Goal: Task Accomplishment & Management: Use online tool/utility

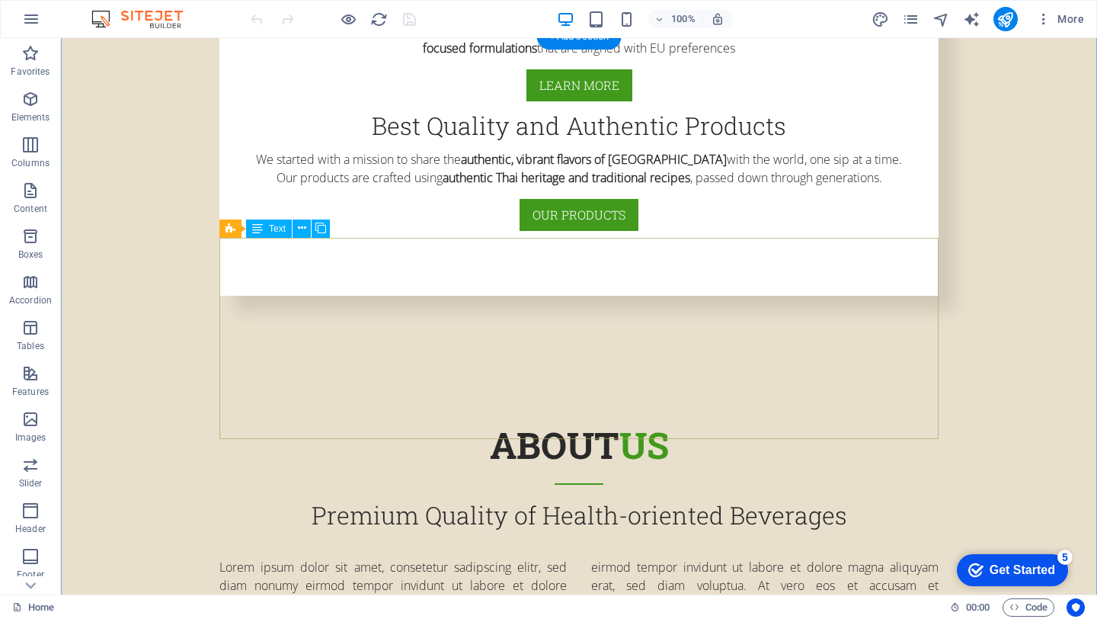
scroll to position [1038, 0]
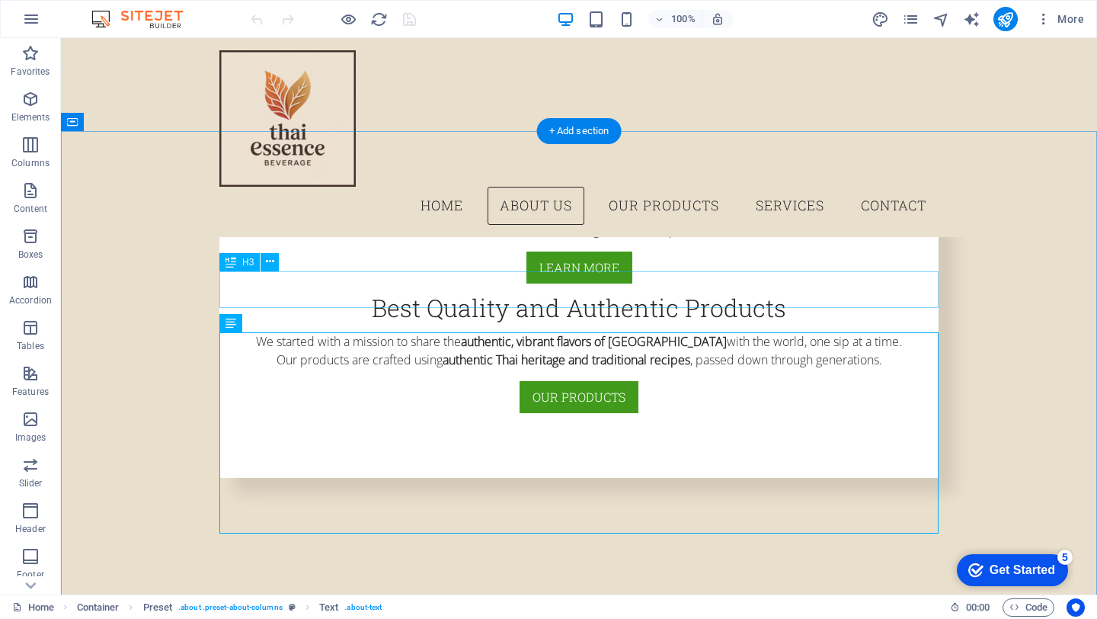
scroll to position [726, 0]
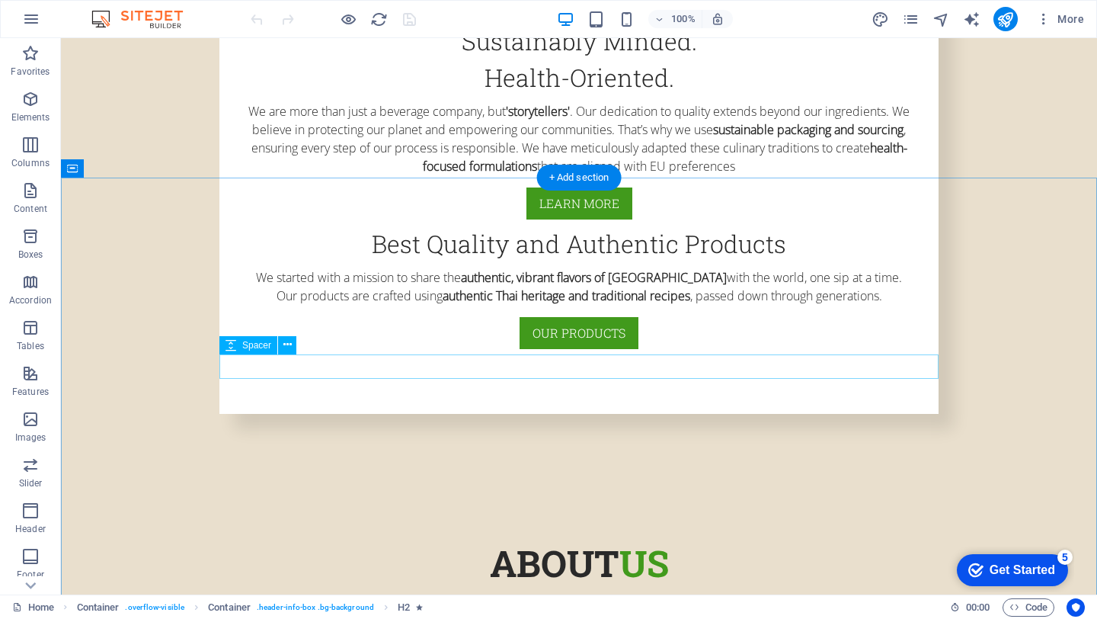
scroll to position [872, 0]
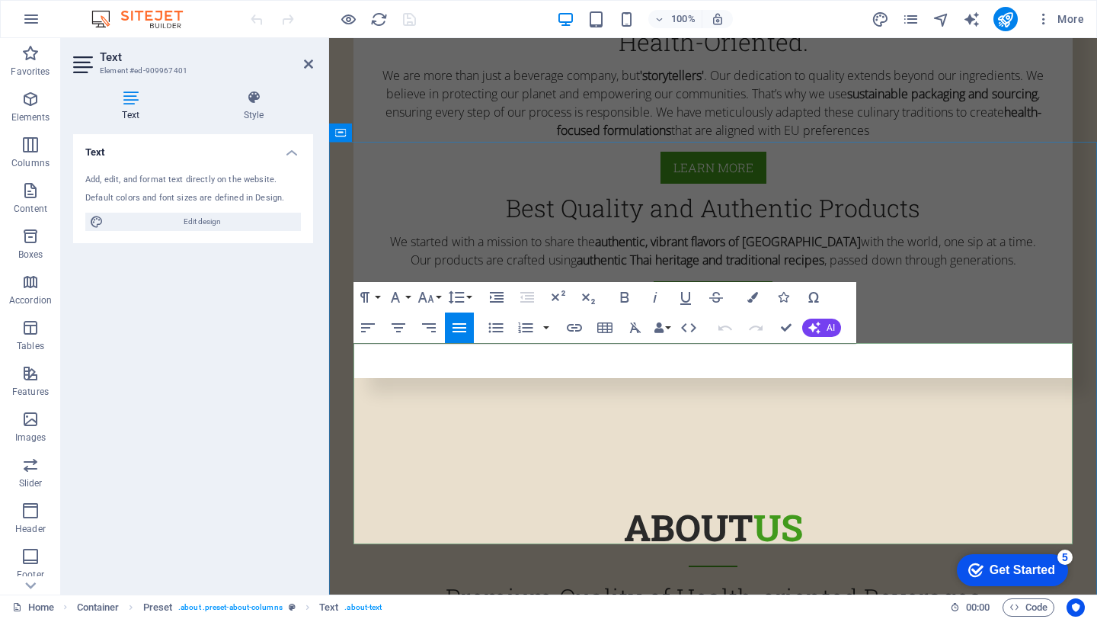
drag, startPoint x: 354, startPoint y: 354, endPoint x: 702, endPoint y: 536, distance: 393.6
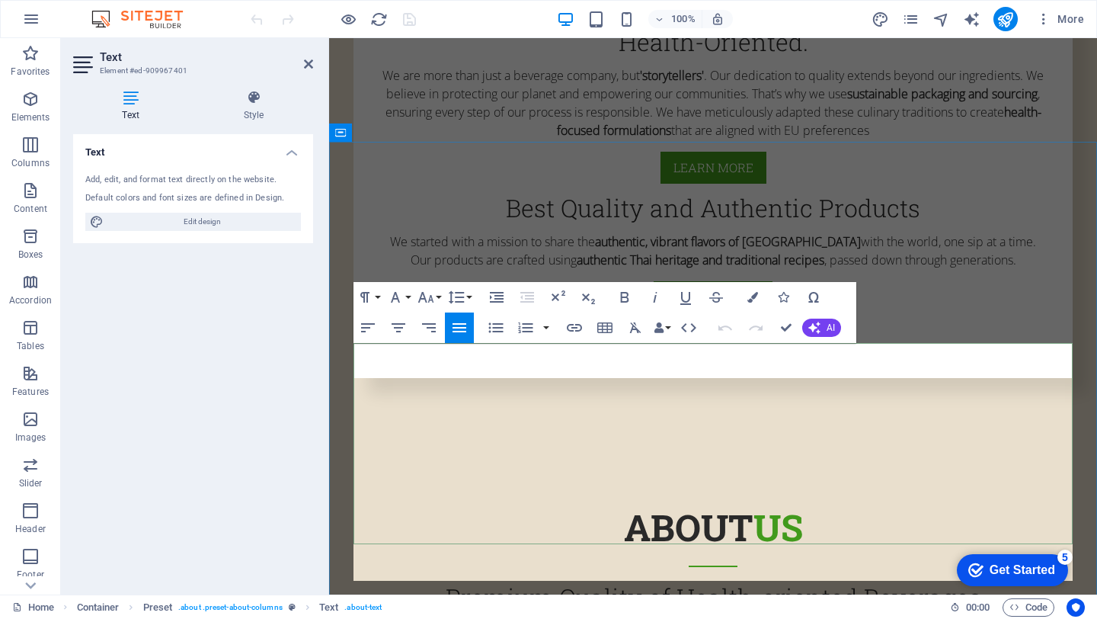
scroll to position [8744, 2]
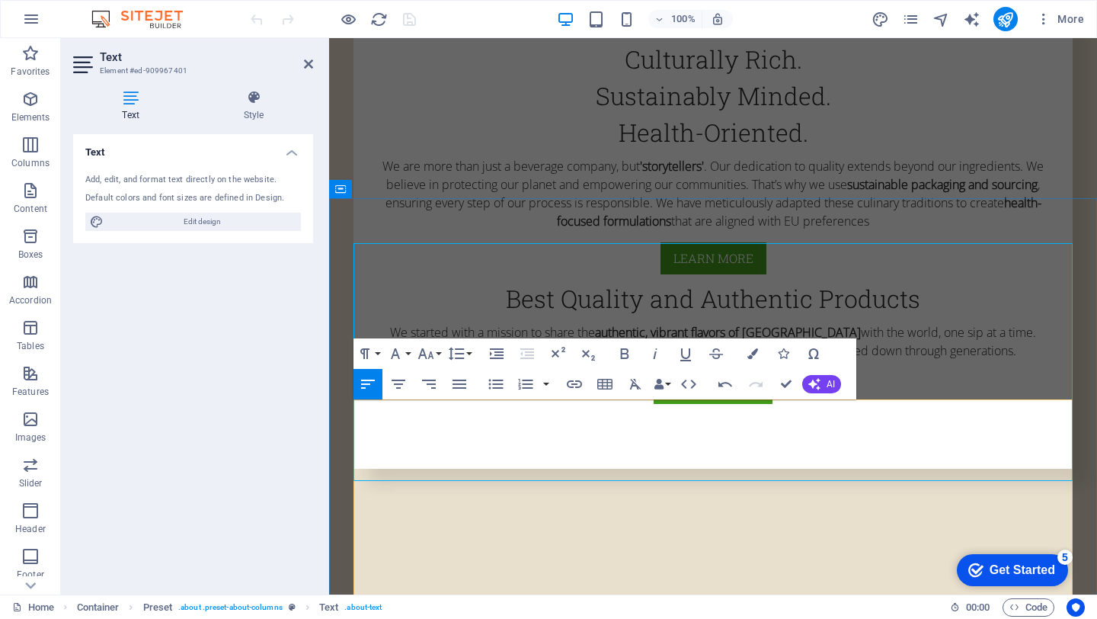
scroll to position [819, 0]
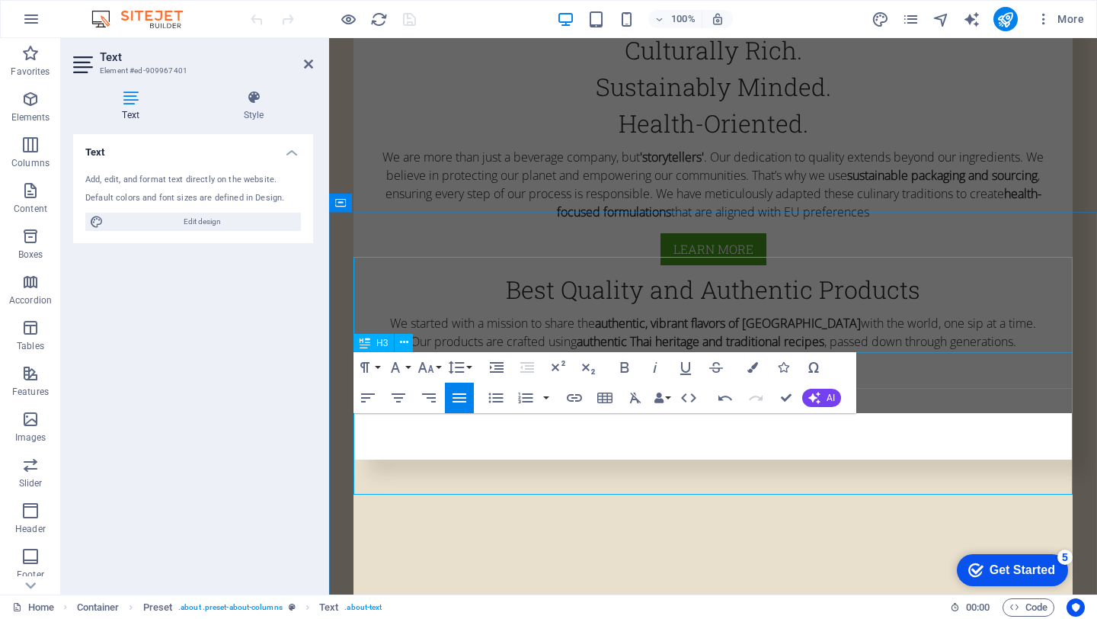
scroll to position [807, 0]
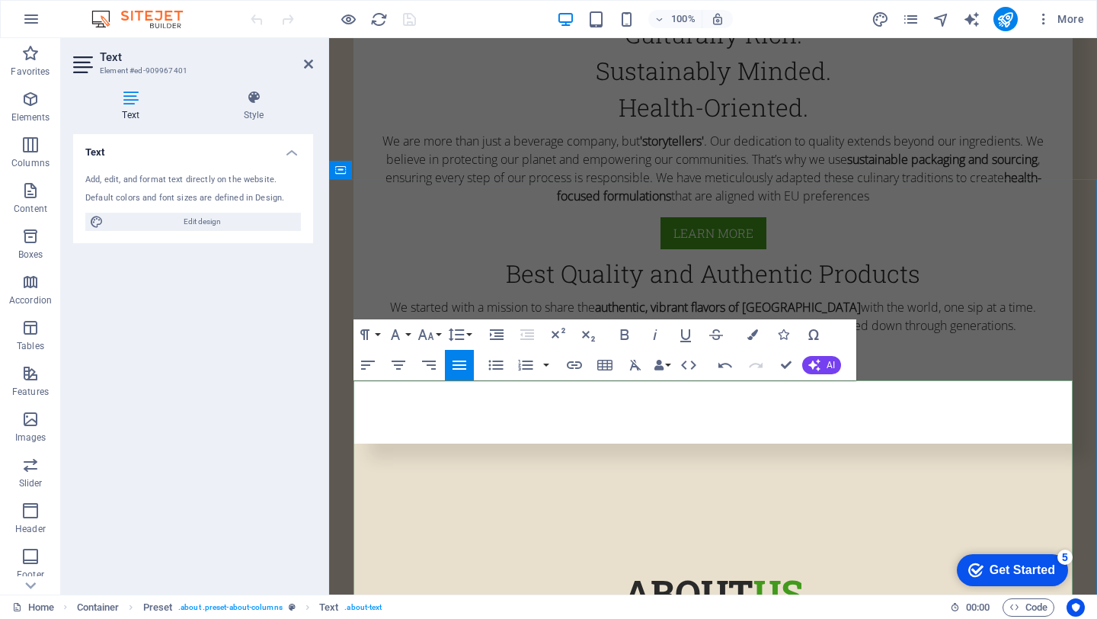
scroll to position [859, 0]
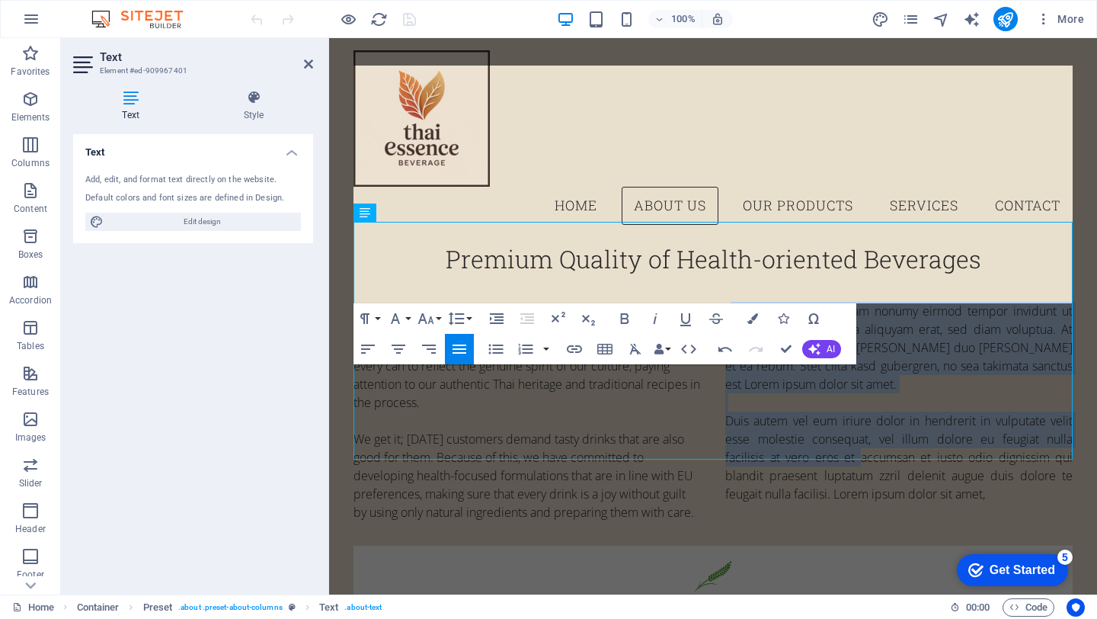
scroll to position [844, 0]
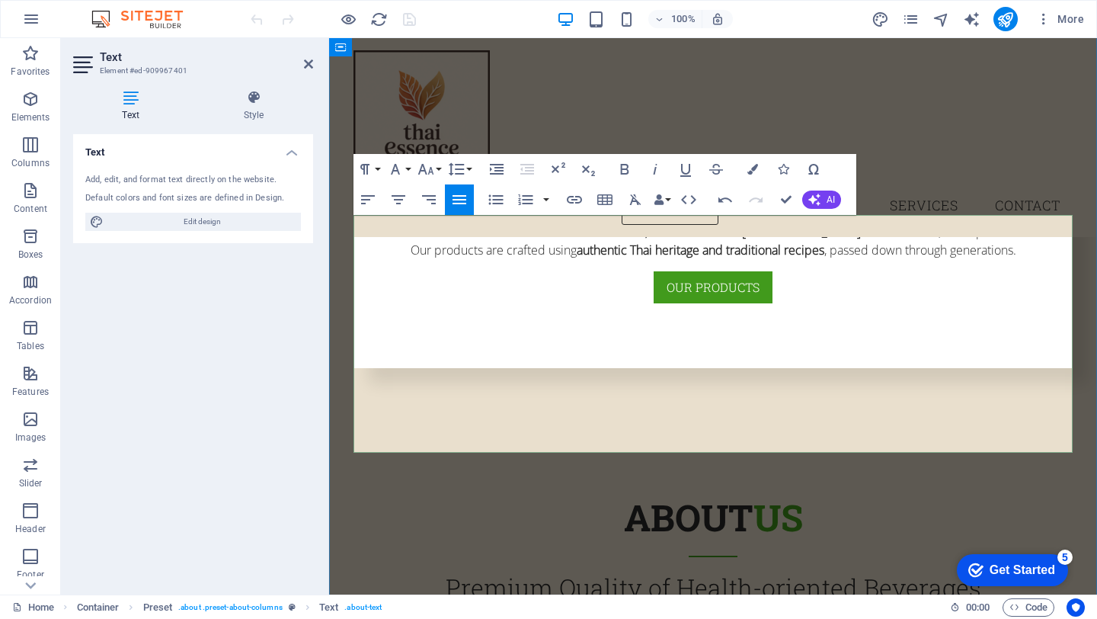
drag, startPoint x: 726, startPoint y: 364, endPoint x: 999, endPoint y: 417, distance: 277.8
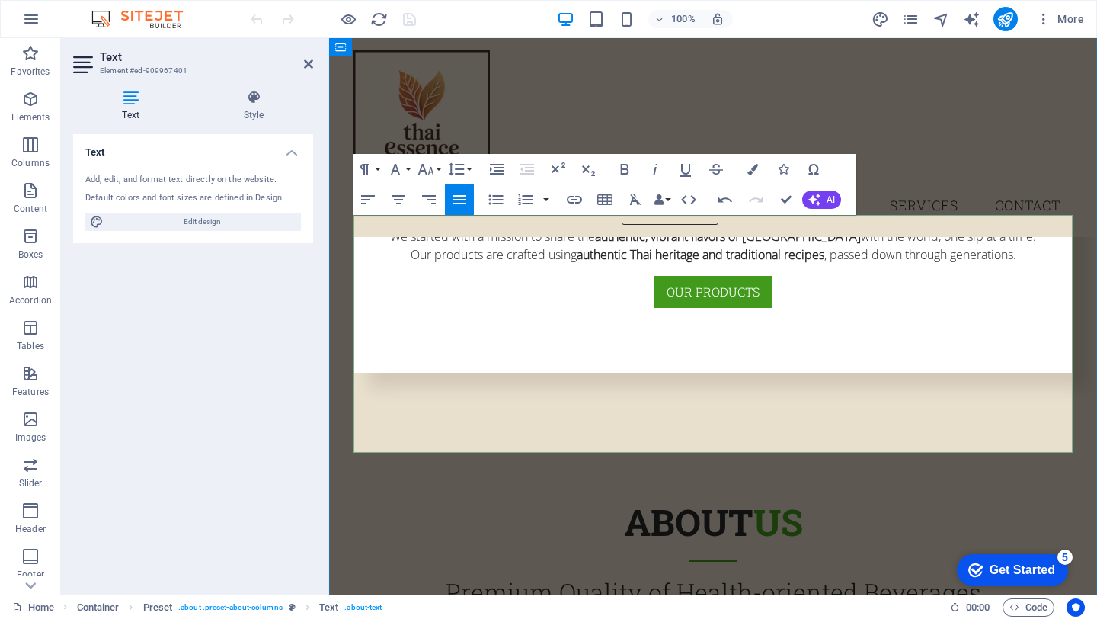
scroll to position [364, 2]
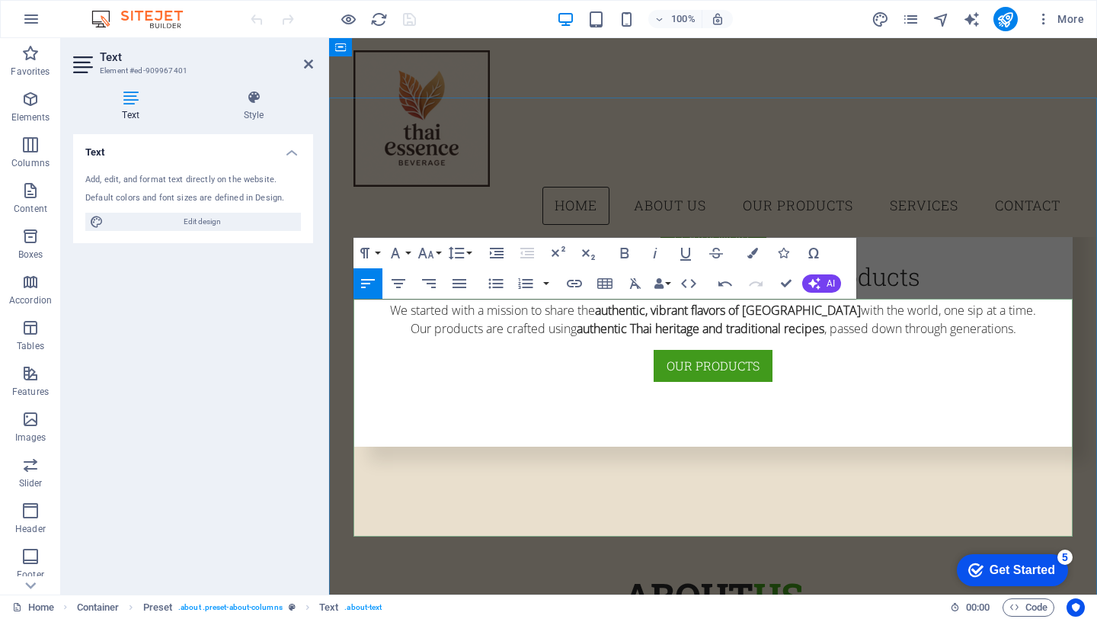
scroll to position [757, 0]
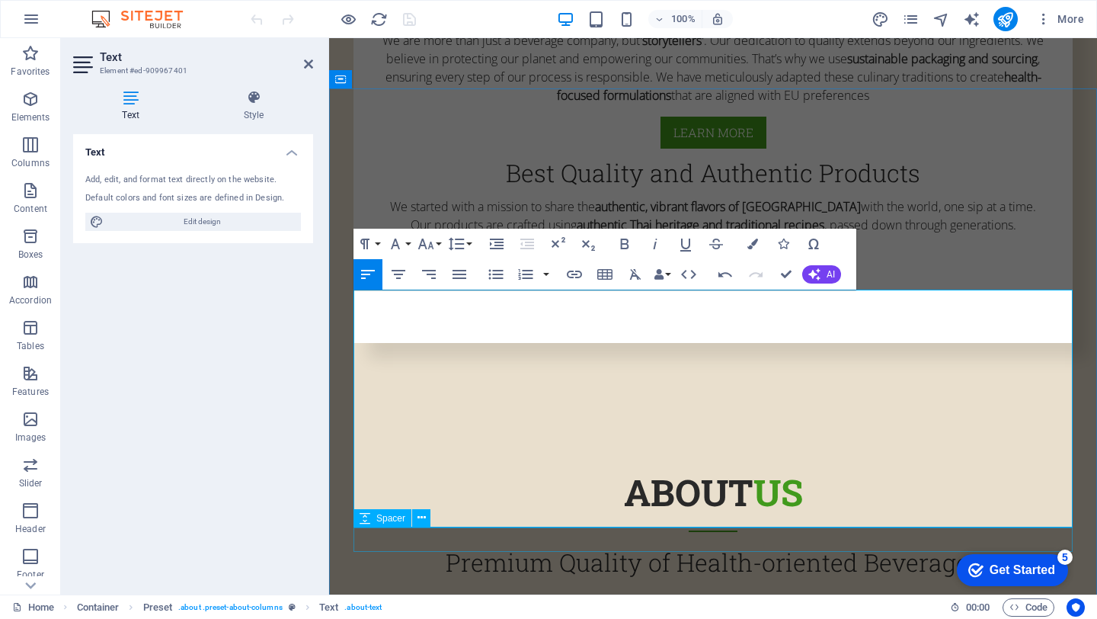
scroll to position [964, 0]
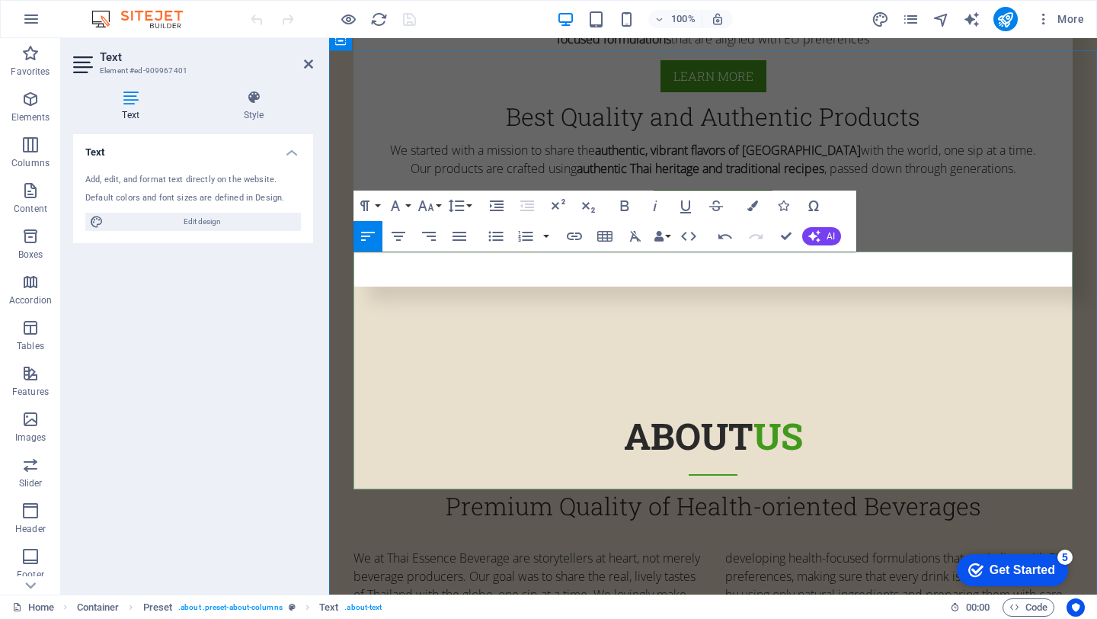
click at [813, 549] on div "We at Thai Essence Beverage are storytellers at heart, not merely beverage prod…" at bounding box center [713, 631] width 719 height 165
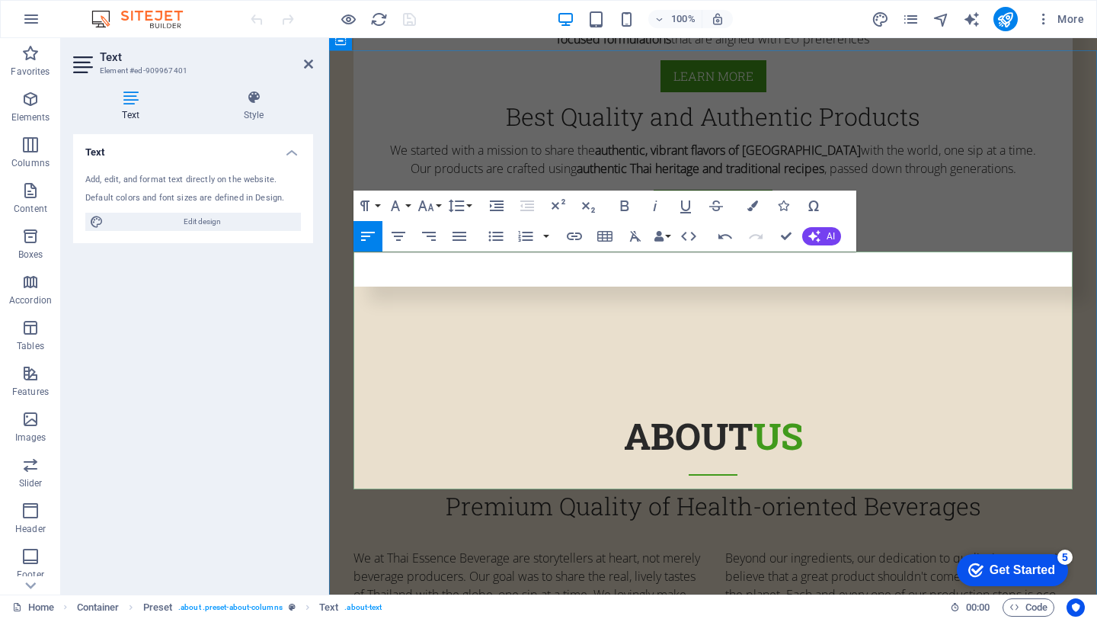
drag, startPoint x: 943, startPoint y: 389, endPoint x: 975, endPoint y: 391, distance: 32.0
drag, startPoint x: 1010, startPoint y: 390, endPoint x: 879, endPoint y: 395, distance: 130.4
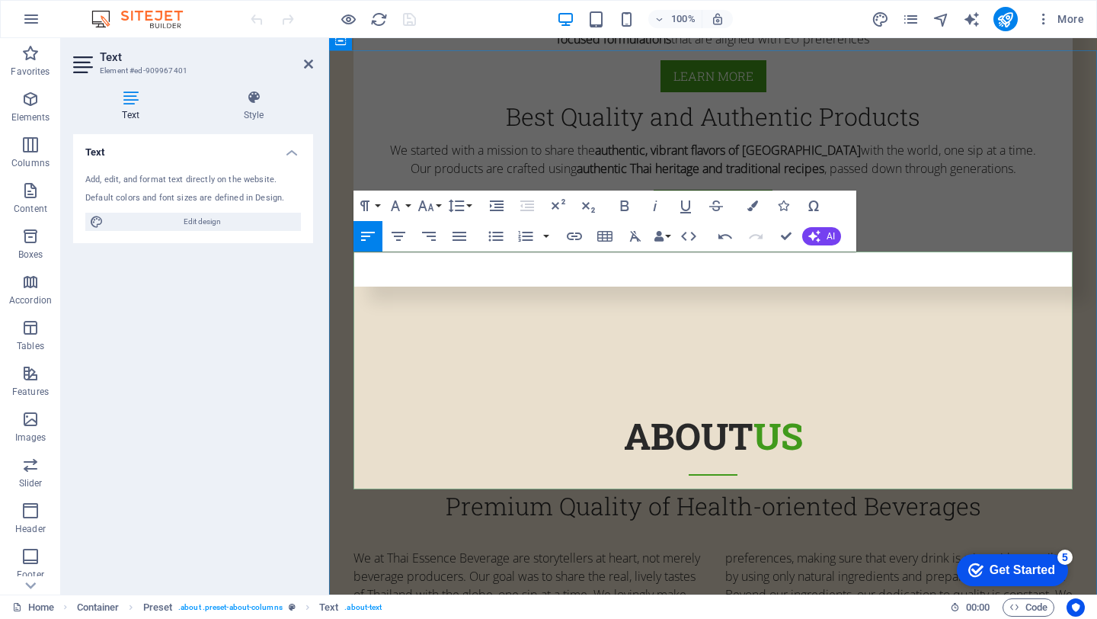
click at [760, 235] on icon "button" at bounding box center [756, 235] width 14 height 5
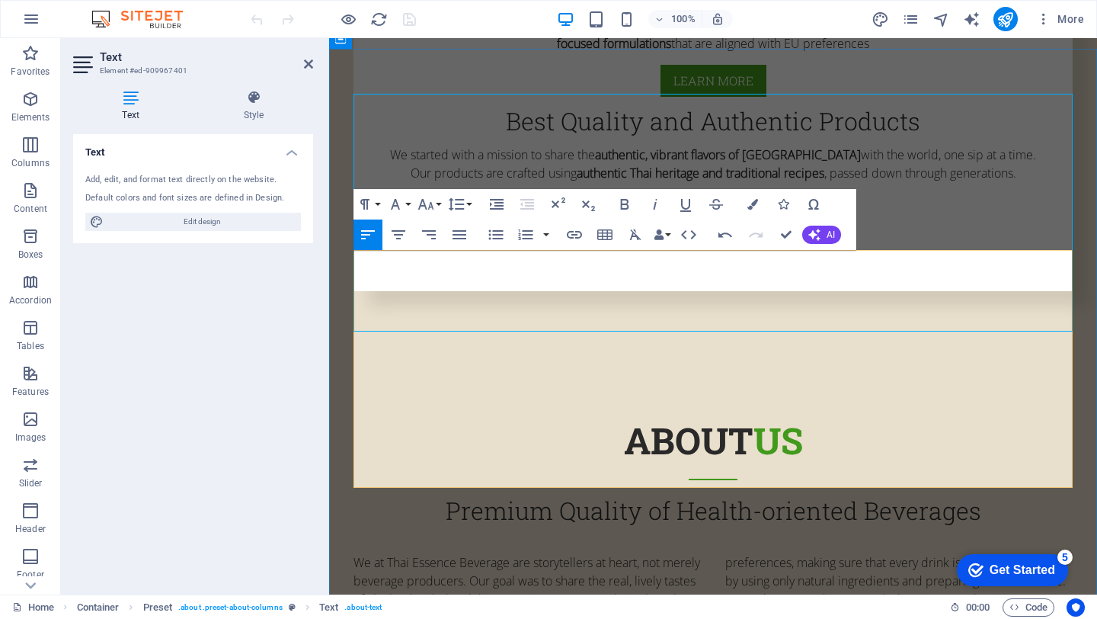
scroll to position [965, 0]
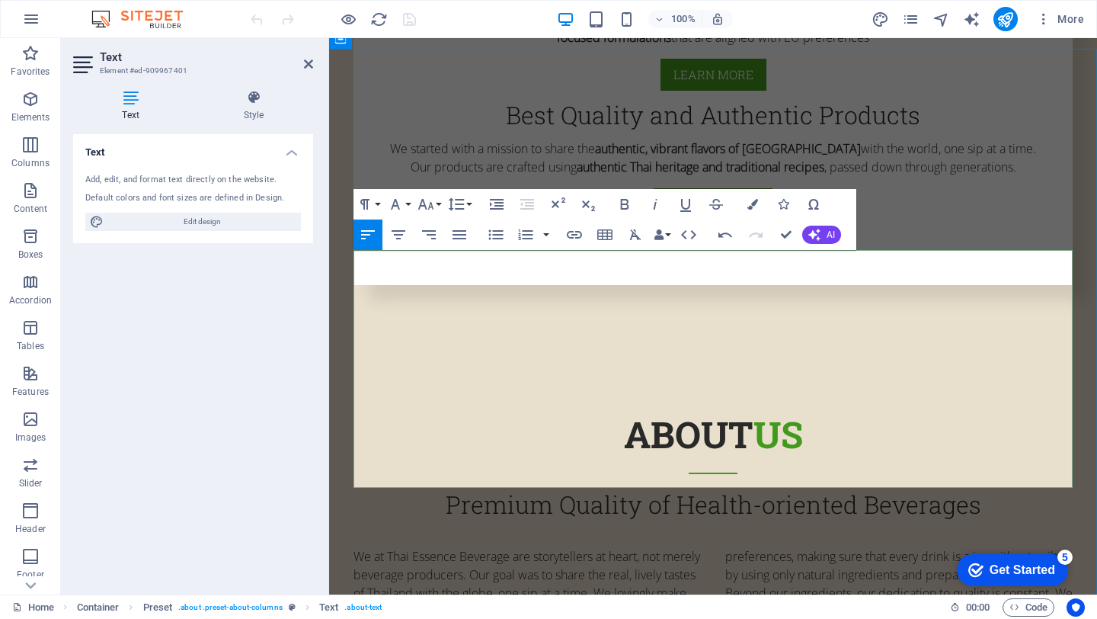
click at [1018, 407] on div "about us" at bounding box center [713, 440] width 719 height 67
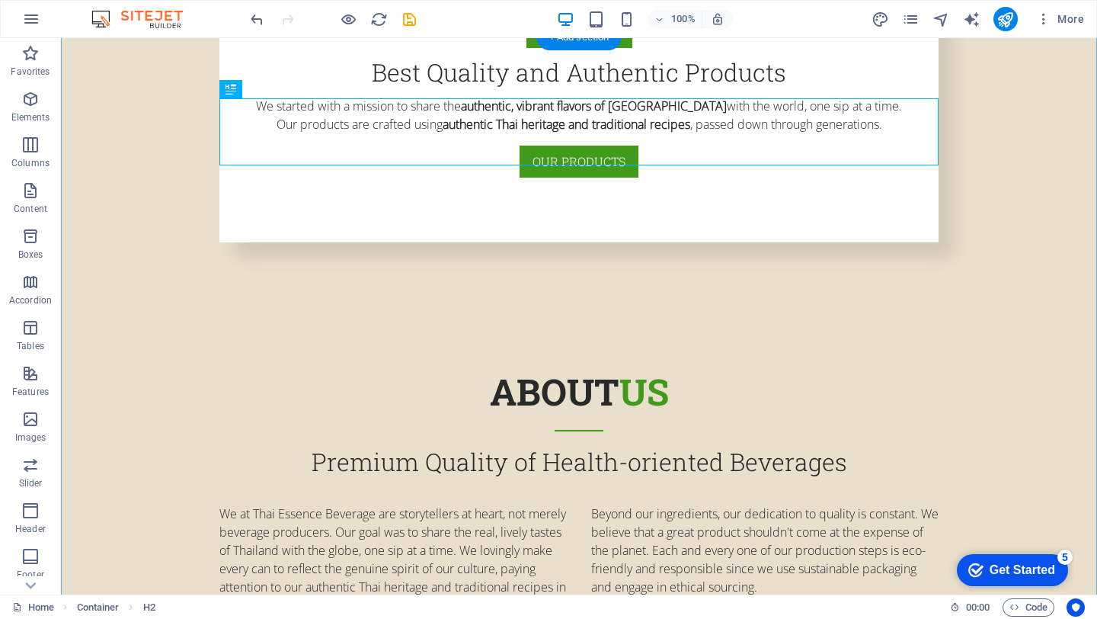
scroll to position [1012, 0]
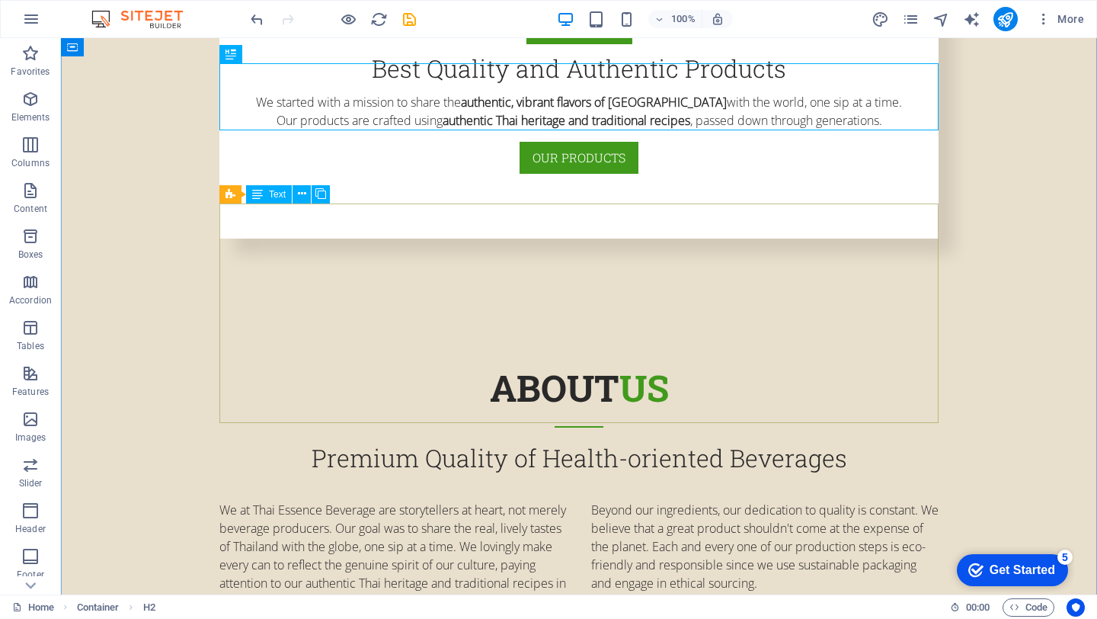
click at [312, 501] on div "We at Thai Essence Beverage are storytellers at heart, not merely beverage prod…" at bounding box center [578, 610] width 719 height 219
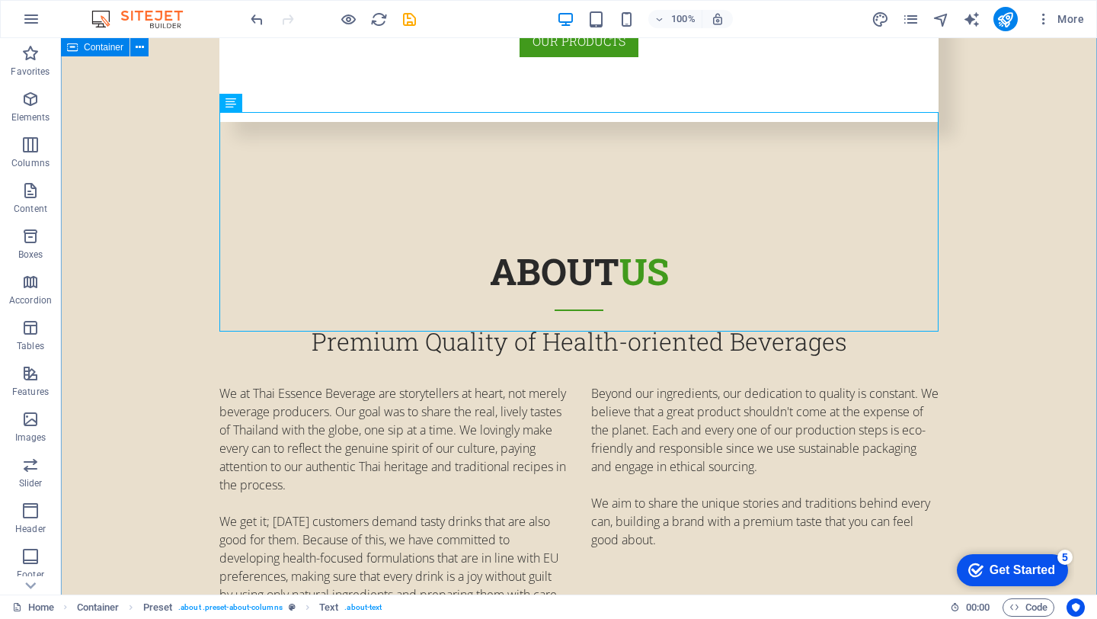
scroll to position [1135, 0]
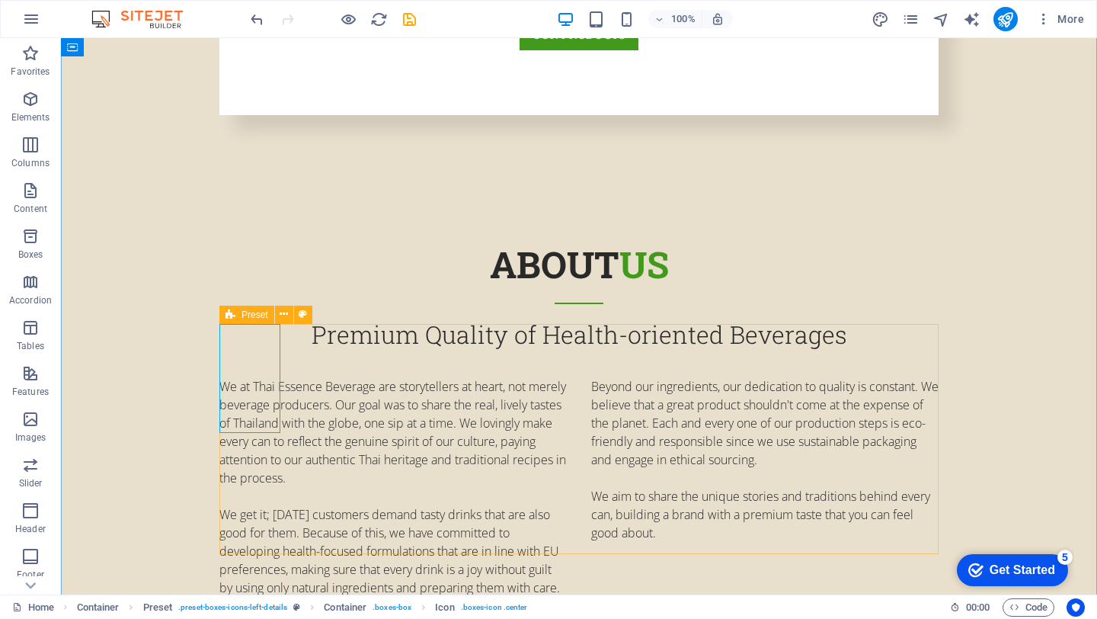
click at [235, 317] on div "Preset" at bounding box center [246, 315] width 55 height 18
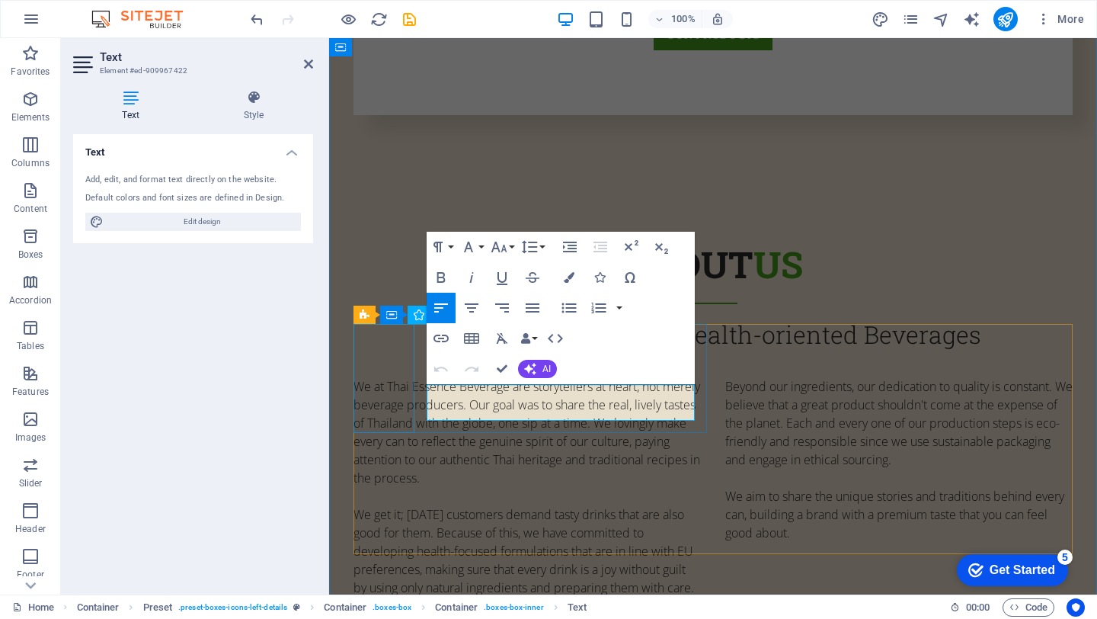
drag, startPoint x: 629, startPoint y: 417, endPoint x: 397, endPoint y: 384, distance: 234.7
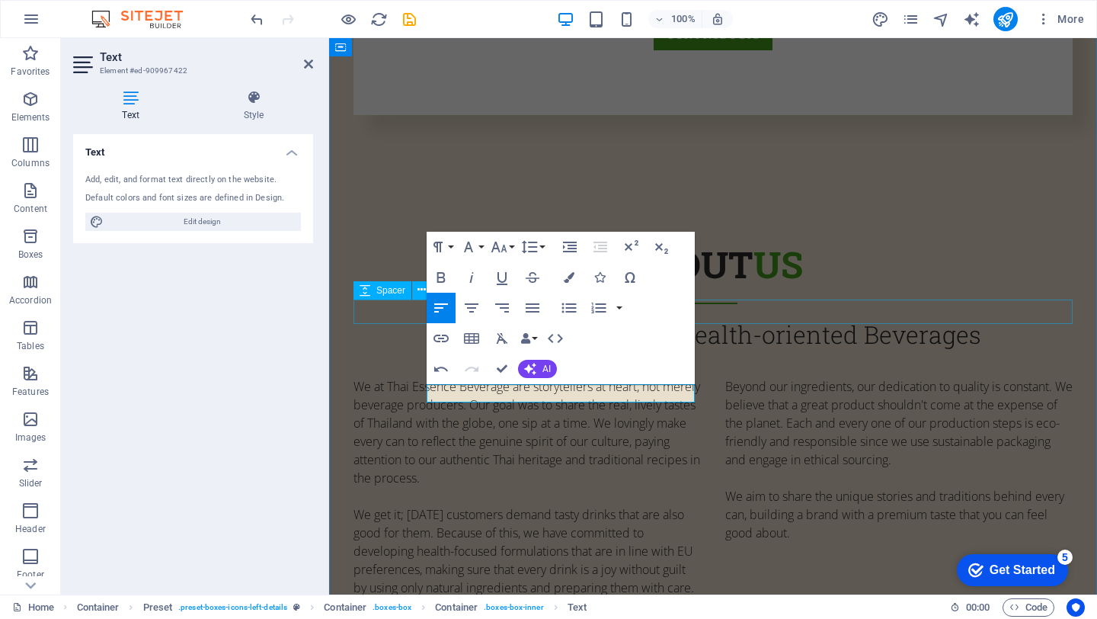
click at [888, 597] on div at bounding box center [713, 609] width 719 height 24
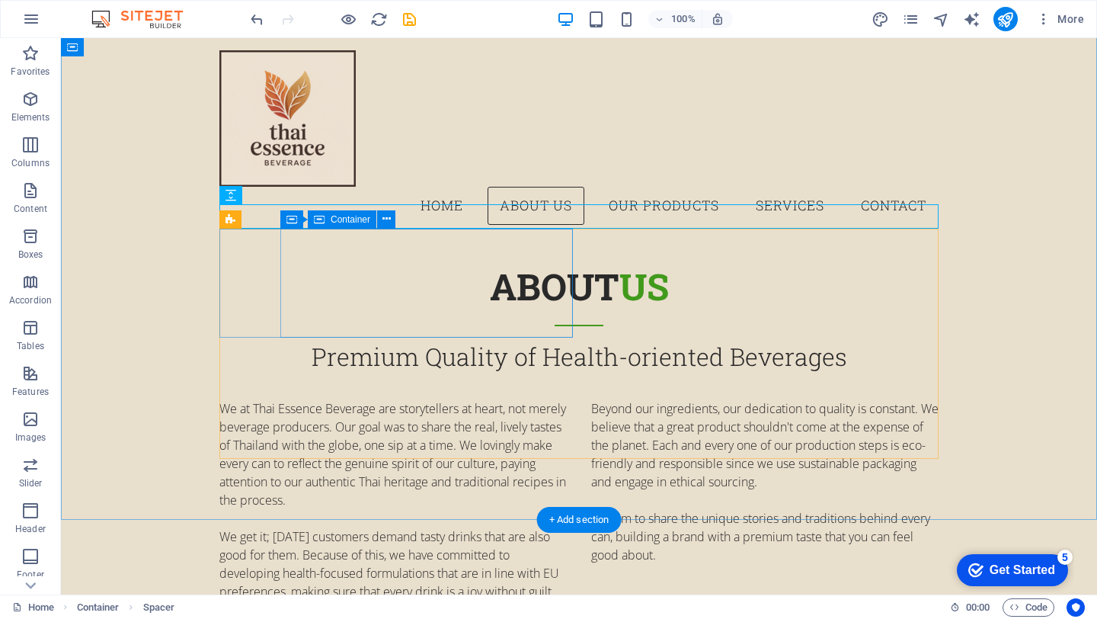
scroll to position [1074, 0]
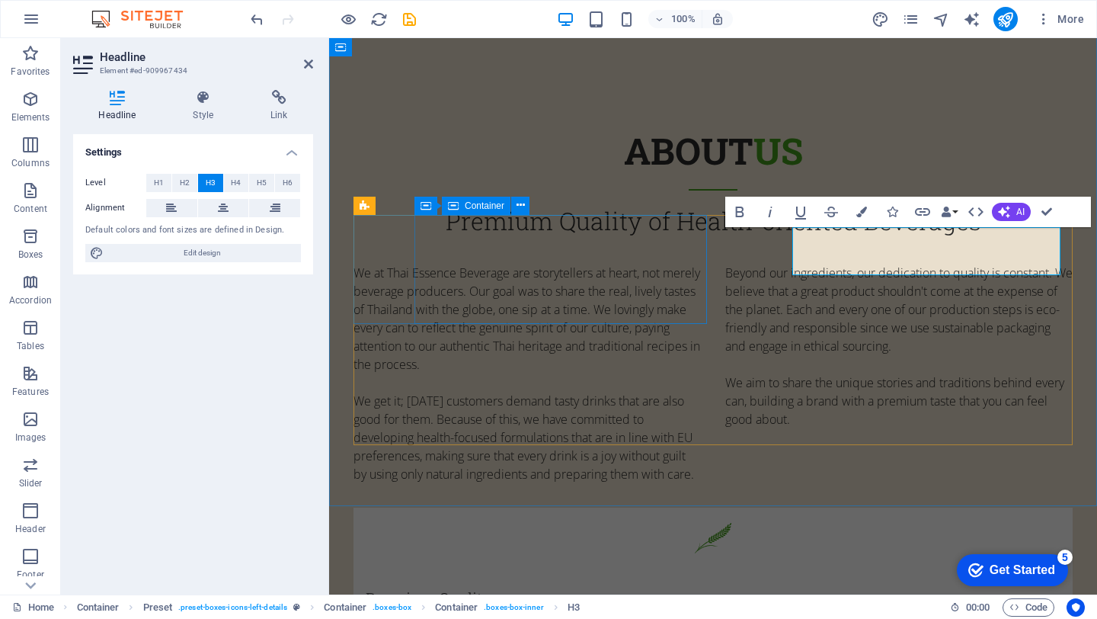
scroll to position [1268, 0]
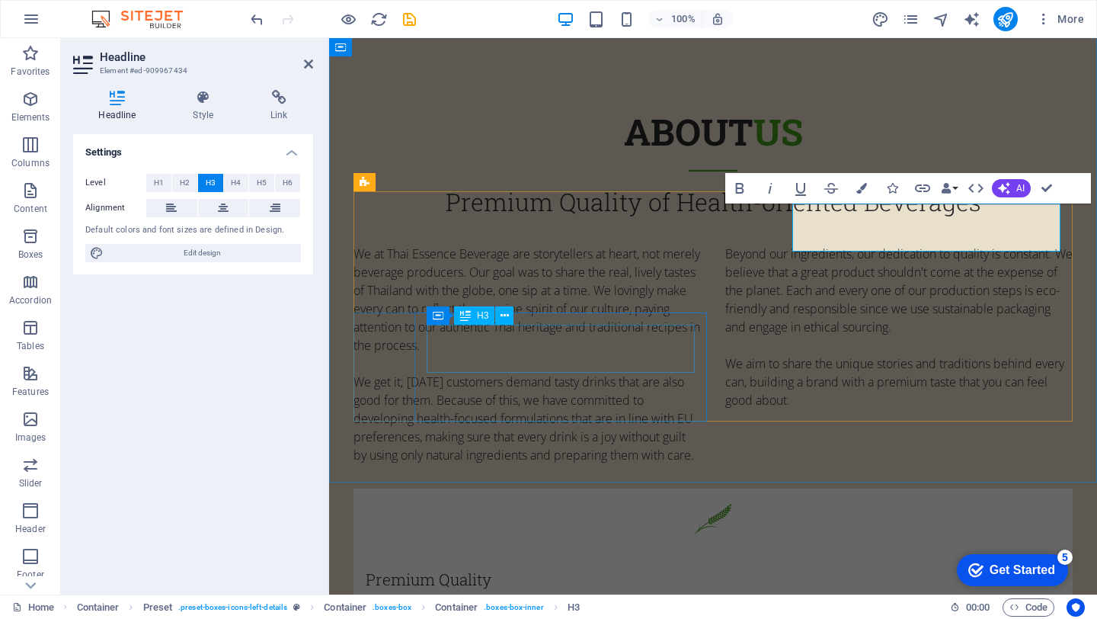
click at [658, 356] on div "Best Farmers" at bounding box center [1042, 354] width 768 height 556
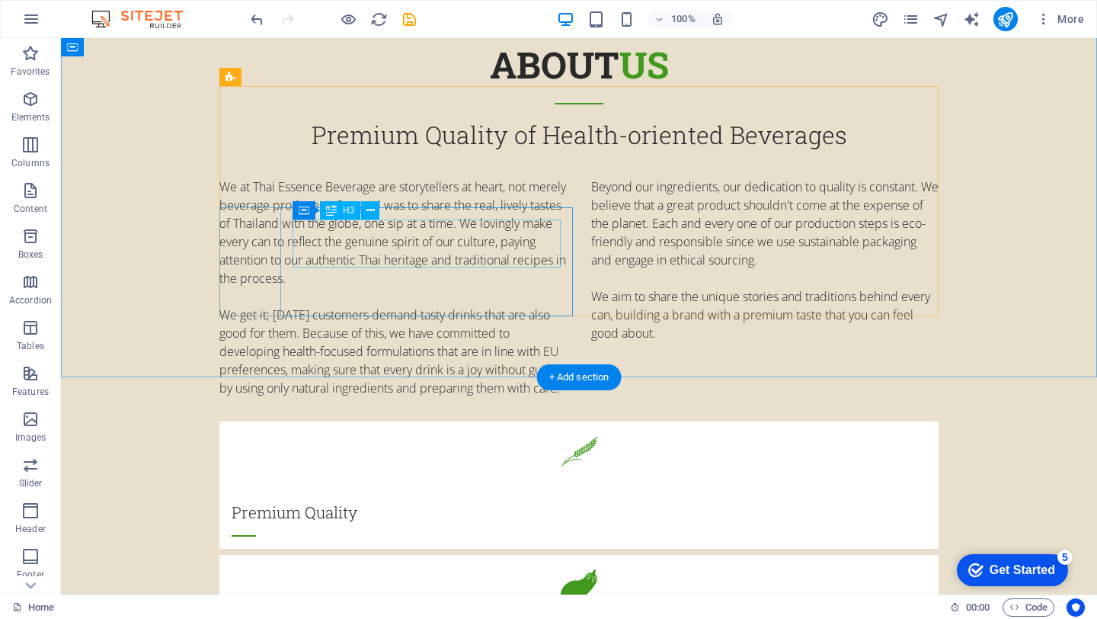
scroll to position [1378, 0]
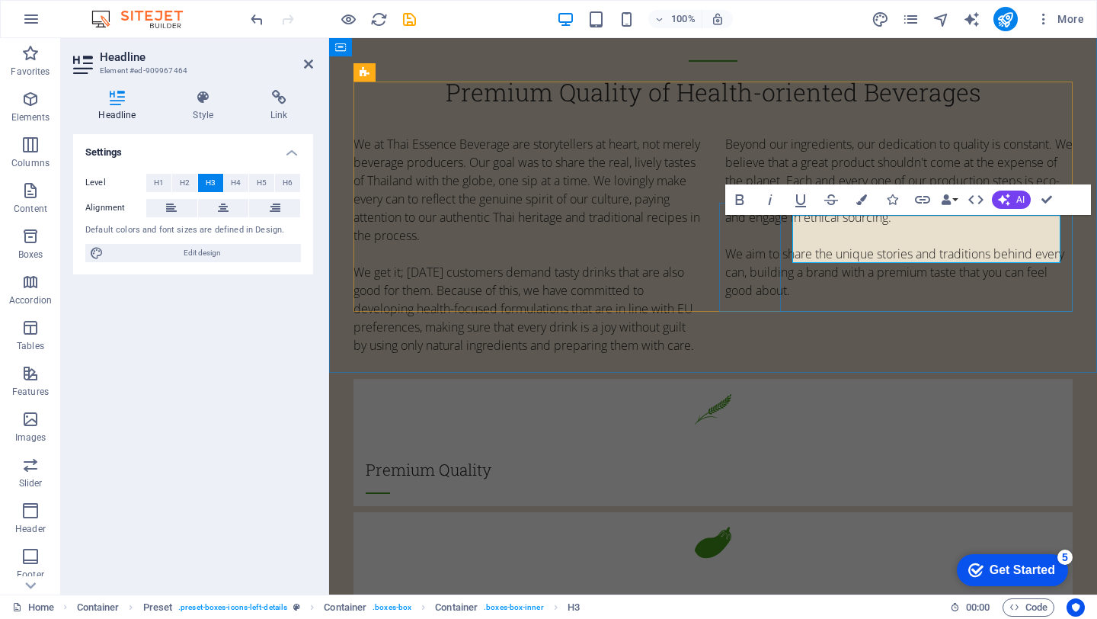
click at [658, 249] on div "Best Farmers" at bounding box center [1042, 354] width 768 height 556
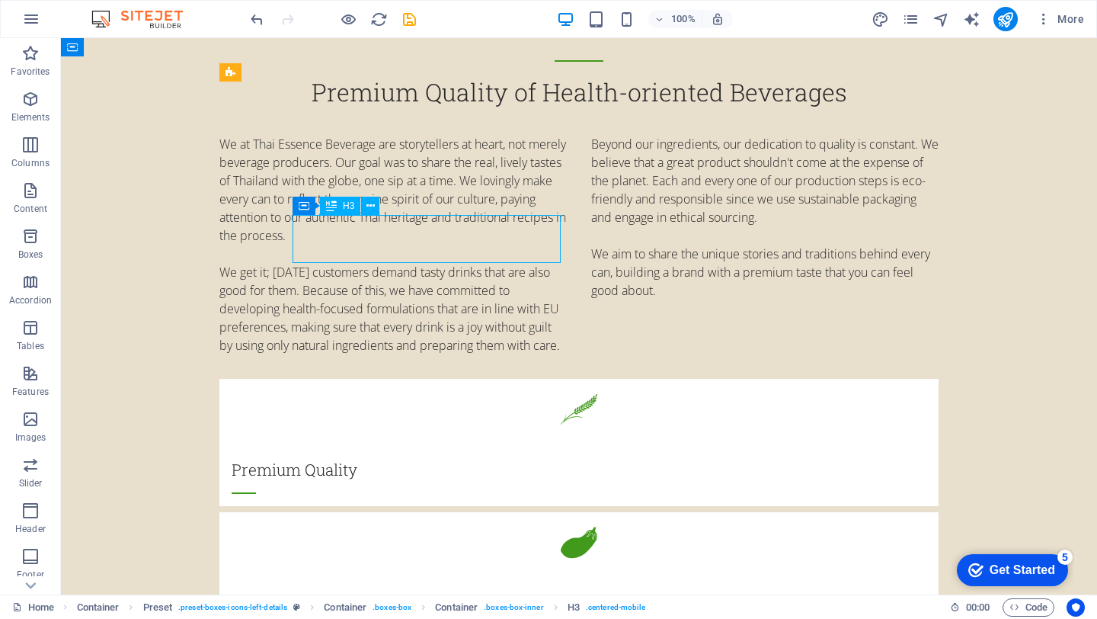
click at [406, 235] on div "Best Farmers" at bounding box center [640, 354] width 1036 height 556
click at [373, 234] on div "Best Farmers" at bounding box center [640, 354] width 1036 height 556
click at [332, 234] on div "Best Farmers" at bounding box center [640, 354] width 1036 height 556
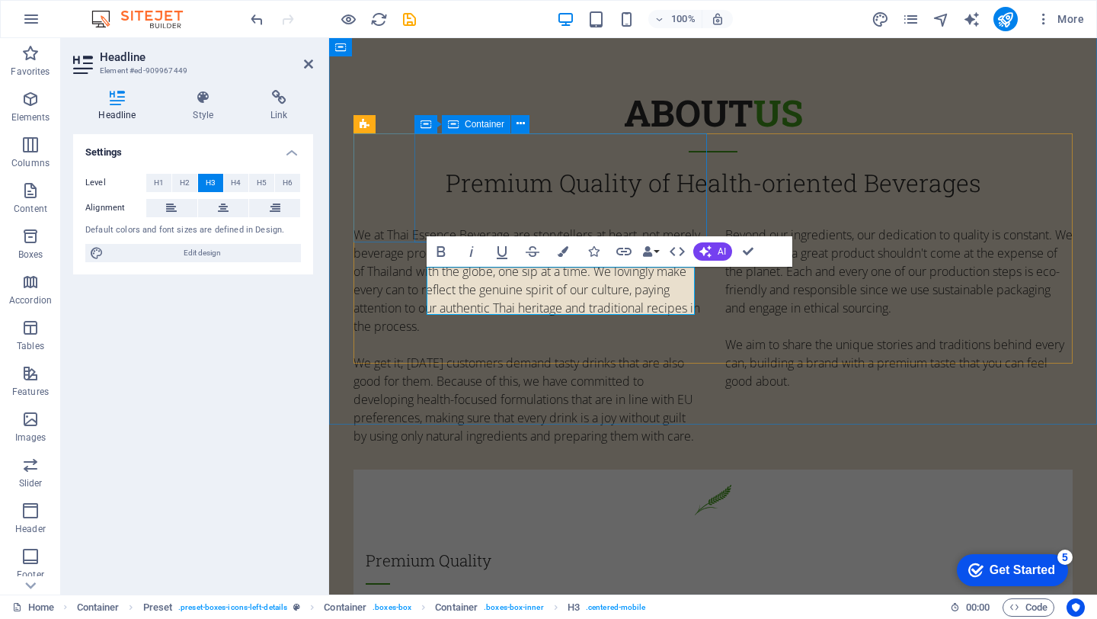
scroll to position [1326, 0]
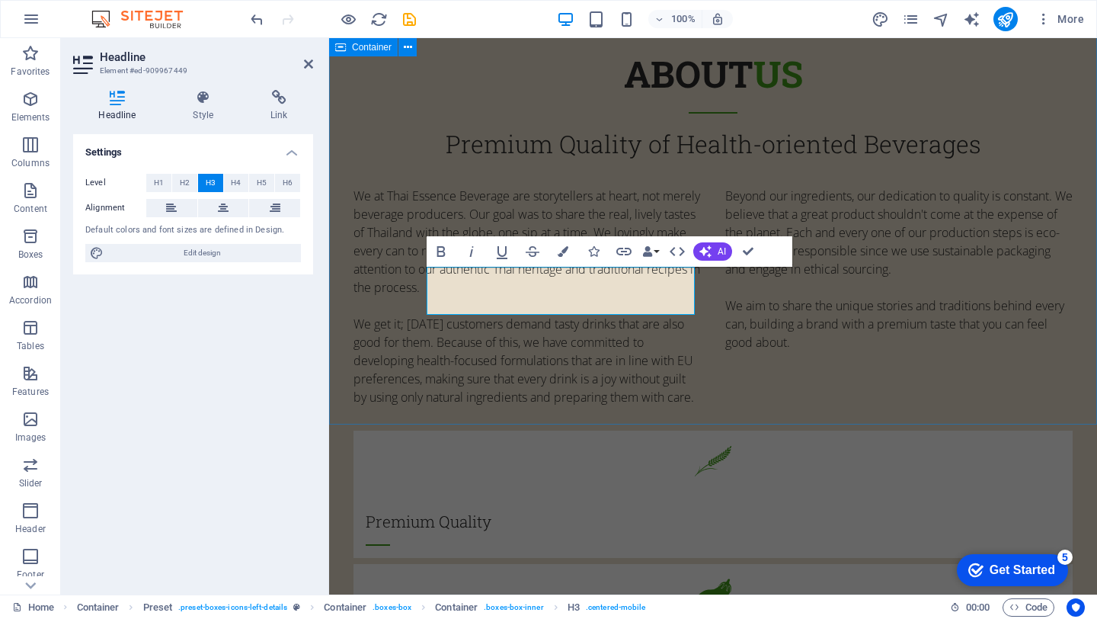
click at [700, 392] on div "about us Premium Quality of Health-oriented Beverages We at Thai Essence Bevera…" at bounding box center [713, 539] width 768 height 1107
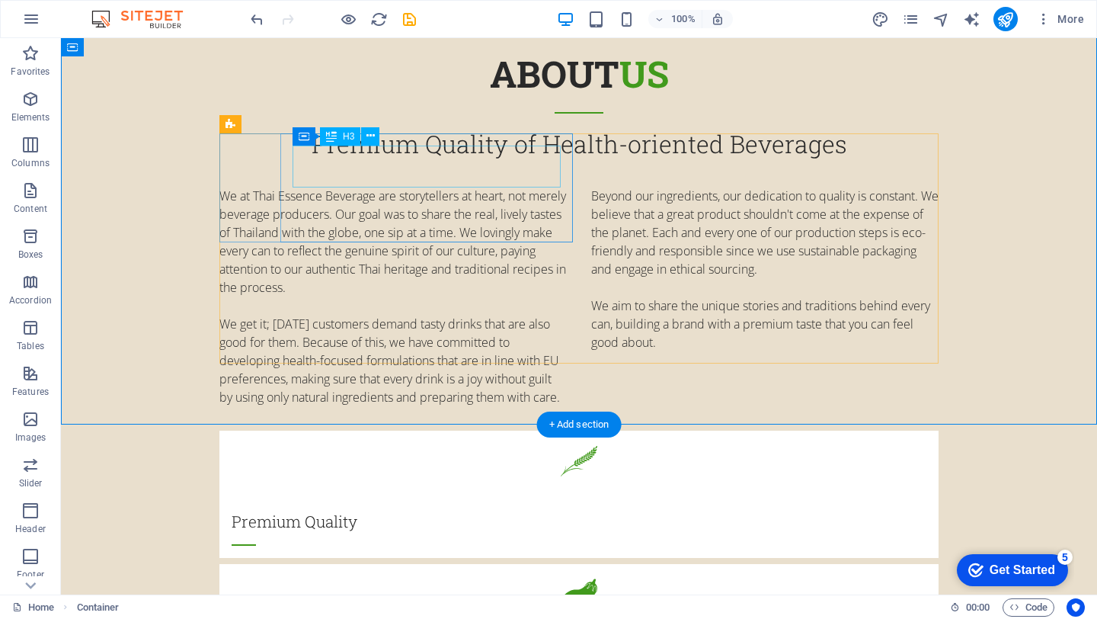
click at [307, 510] on div "Premium Quality" at bounding box center [579, 528] width 695 height 36
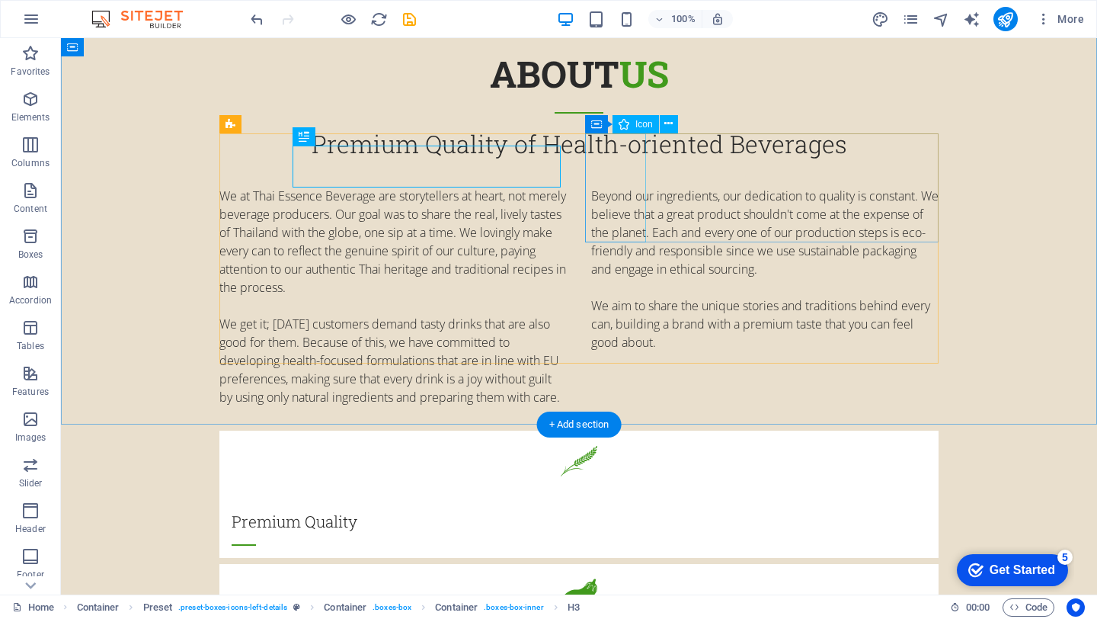
click at [602, 564] on figure at bounding box center [578, 594] width 719 height 61
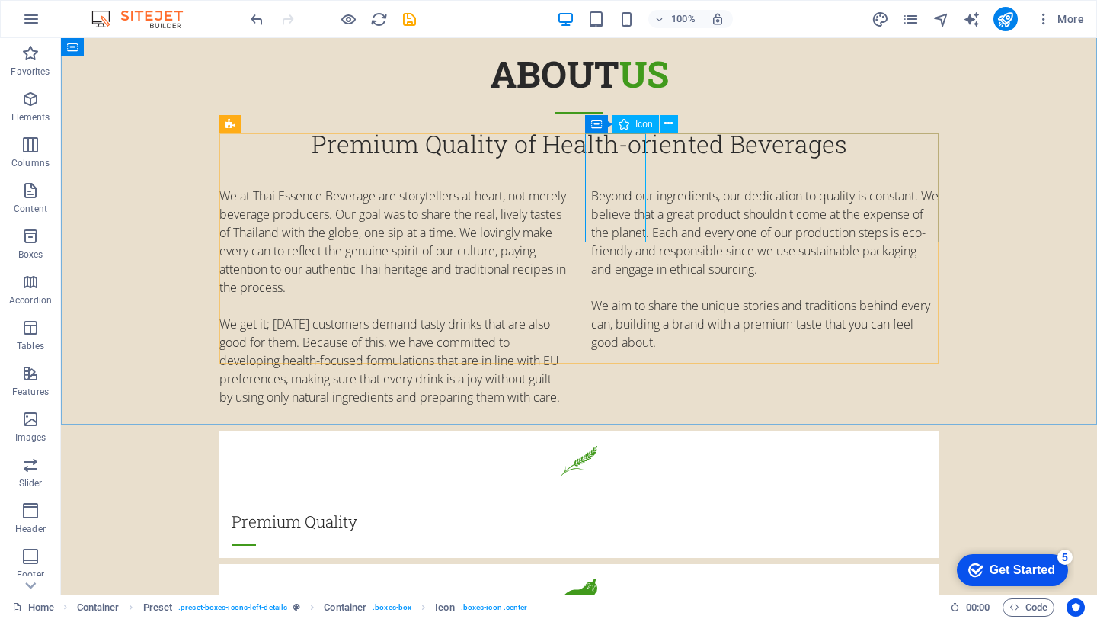
click at [632, 123] on div "Icon" at bounding box center [636, 124] width 46 height 18
select select "xMidYMid"
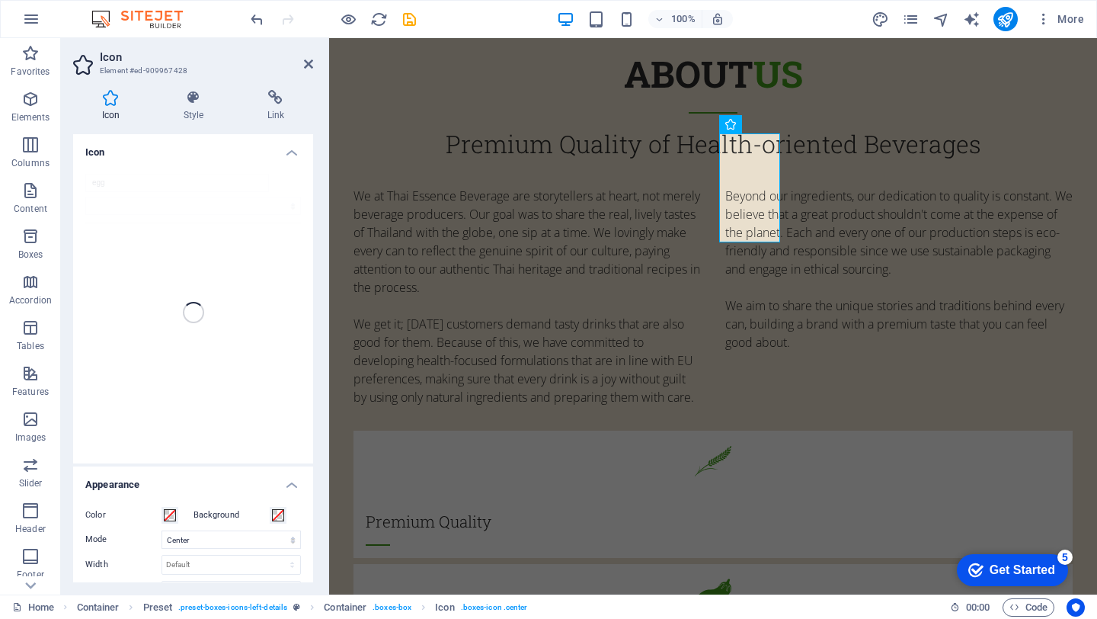
click at [147, 181] on div "egg" at bounding box center [193, 313] width 240 height 302
click at [302, 139] on h4 "Icon" at bounding box center [193, 147] width 240 height 27
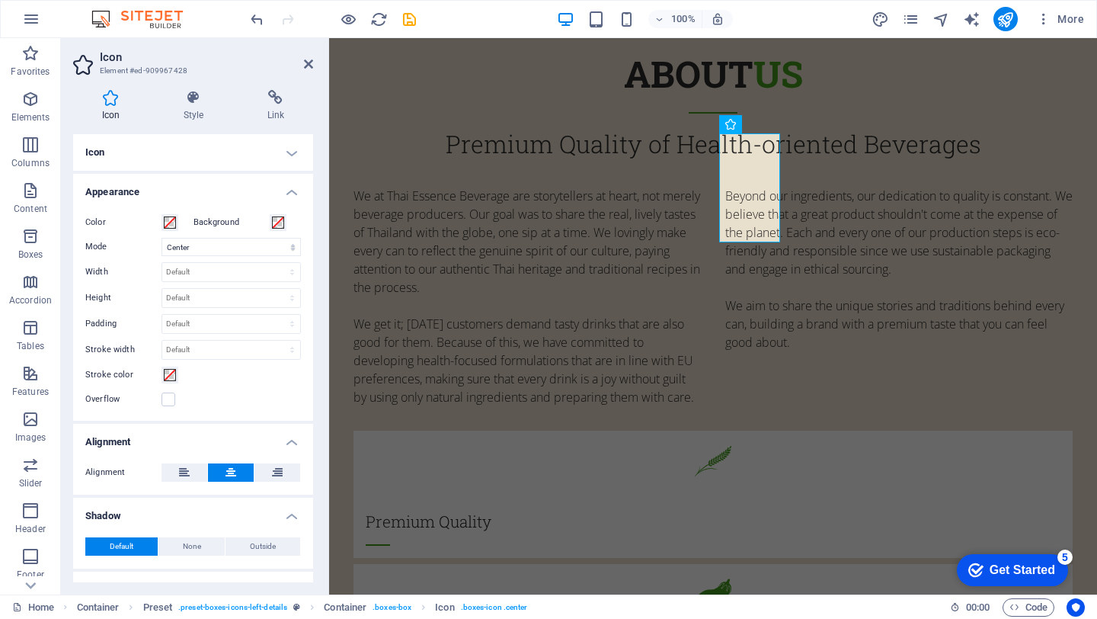
click at [293, 153] on h4 "Icon" at bounding box center [193, 152] width 240 height 37
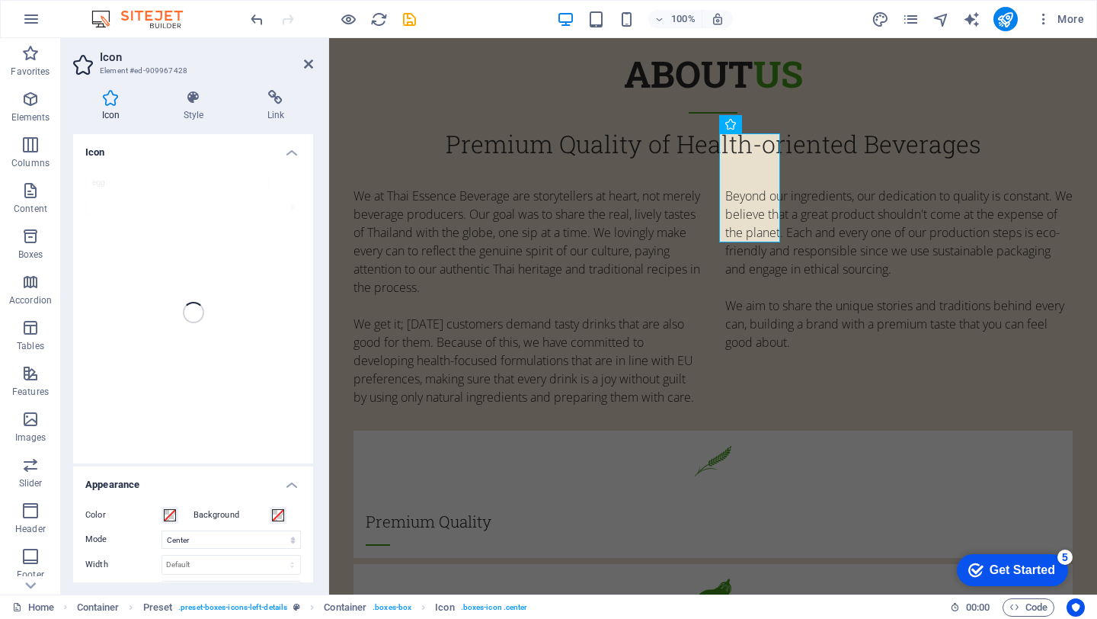
click at [95, 226] on div "egg" at bounding box center [193, 313] width 240 height 302
click at [107, 186] on div "egg" at bounding box center [193, 313] width 240 height 302
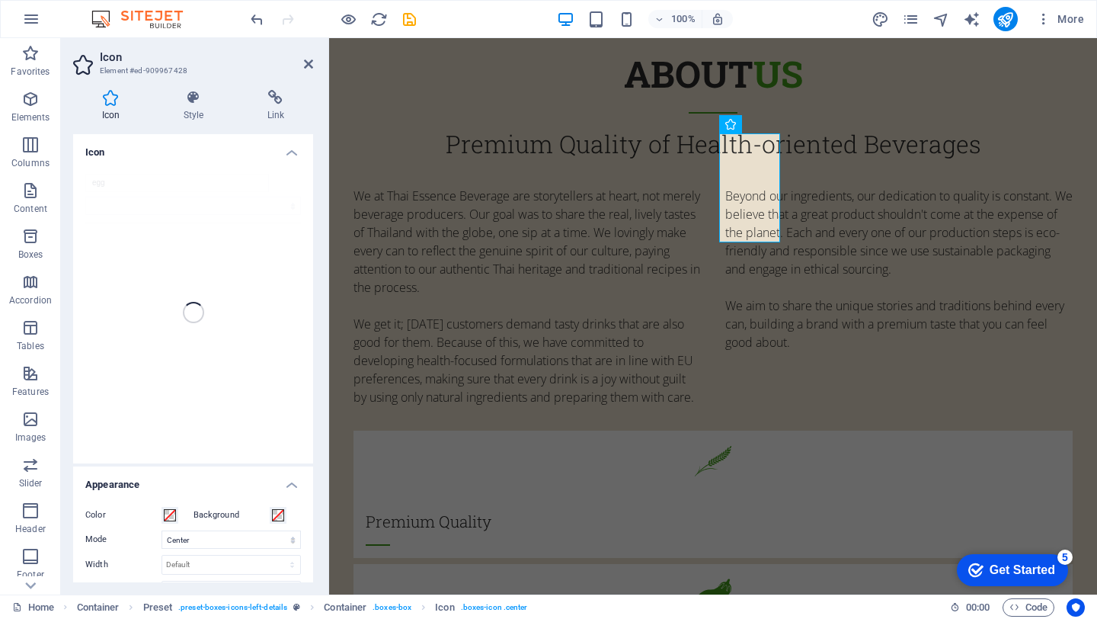
scroll to position [351, 0]
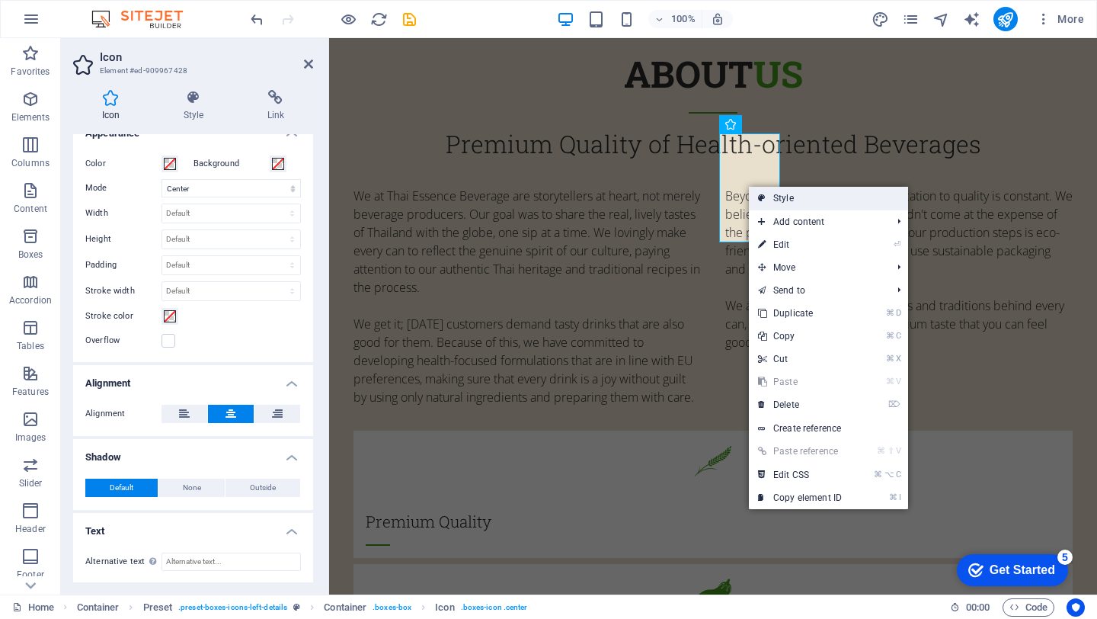
drag, startPoint x: 798, startPoint y: 198, endPoint x: 484, endPoint y: 159, distance: 317.1
click at [798, 198] on link "Style" at bounding box center [828, 198] width 159 height 23
select select "px"
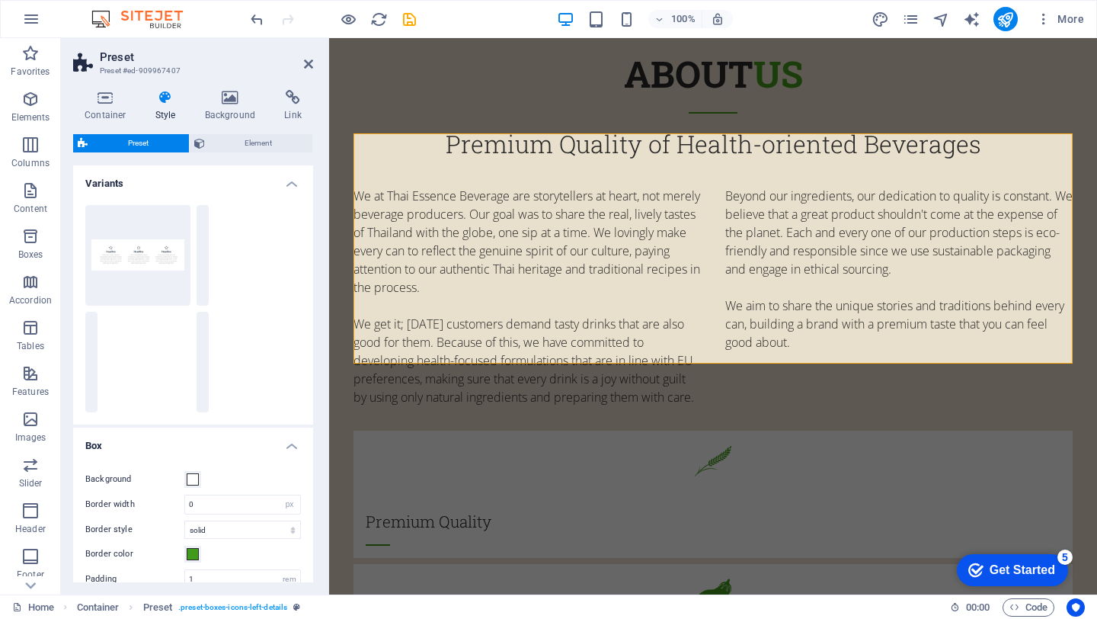
click at [309, 56] on h2 "Preset" at bounding box center [206, 57] width 213 height 14
drag, startPoint x: 310, startPoint y: 67, endPoint x: 296, endPoint y: 41, distance: 29.3
click at [310, 67] on icon at bounding box center [308, 64] width 9 height 12
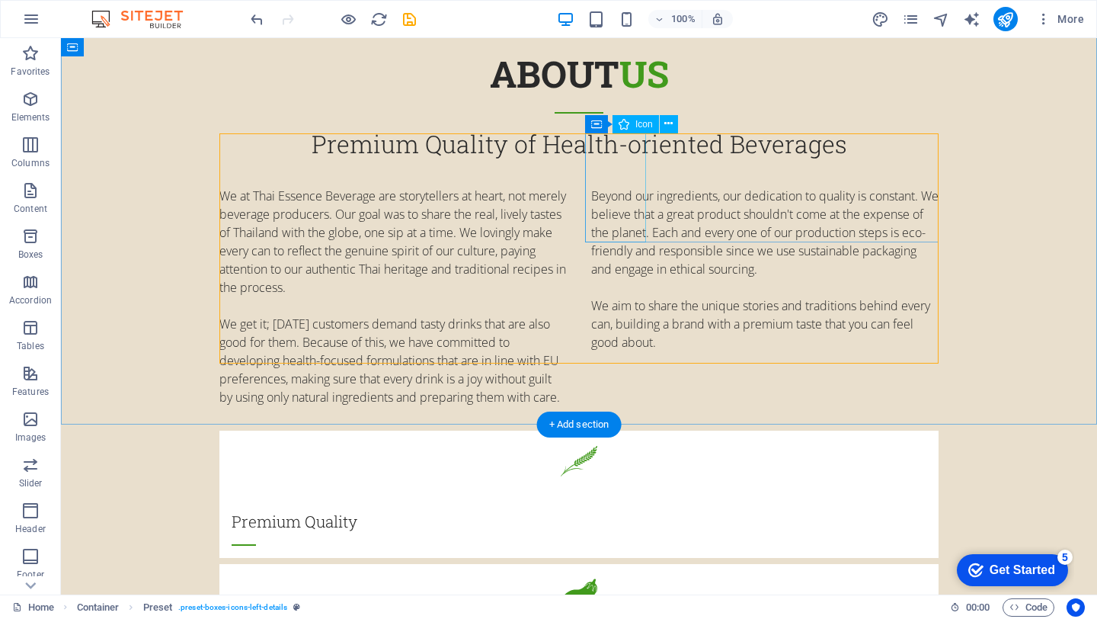
click at [613, 564] on figure at bounding box center [578, 594] width 719 height 61
click at [670, 130] on icon at bounding box center [668, 124] width 8 height 16
click at [601, 564] on figure at bounding box center [578, 594] width 719 height 61
select select "xMidYMid"
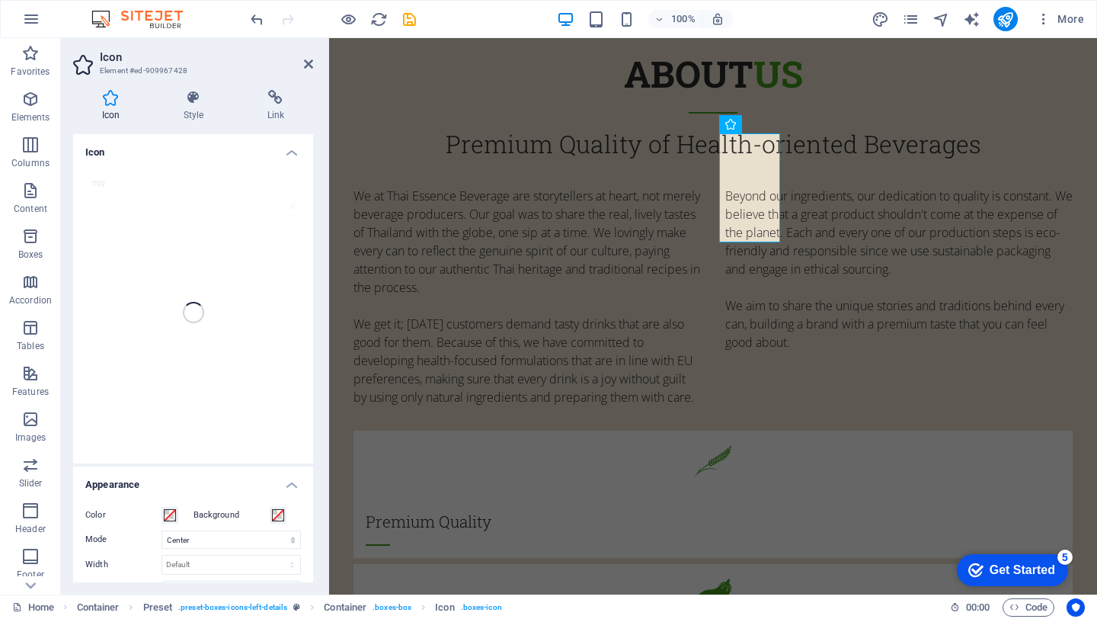
click at [147, 189] on div "egg" at bounding box center [193, 313] width 240 height 302
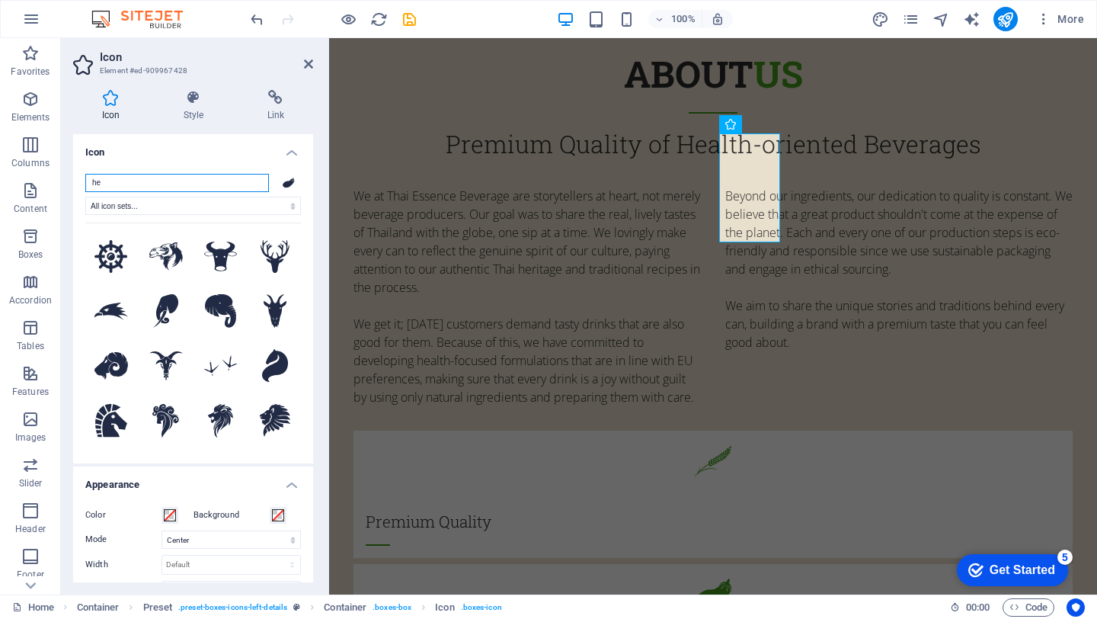
type input "h"
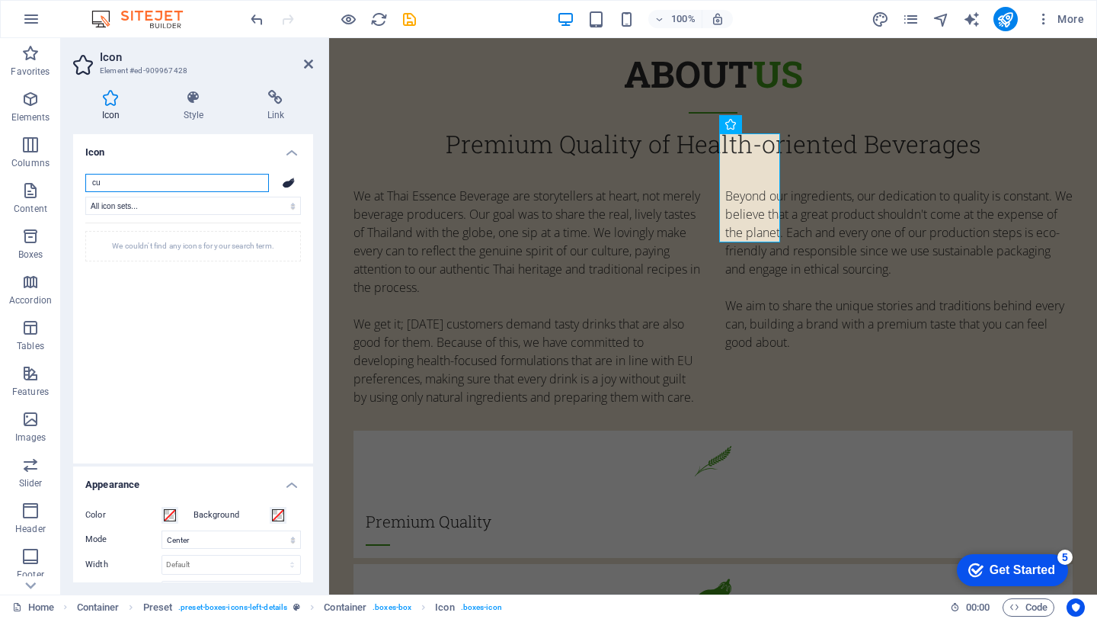
type input "c"
click at [256, 208] on select "All icon sets... IcoFont Ionicons FontAwesome Brands FontAwesome Duotone FontAw…" at bounding box center [193, 206] width 216 height 18
click at [194, 185] on input "search" at bounding box center [177, 183] width 184 height 18
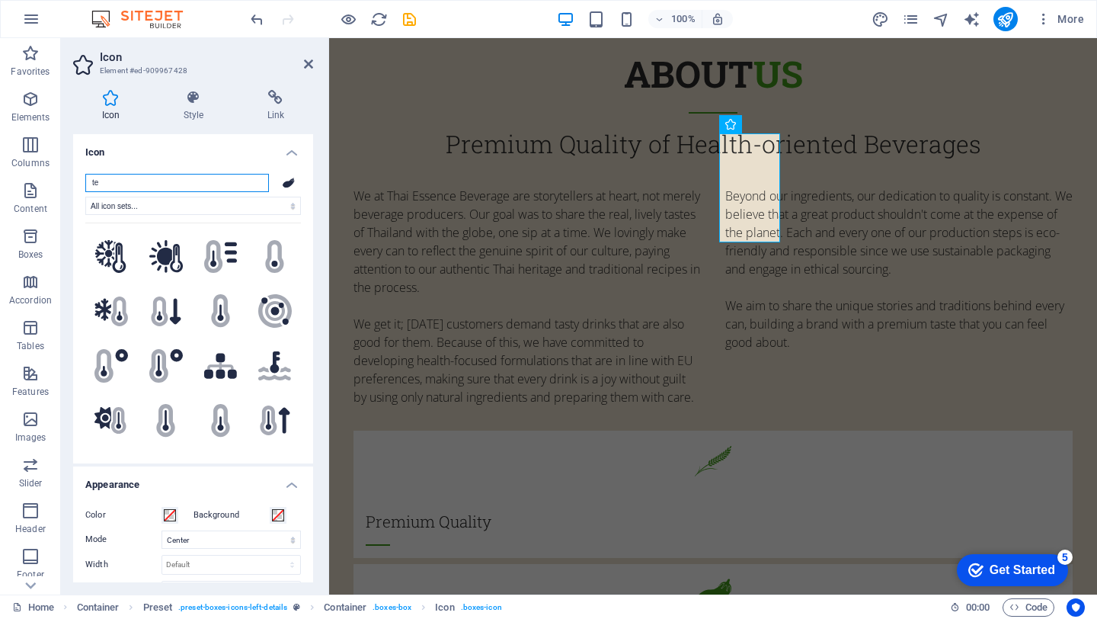
type input "t"
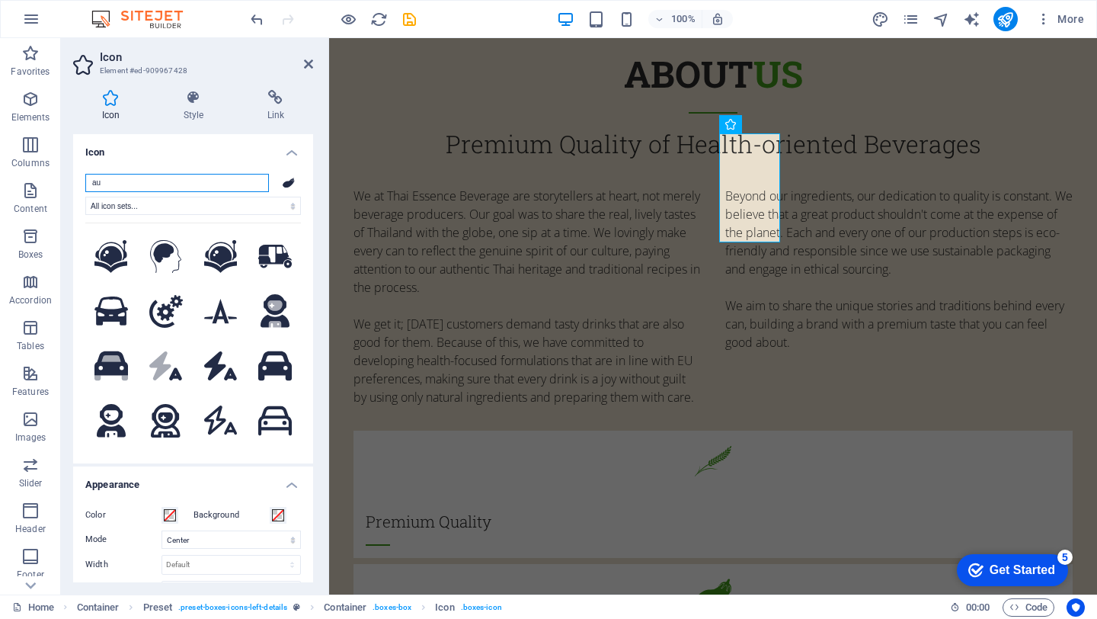
type input "a"
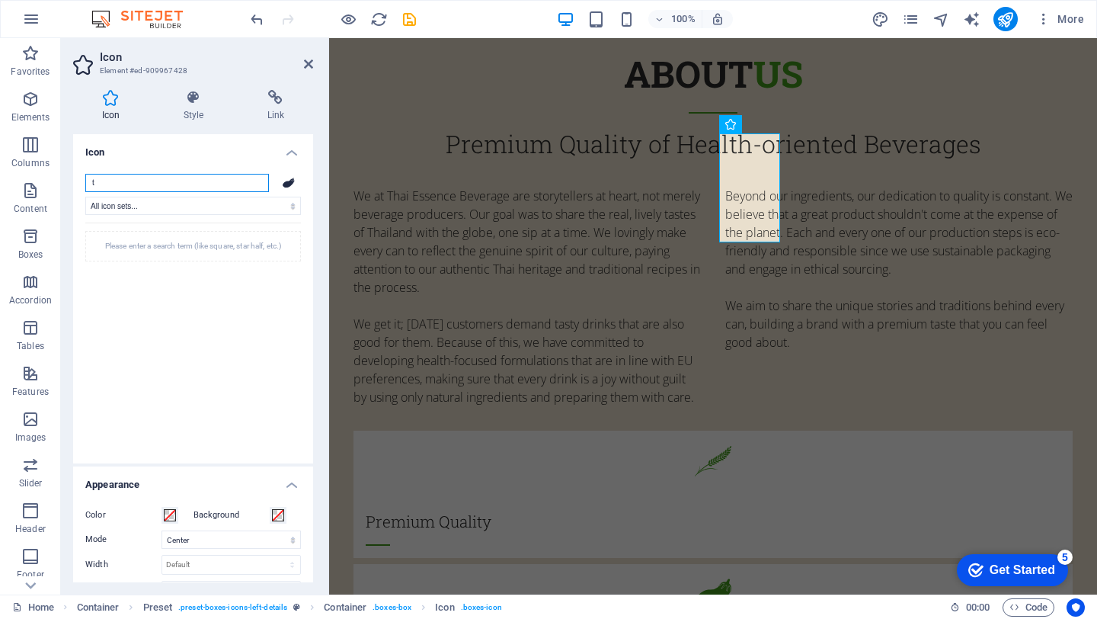
type input "te"
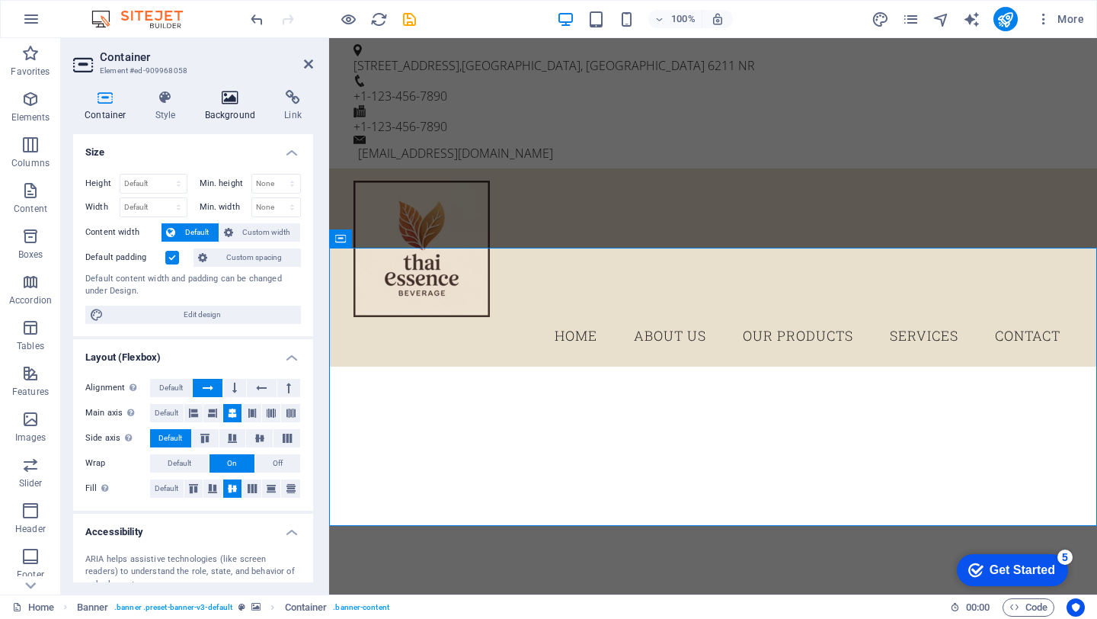
click at [229, 98] on icon at bounding box center [231, 97] width 74 height 15
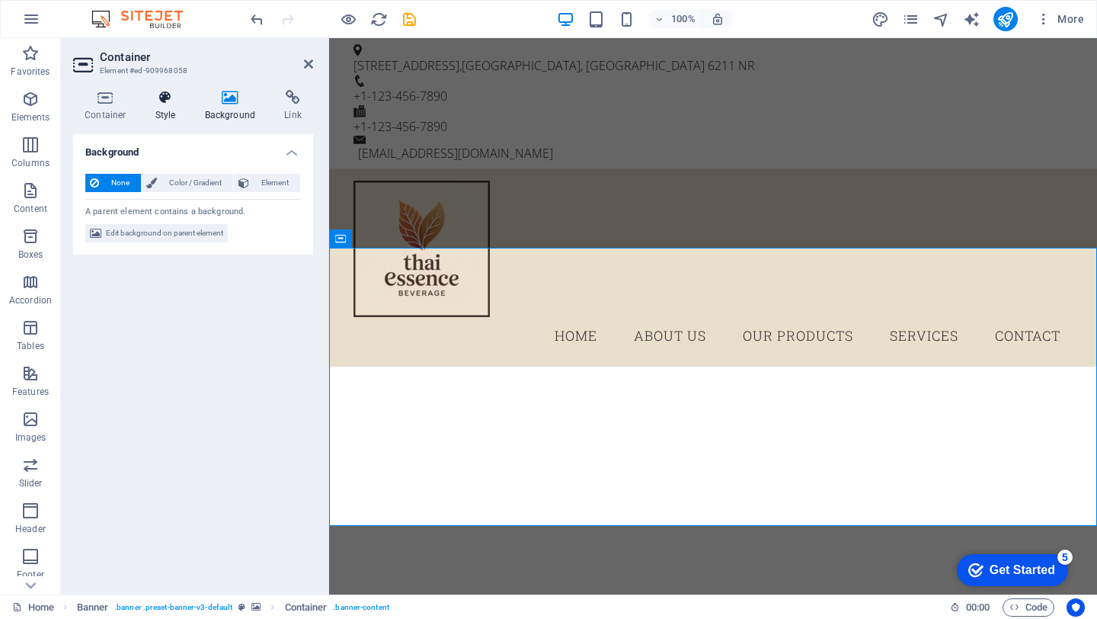
click at [148, 107] on h4 "Style" at bounding box center [169, 106] width 50 height 32
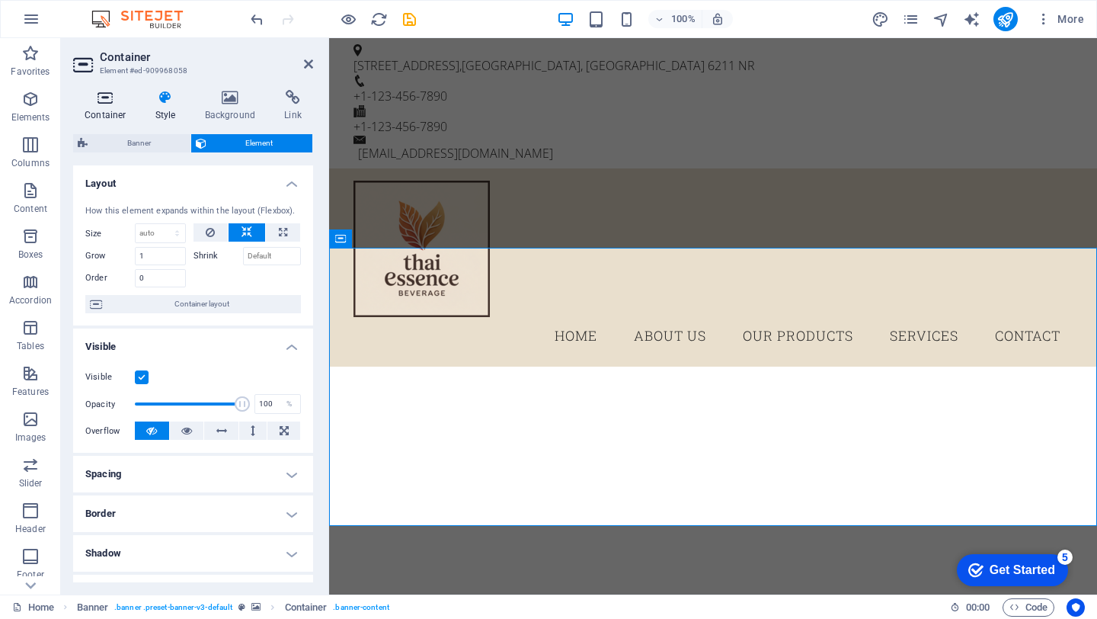
click at [94, 100] on icon at bounding box center [105, 97] width 65 height 15
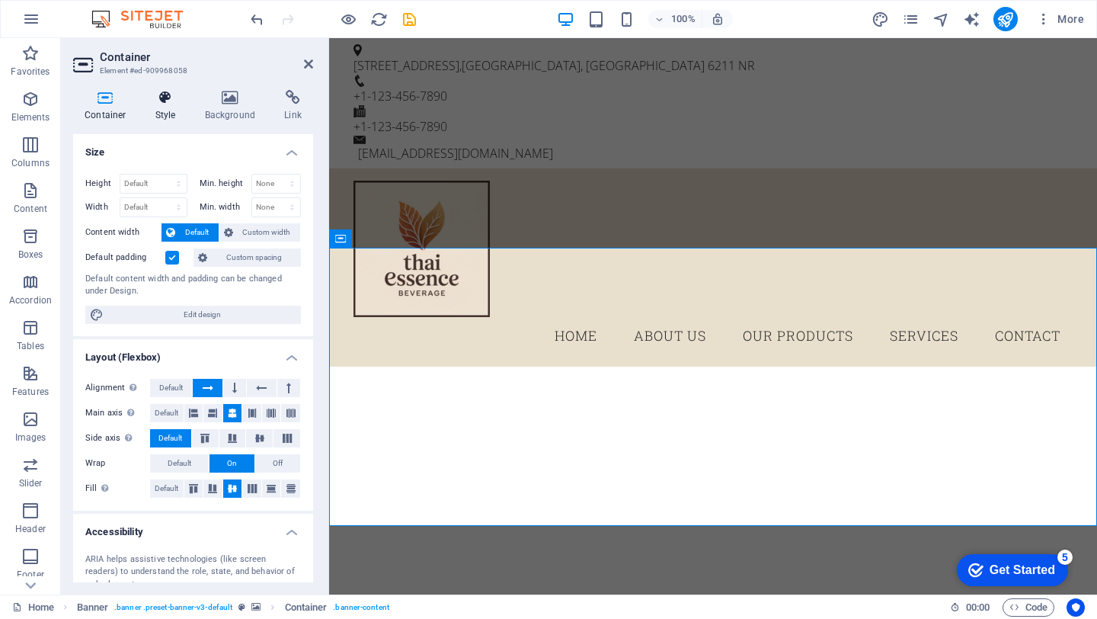
click at [157, 104] on icon at bounding box center [165, 97] width 43 height 15
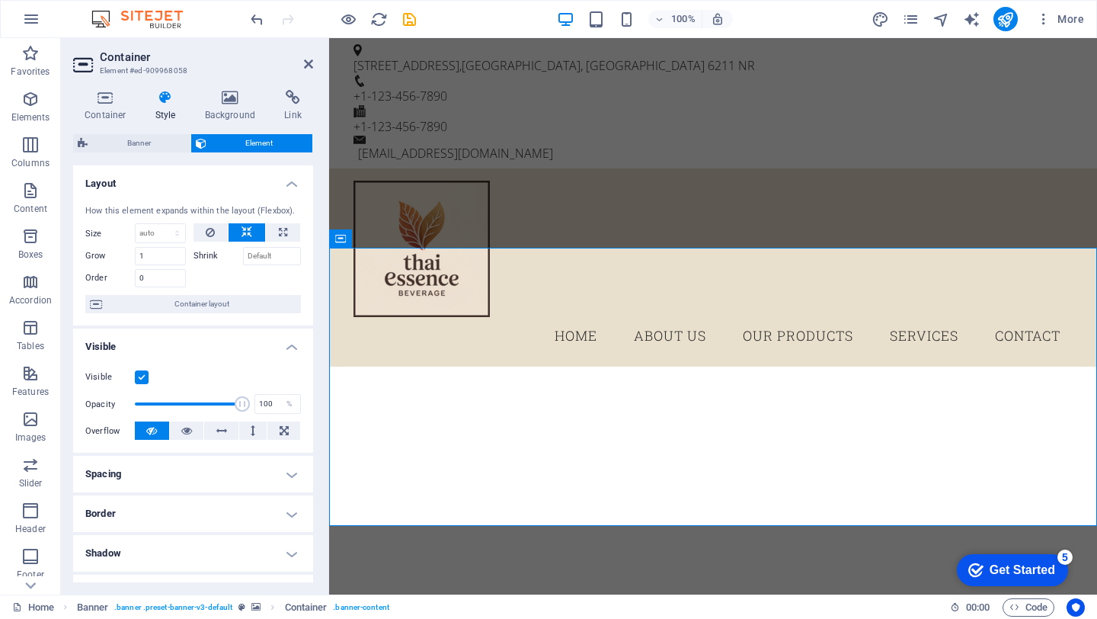
click at [158, 135] on span "Banner" at bounding box center [139, 143] width 94 height 18
select select "ms"
select select "s"
select select "progressive"
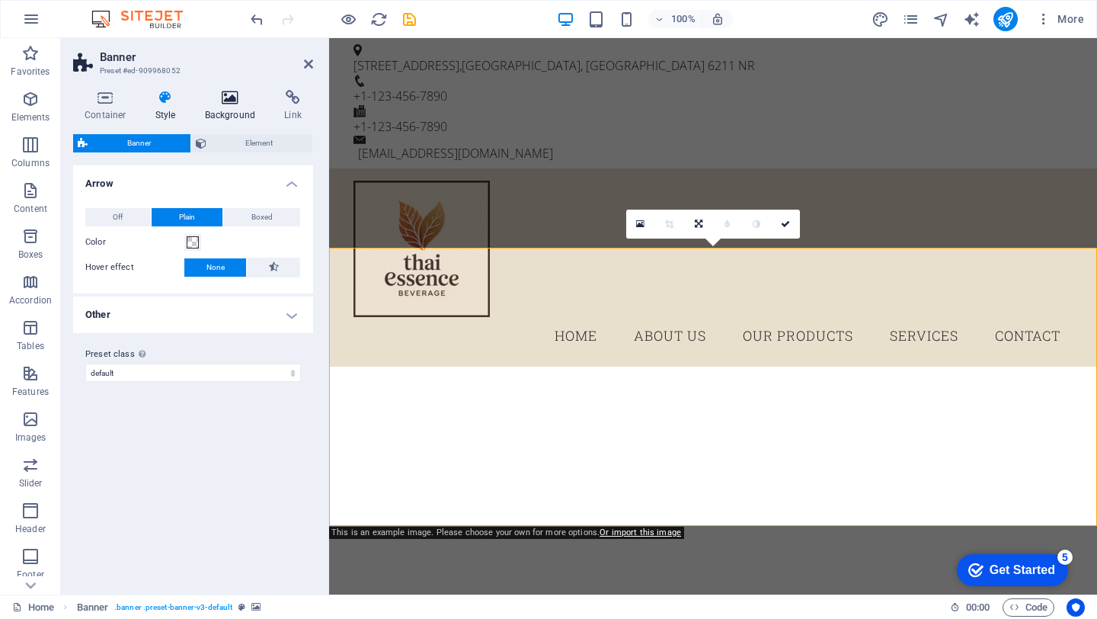
click at [222, 110] on h4 "Background" at bounding box center [234, 106] width 80 height 32
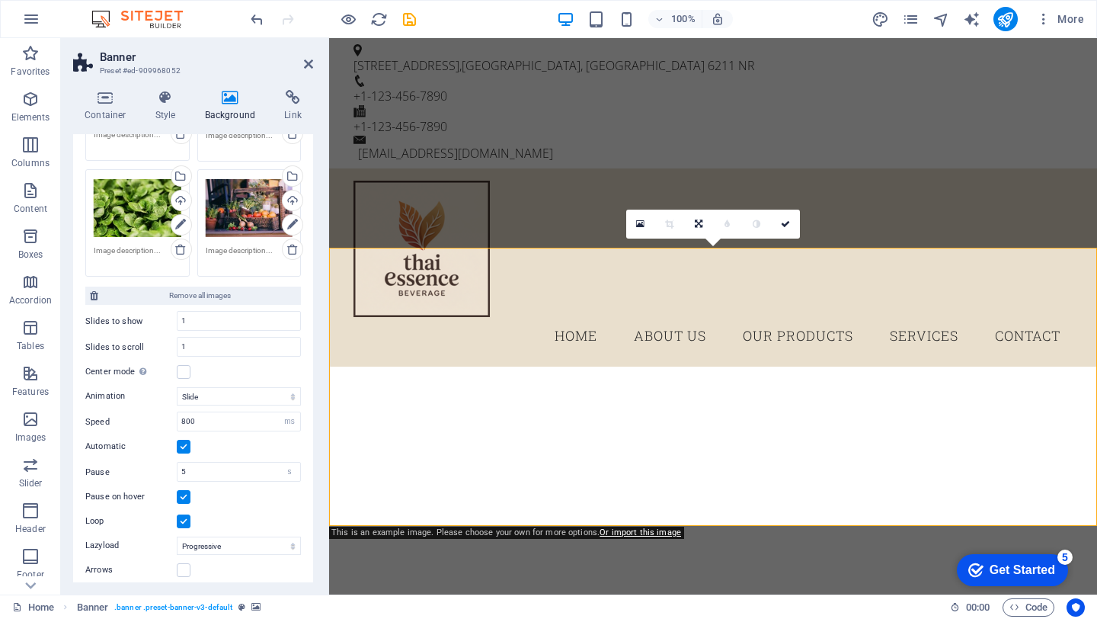
scroll to position [311, 0]
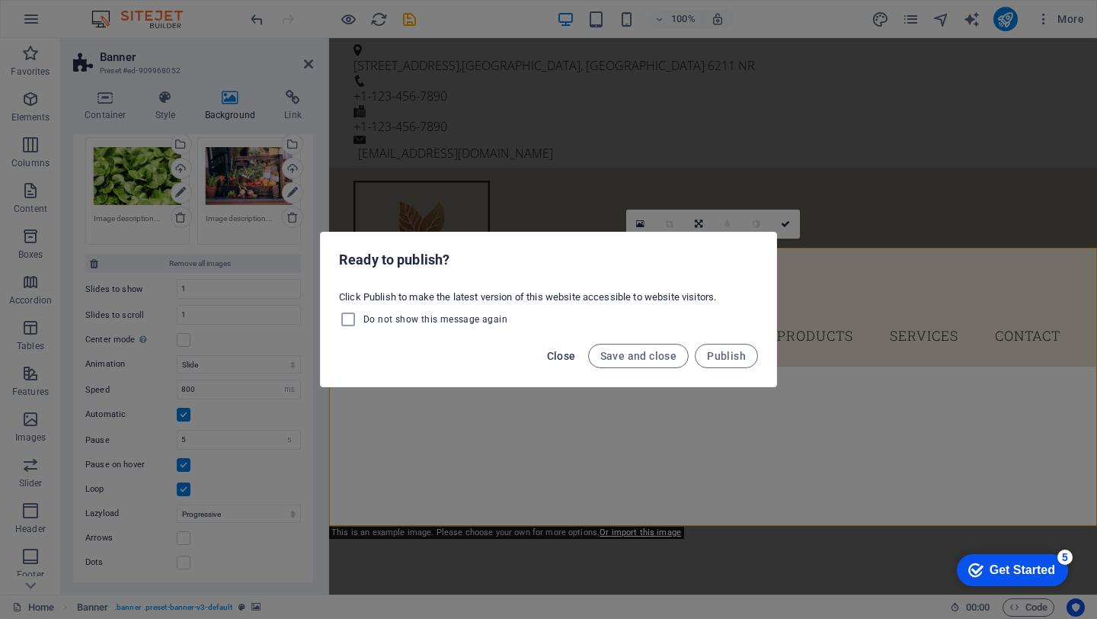
click at [553, 361] on span "Close" at bounding box center [561, 356] width 29 height 12
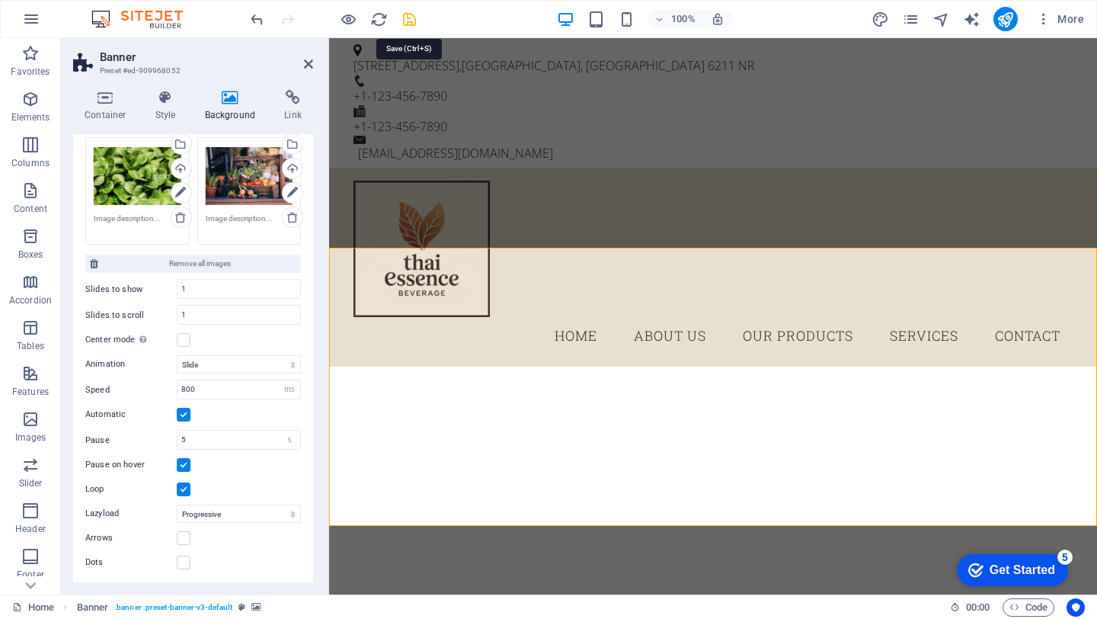
click at [411, 21] on icon "save" at bounding box center [410, 20] width 18 height 18
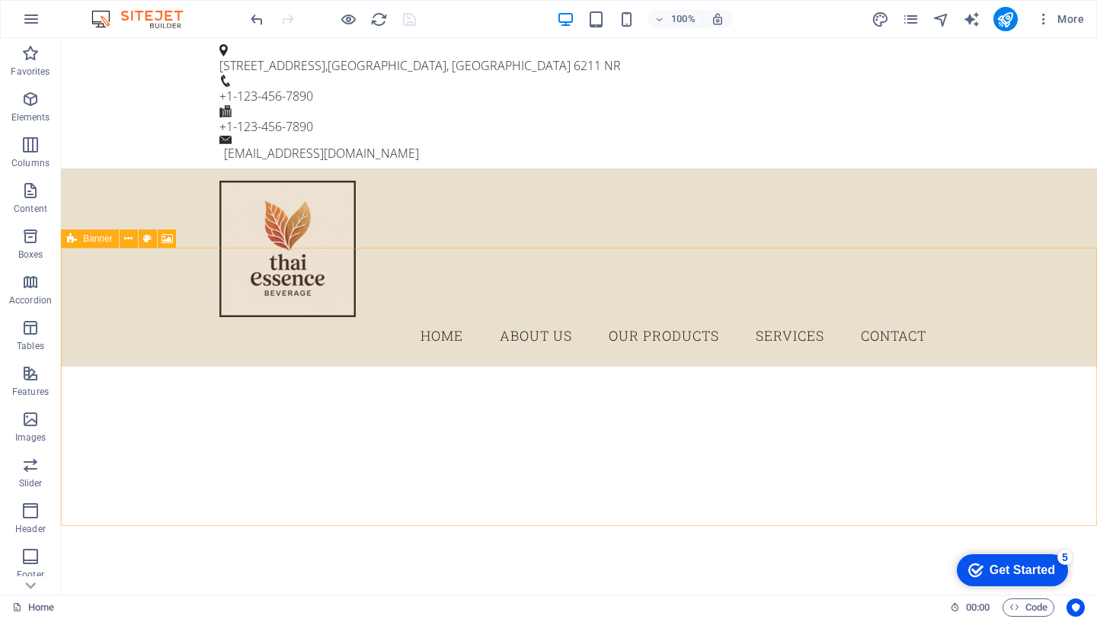
click at [69, 240] on icon at bounding box center [72, 238] width 10 height 18
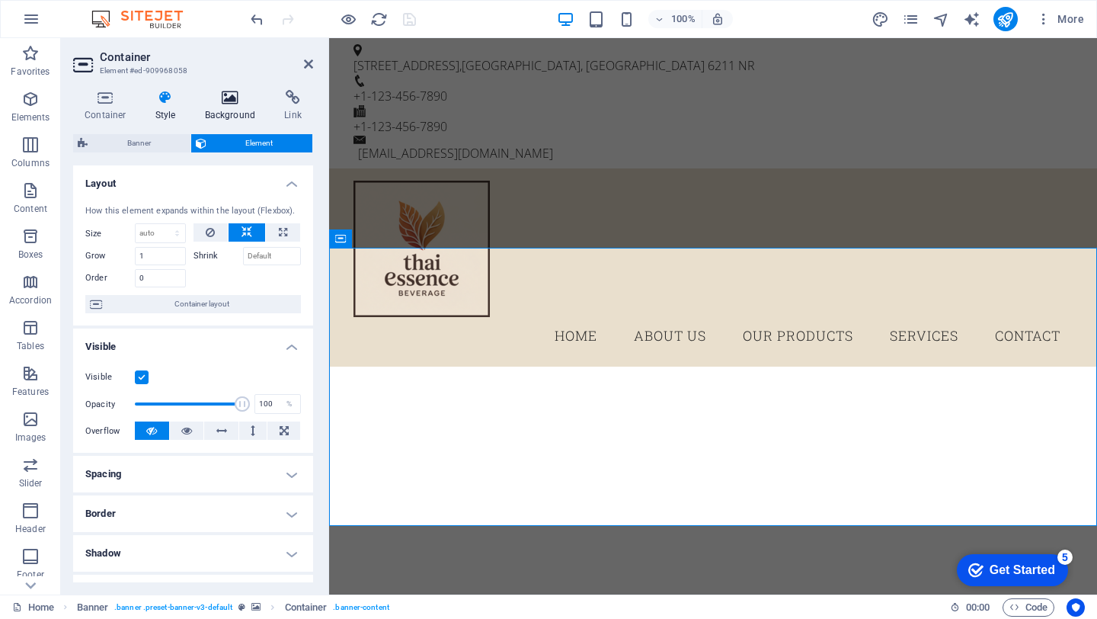
click at [230, 93] on icon at bounding box center [231, 97] width 74 height 15
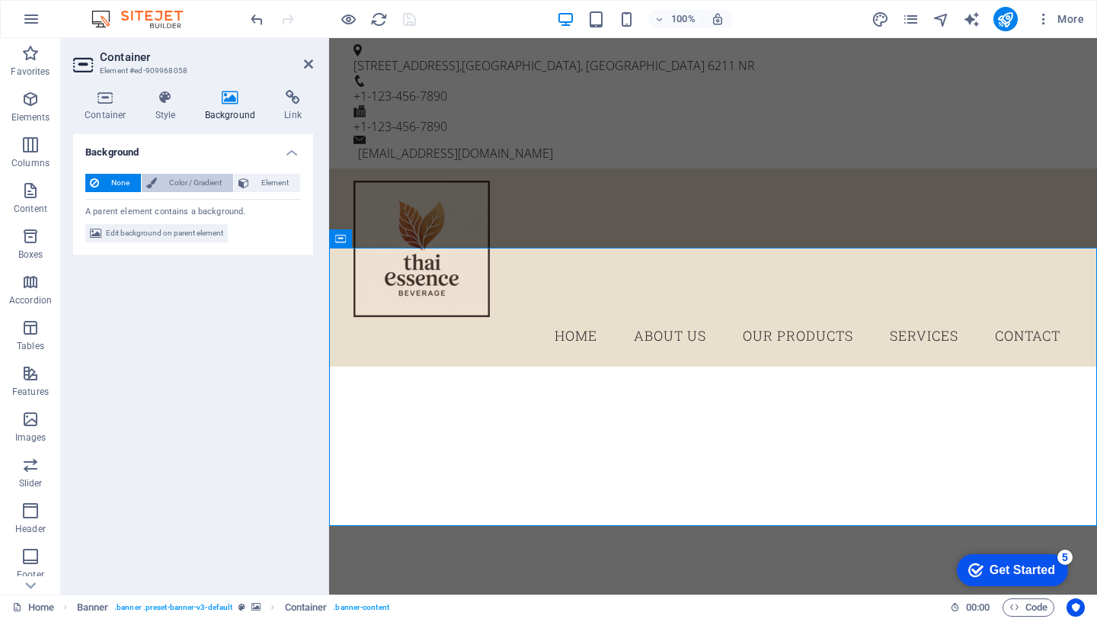
click at [179, 180] on span "Color / Gradient" at bounding box center [195, 183] width 67 height 18
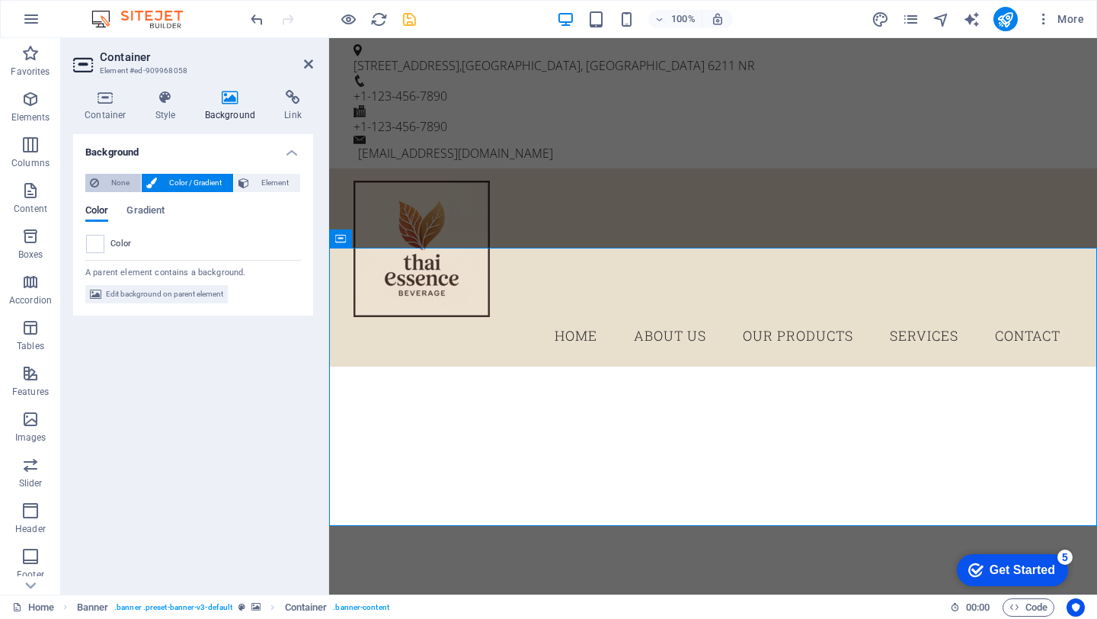
click at [101, 190] on button "None" at bounding box center [113, 183] width 56 height 18
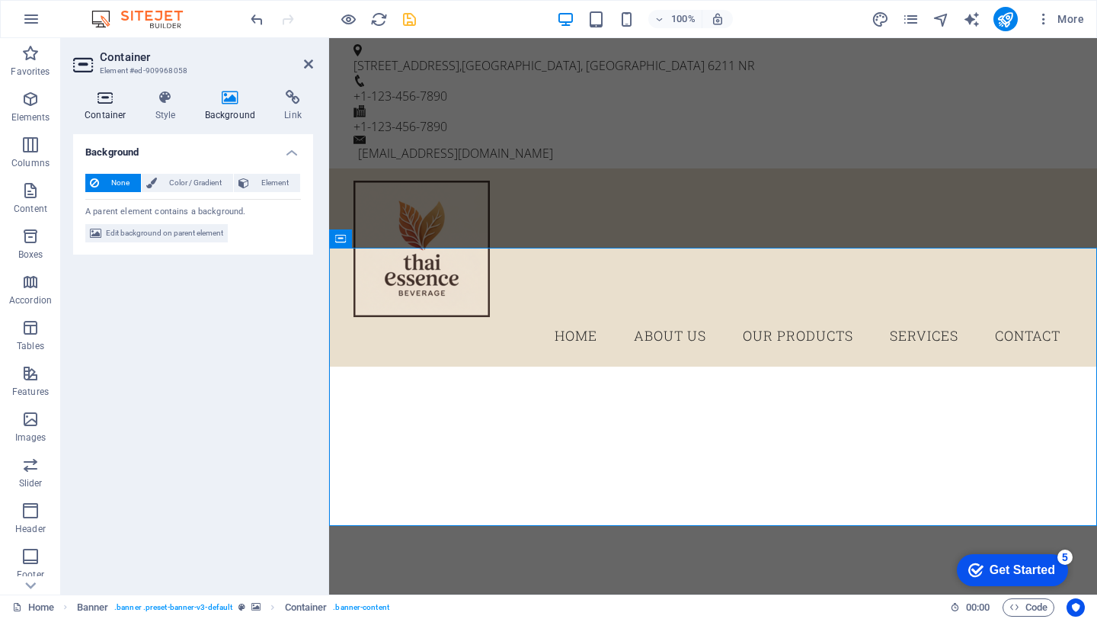
click at [139, 97] on h4 "Container" at bounding box center [108, 106] width 71 height 32
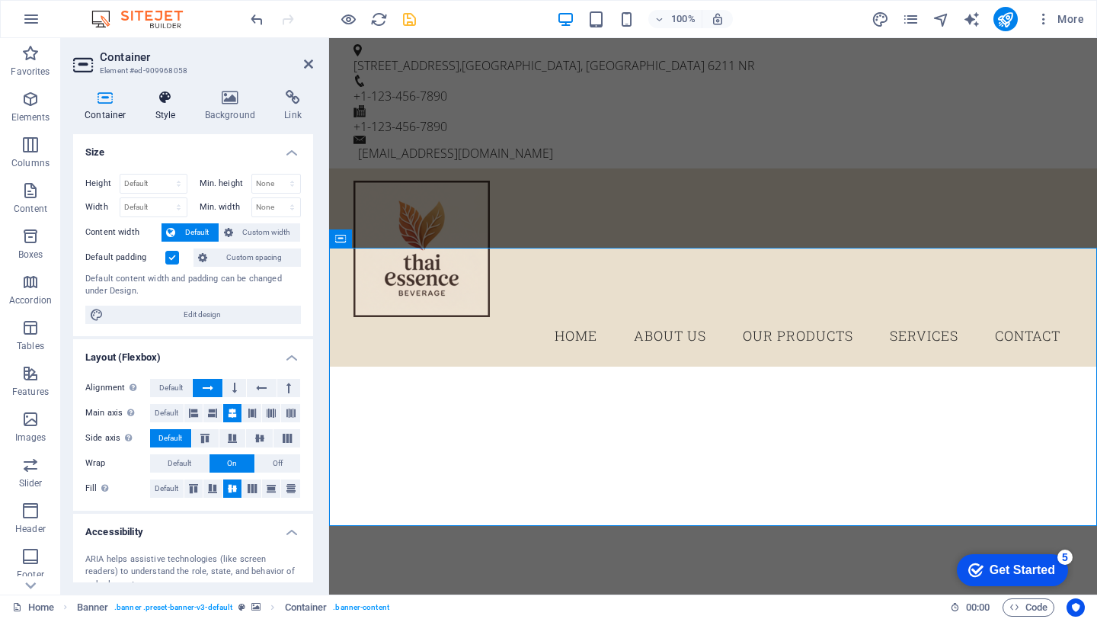
click at [156, 98] on icon at bounding box center [165, 97] width 43 height 15
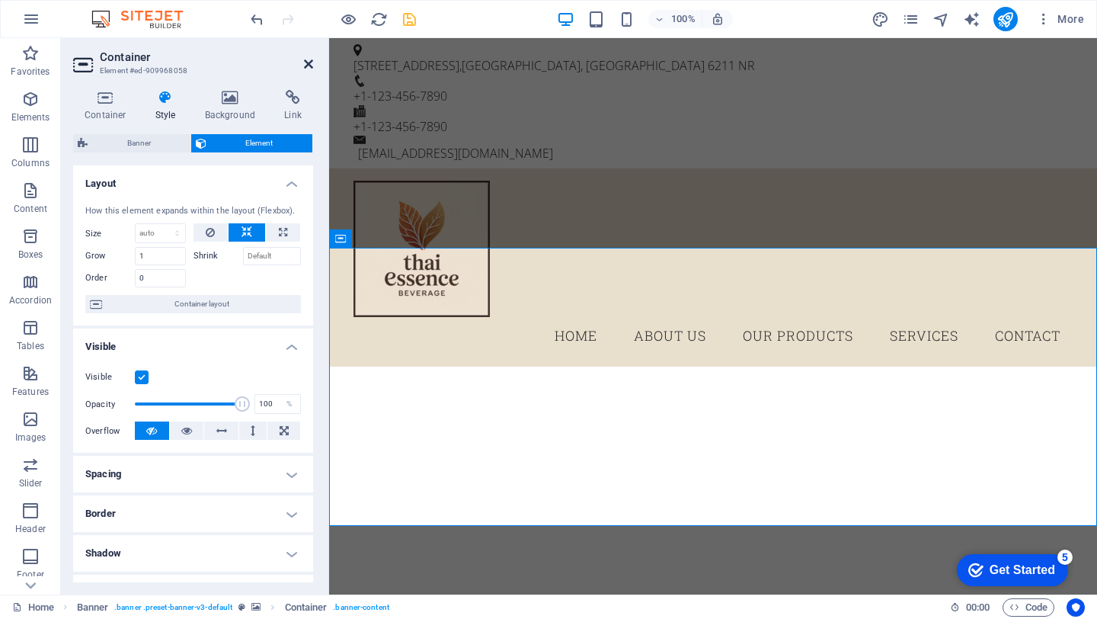
click at [304, 60] on icon at bounding box center [308, 64] width 9 height 12
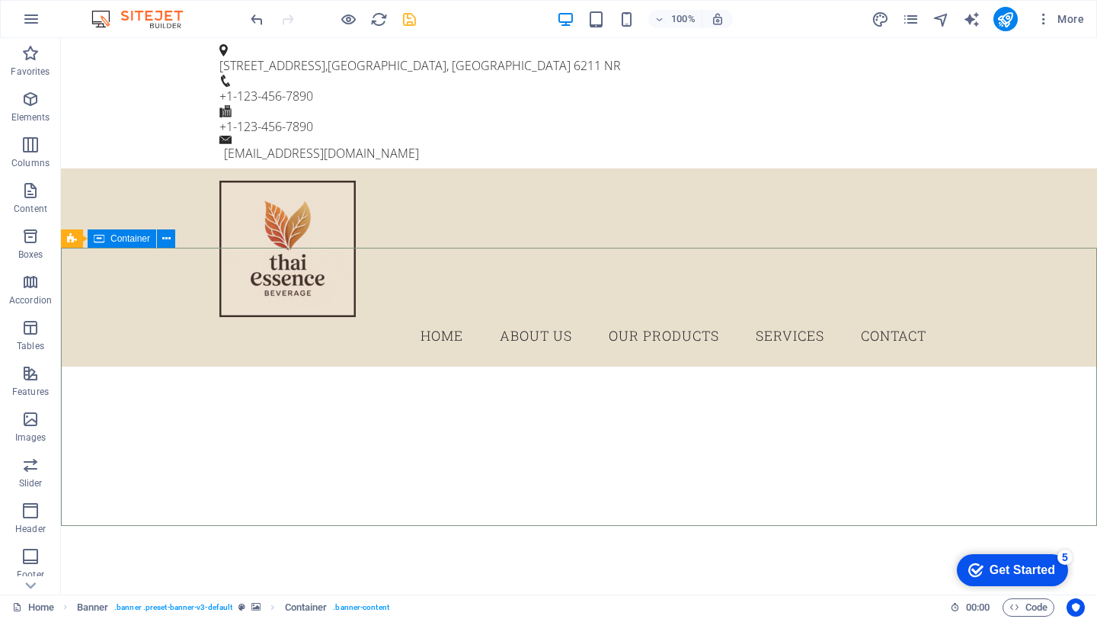
click at [137, 237] on span "Container" at bounding box center [130, 238] width 40 height 9
click at [132, 234] on span "Container" at bounding box center [130, 238] width 40 height 9
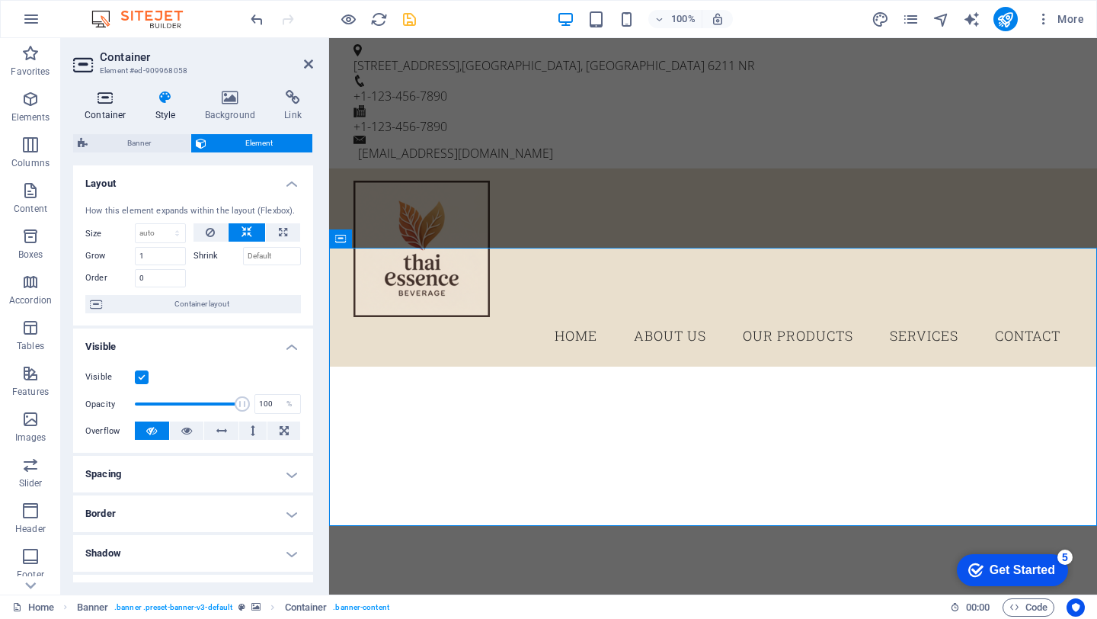
click at [109, 109] on h4 "Container" at bounding box center [108, 106] width 71 height 32
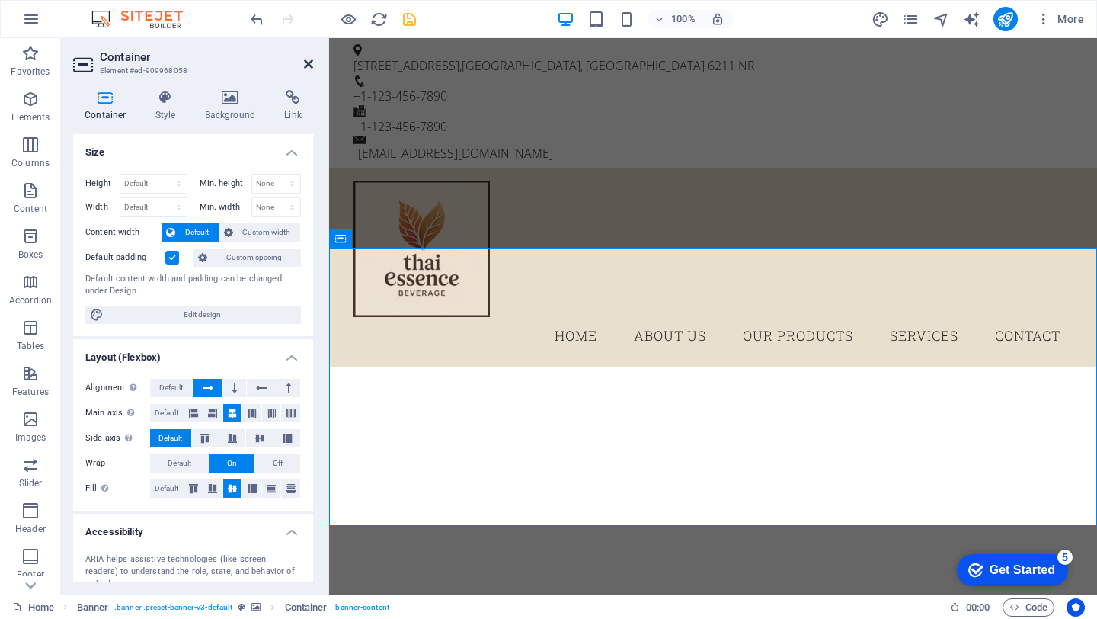
click at [312, 62] on icon at bounding box center [308, 64] width 9 height 12
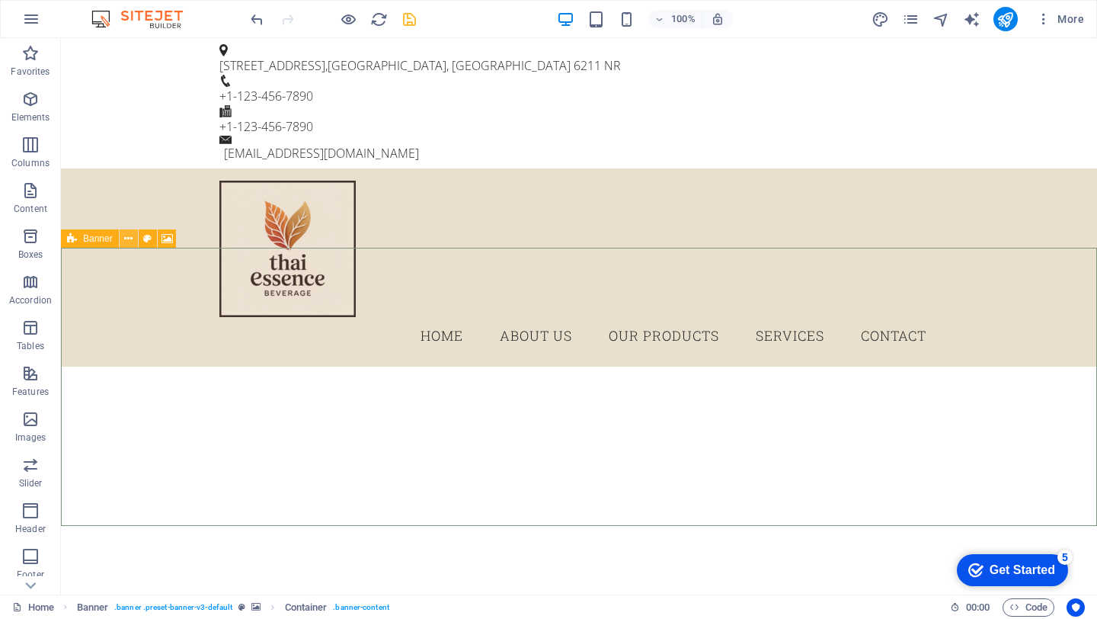
click at [165, 238] on icon at bounding box center [167, 239] width 11 height 16
select select "ms"
select select "s"
select select "progressive"
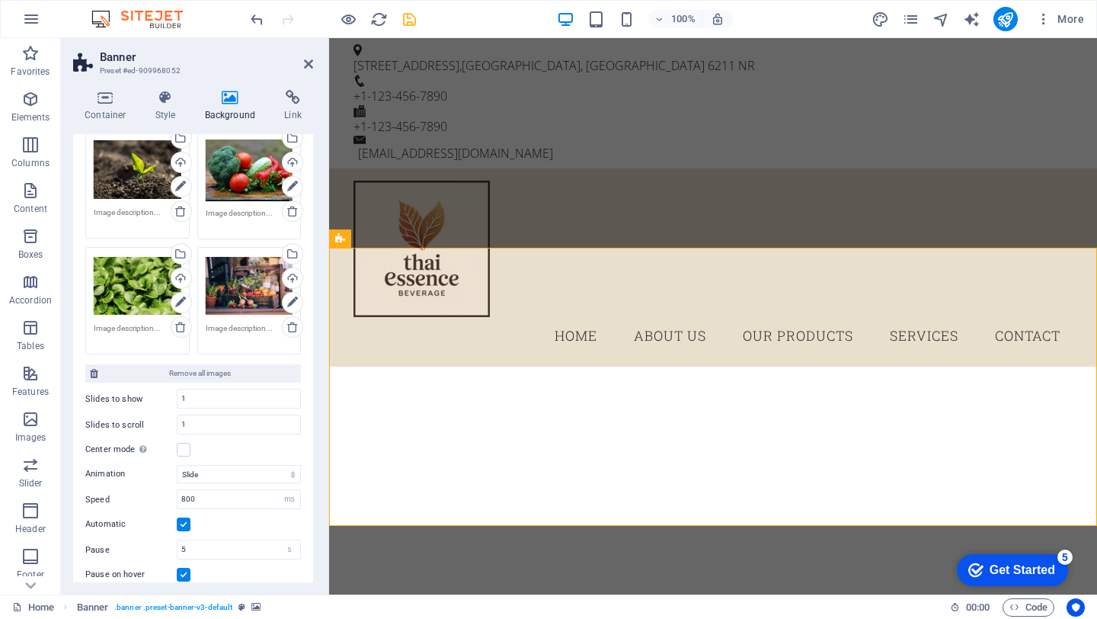
scroll to position [0, 0]
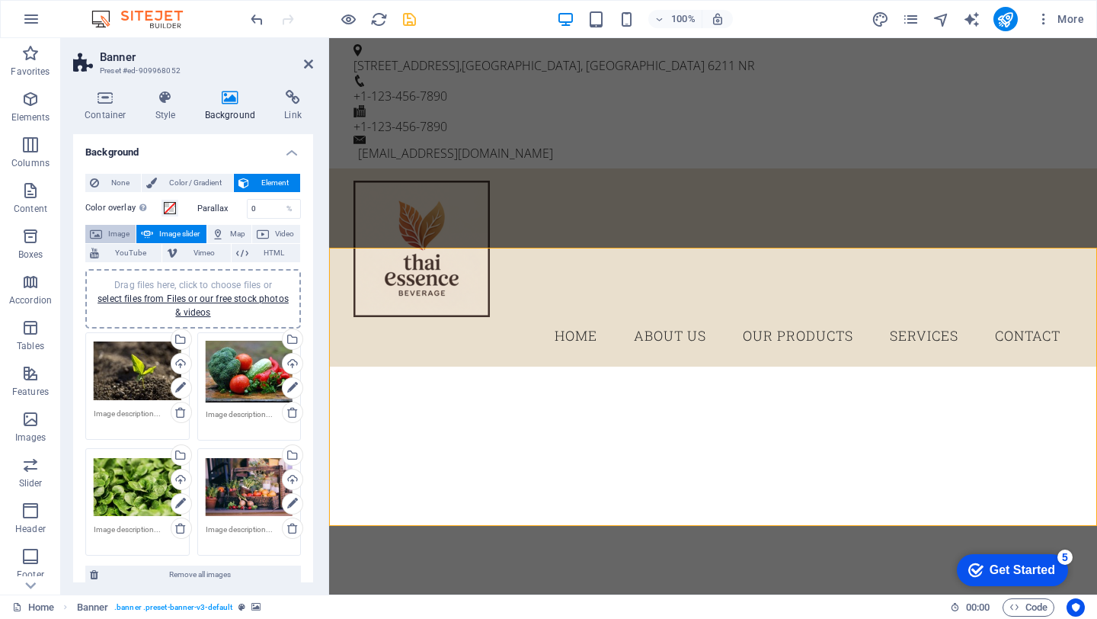
click at [104, 234] on button "Image" at bounding box center [110, 234] width 50 height 18
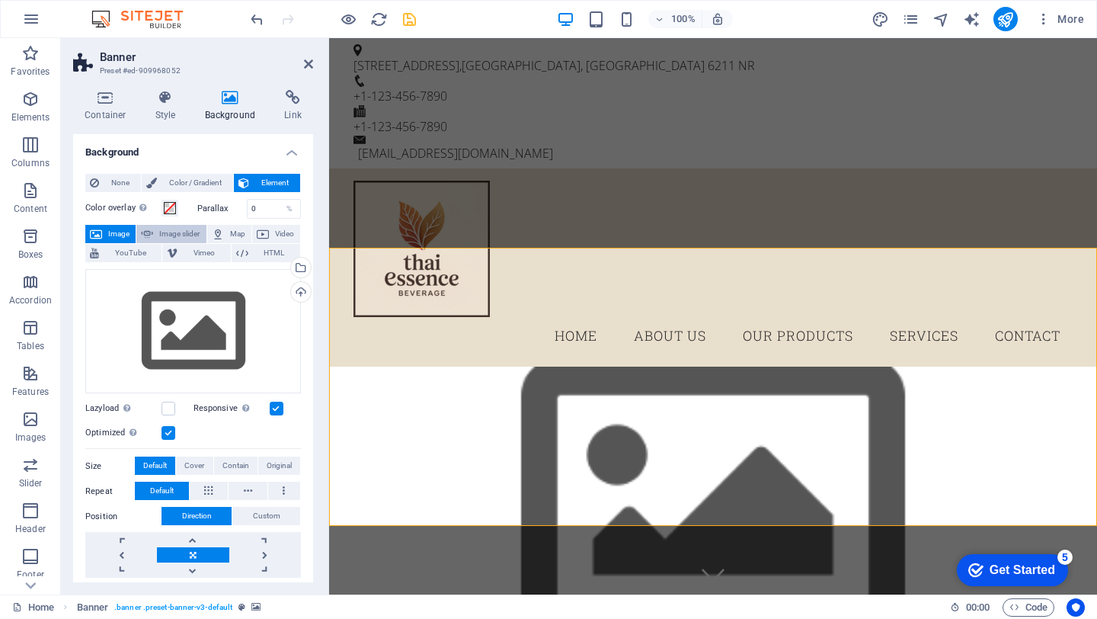
click at [154, 235] on button "Image slider" at bounding box center [170, 234] width 69 height 18
select select "ms"
select select "s"
select select "progressive"
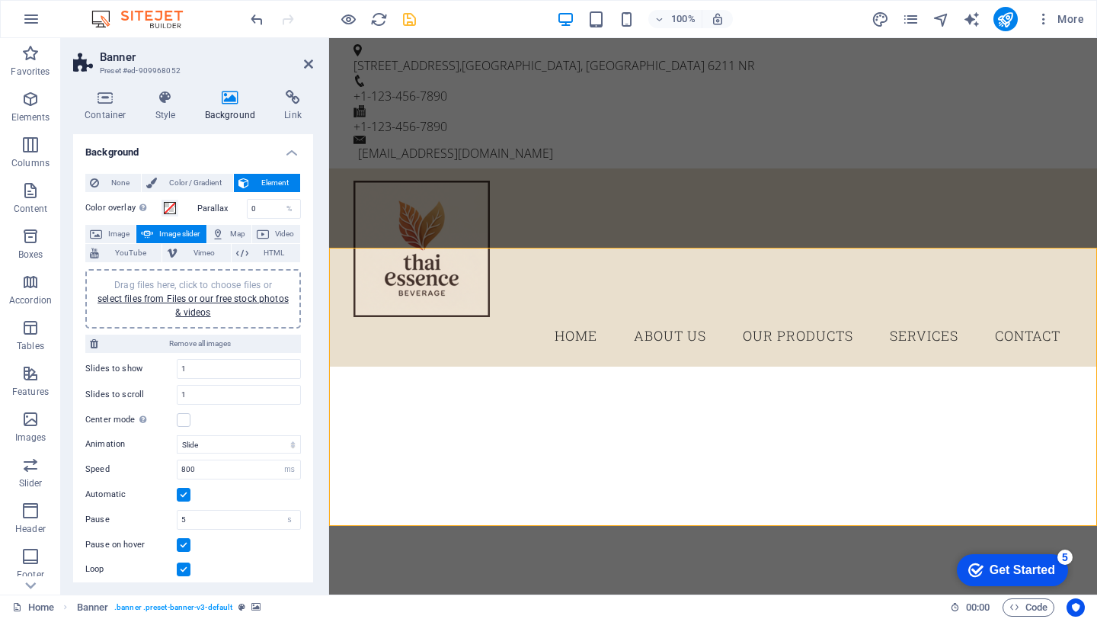
click at [309, 57] on h2 "Banner" at bounding box center [206, 57] width 213 height 14
click at [188, 187] on span "Color / Gradient" at bounding box center [195, 183] width 67 height 18
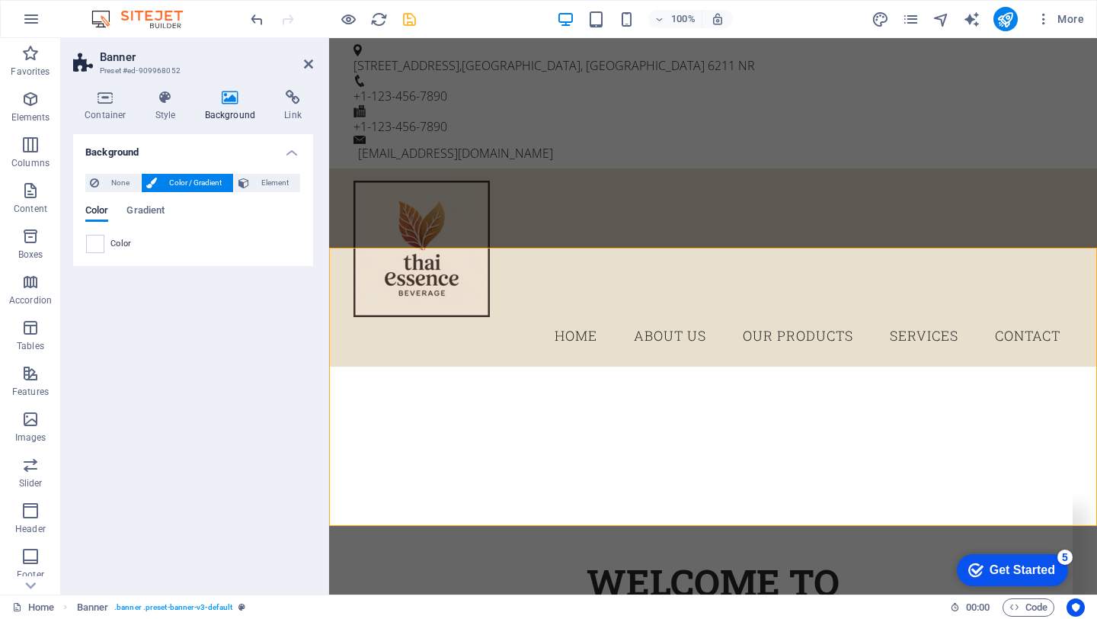
click at [320, 172] on div "Container Style Background Link Size Height Default px rem % vh vw Min. height …" at bounding box center [193, 336] width 264 height 517
click at [272, 172] on div "None Color / Gradient Element Stretch background to full-width Color overlay Pl…" at bounding box center [193, 214] width 240 height 104
click at [272, 177] on span "Element" at bounding box center [275, 183] width 42 height 18
select select "ms"
select select "s"
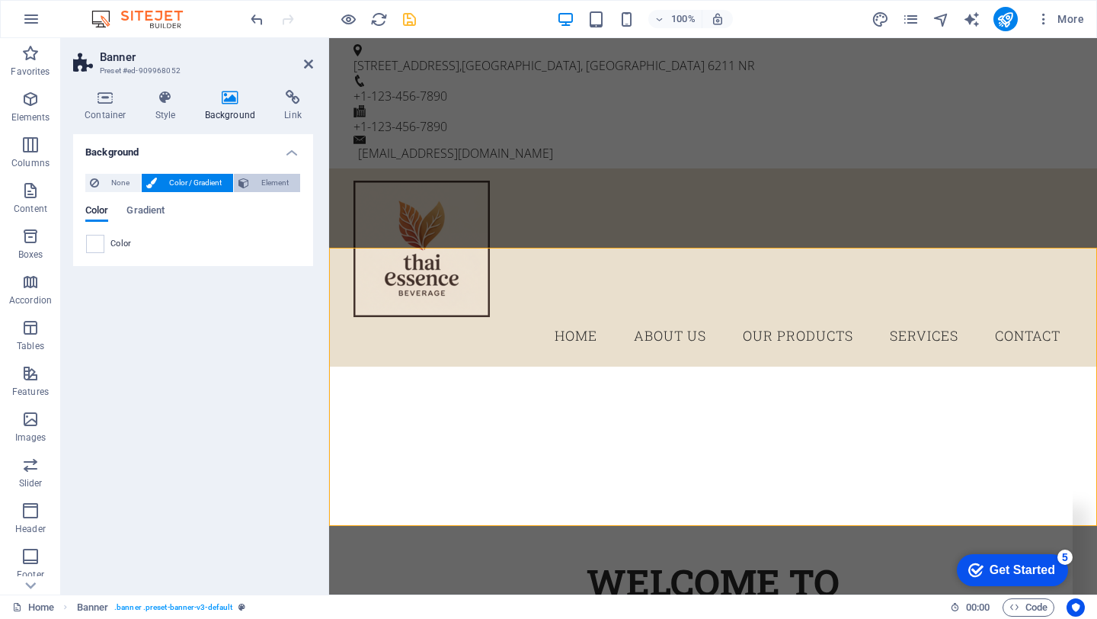
select select "progressive"
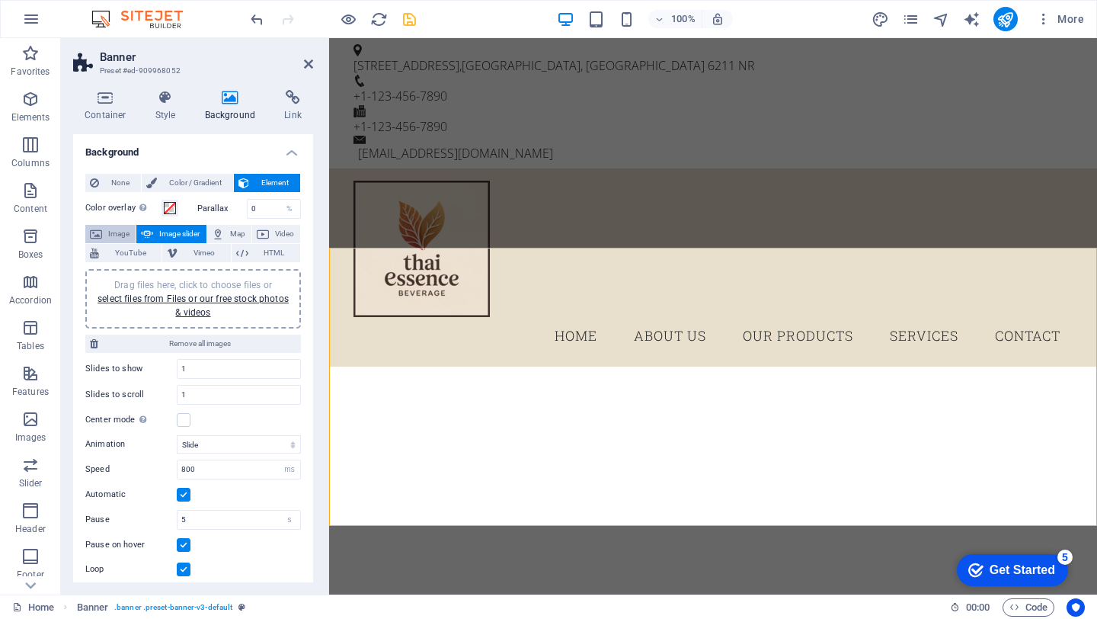
click at [110, 238] on span "Image" at bounding box center [119, 234] width 24 height 18
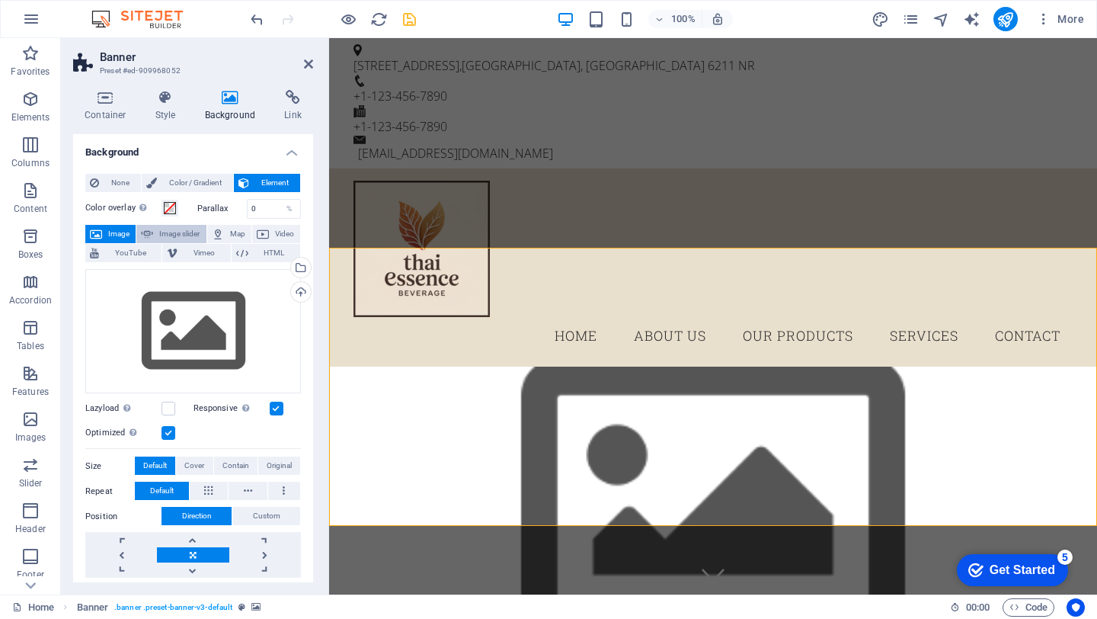
click at [166, 226] on span "Image slider" at bounding box center [179, 234] width 43 height 18
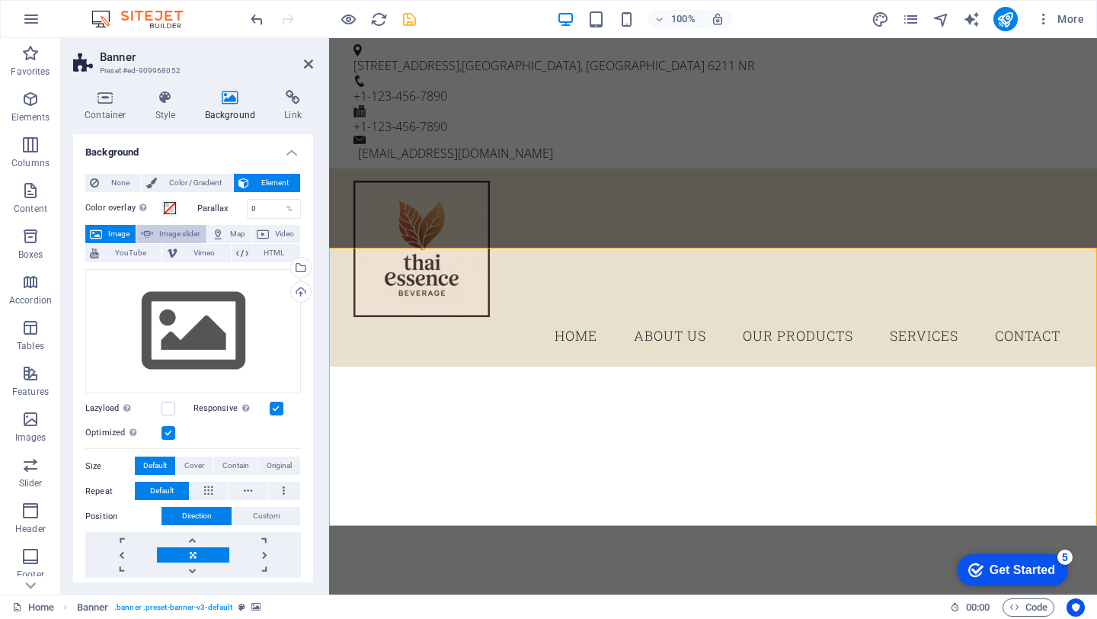
select select "ms"
select select "s"
select select "progressive"
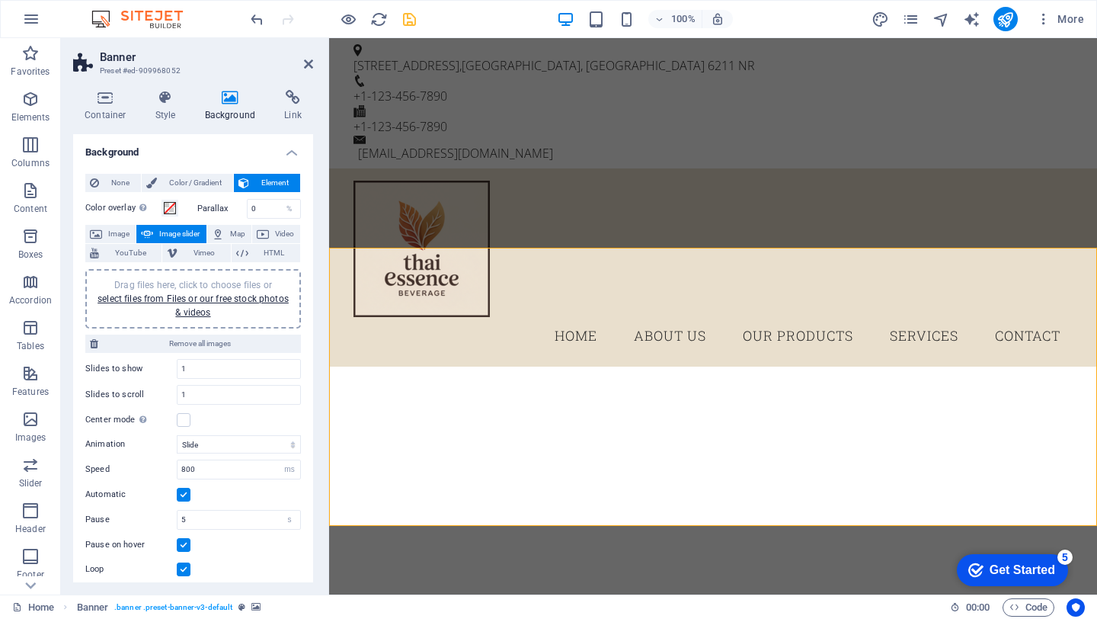
click at [198, 284] on span "Drag files here, click to choose files or select files from Files or our free s…" at bounding box center [193, 299] width 191 height 38
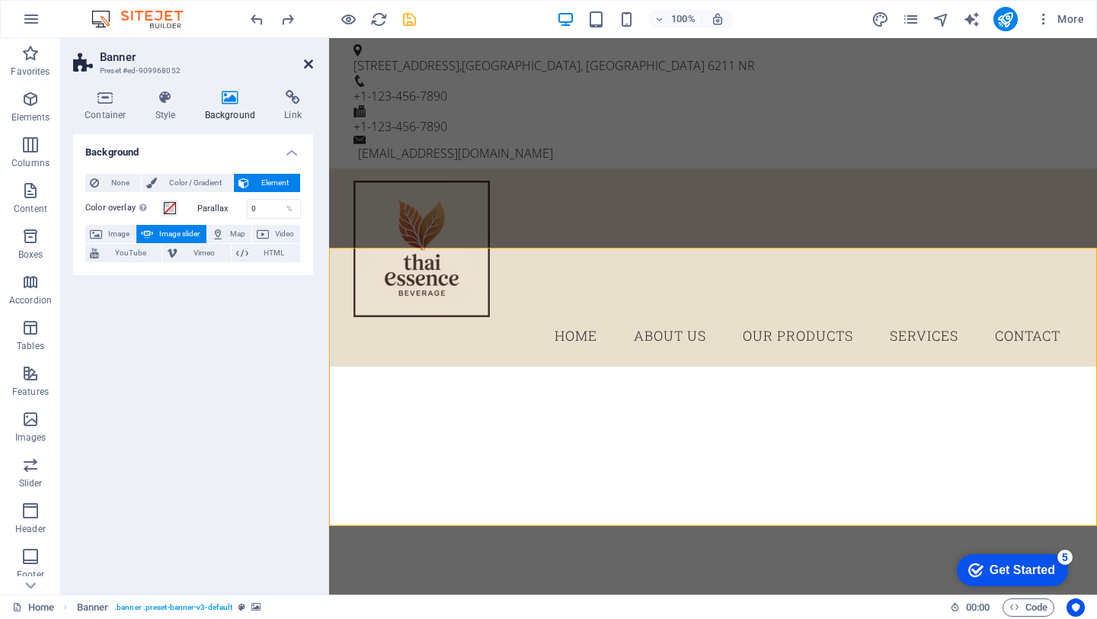
click at [310, 62] on icon at bounding box center [308, 64] width 9 height 12
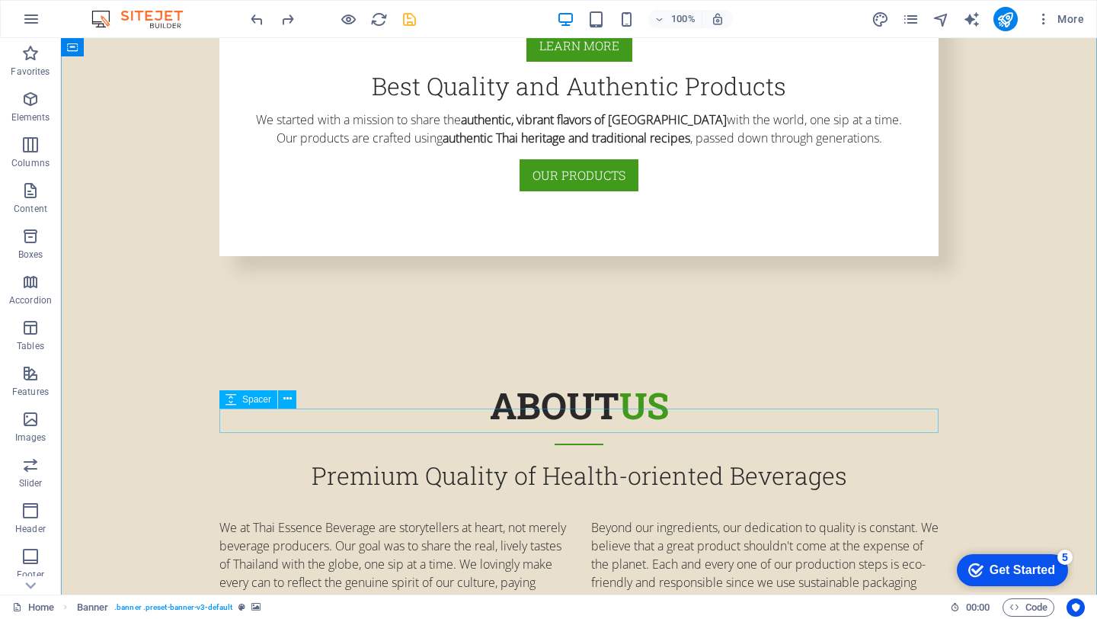
scroll to position [1112, 0]
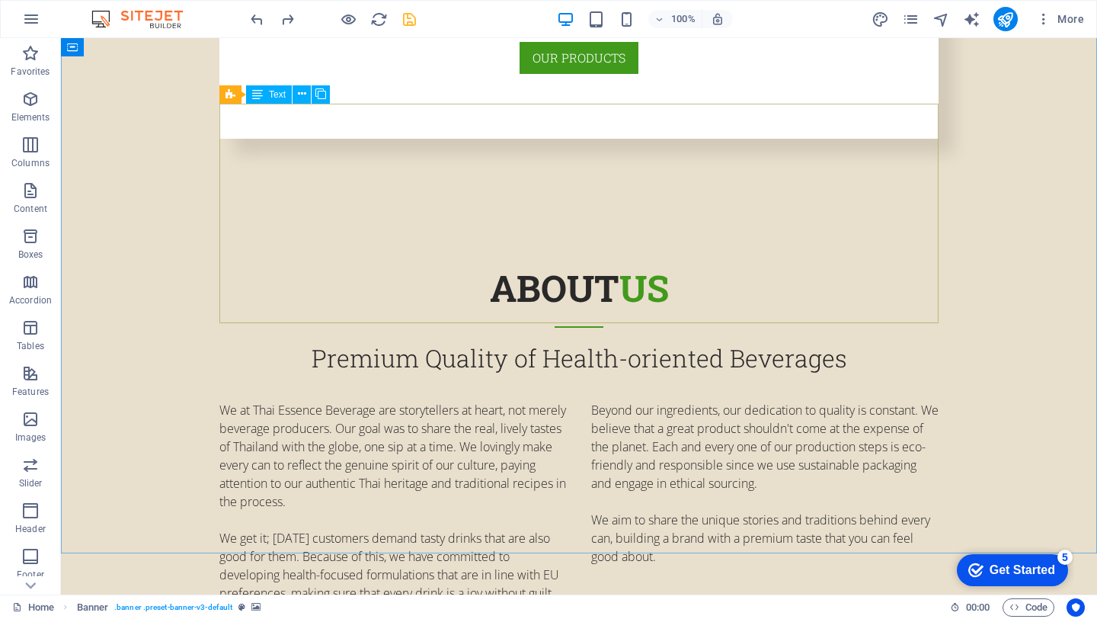
click at [302, 401] on div "We at Thai Essence Beverage are storytellers at heart, not merely beverage prod…" at bounding box center [578, 510] width 719 height 219
click at [270, 401] on div "We at Thai Essence Beverage are storytellers at heart, not merely beverage prod…" at bounding box center [578, 510] width 719 height 219
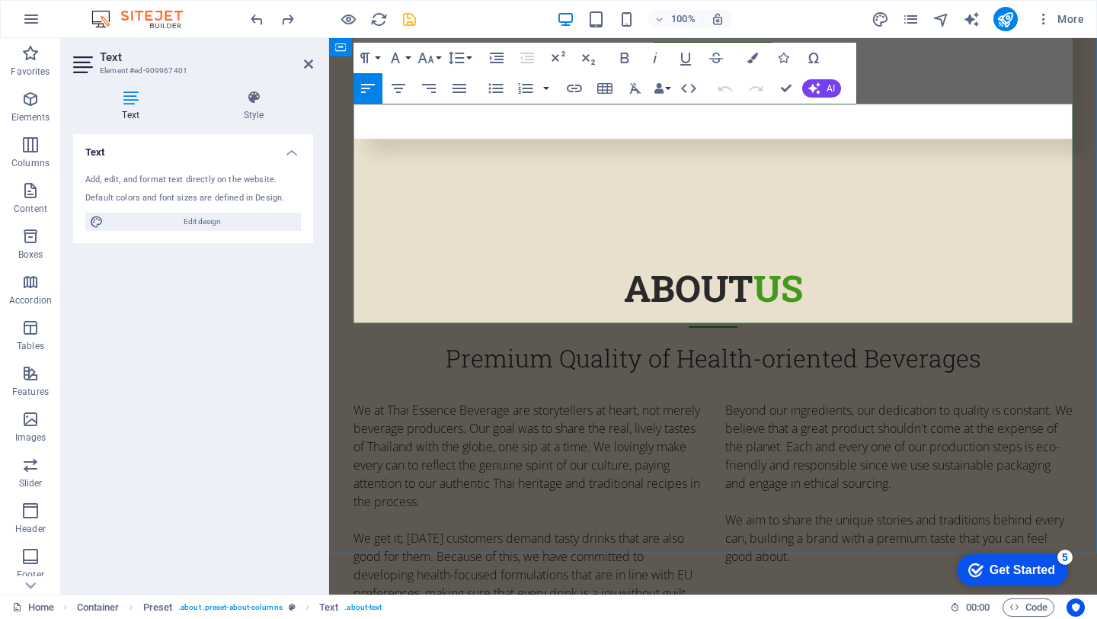
click at [404, 529] on p "We get it; [DATE] customers demand tasty drinks that are also good for them. Be…" at bounding box center [527, 574] width 347 height 91
click at [439, 529] on p "We get it - [DATE] customers demand tasty drinks that are also good for them. B…" at bounding box center [527, 574] width 347 height 91
click at [329, 38] on span "it – [DATE]" at bounding box center [329, 38] width 0 height 0
click at [503, 529] on p "We get it – [DATE] customers demand tasty drinks that are also good for them. B…" at bounding box center [527, 574] width 347 height 91
click at [893, 510] on p "We aim to share the unique stories and traditions behind every can, building a …" at bounding box center [898, 537] width 347 height 55
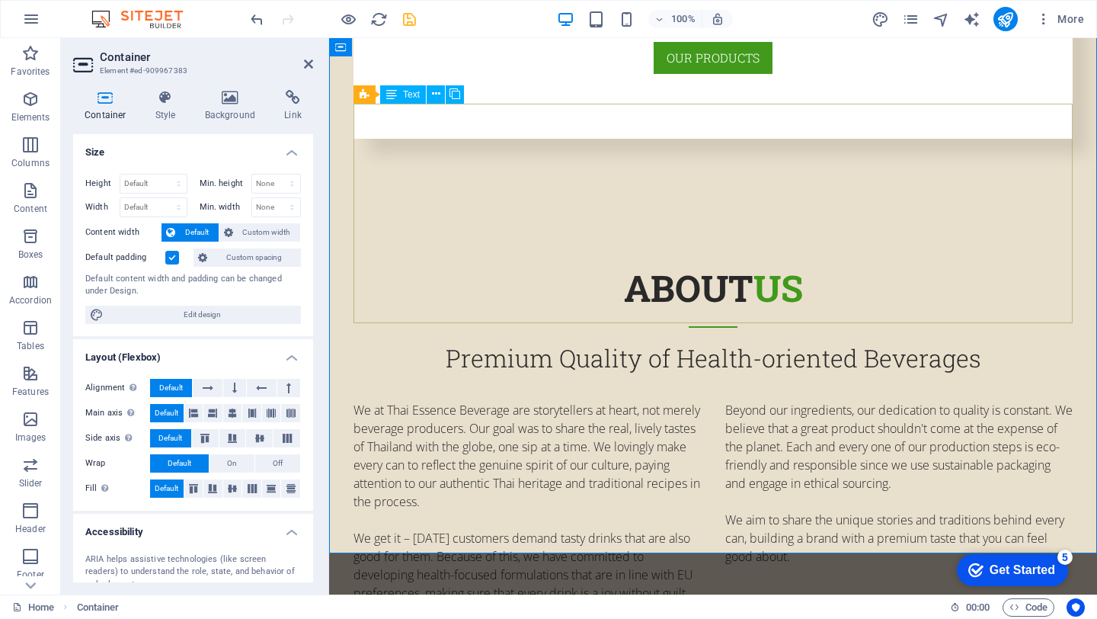
click at [659, 401] on div "We at Thai Essence Beverage are storytellers at heart, not merely beverage prod…" at bounding box center [713, 510] width 719 height 219
click at [750, 401] on div "We at Thai Essence Beverage are storytellers at heart, not merely beverage prod…" at bounding box center [713, 510] width 719 height 219
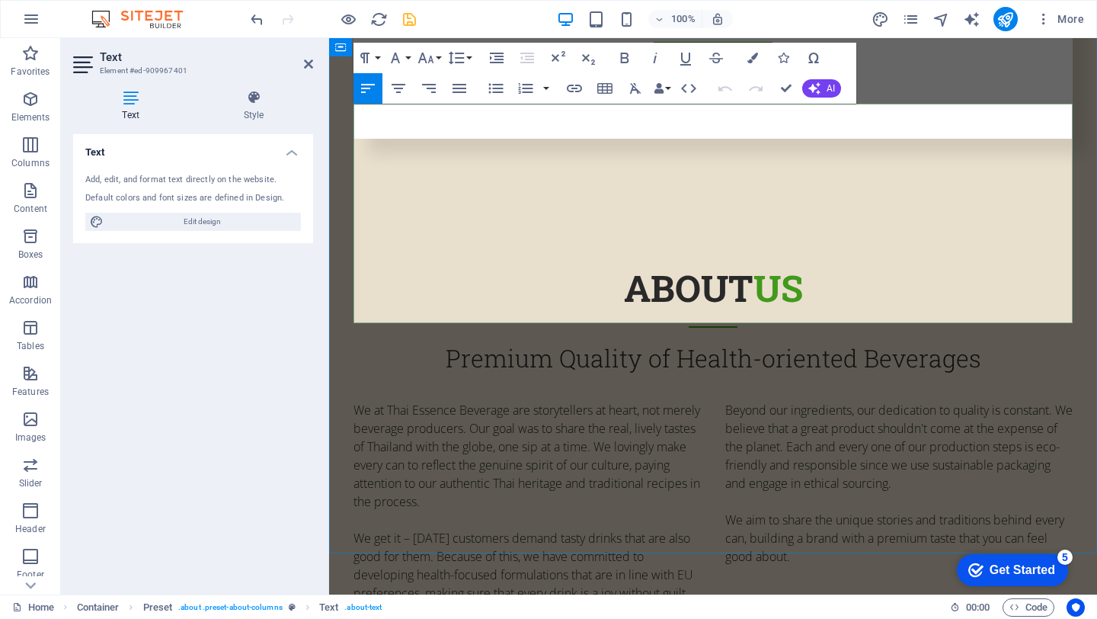
click at [720, 401] on div "We at Thai Essence Beverage are storytellers at heart, not merely beverage prod…" at bounding box center [713, 510] width 719 height 219
click at [701, 529] on p "We get it – [DATE] customers demand tasty drinks that are also good for them. B…" at bounding box center [527, 574] width 347 height 91
click at [417, 529] on p "We get it – [DATE] customers demand tasty drinks that are also good for them. B…" at bounding box center [527, 574] width 347 height 91
click at [536, 529] on p "We get it! [DATE] customers demand tasty drinks that are also good for them. Be…" at bounding box center [527, 574] width 347 height 91
click at [645, 529] on p "We get it! [DATE] customers demand tasty drinks that are also good for them. Be…" at bounding box center [527, 574] width 347 height 91
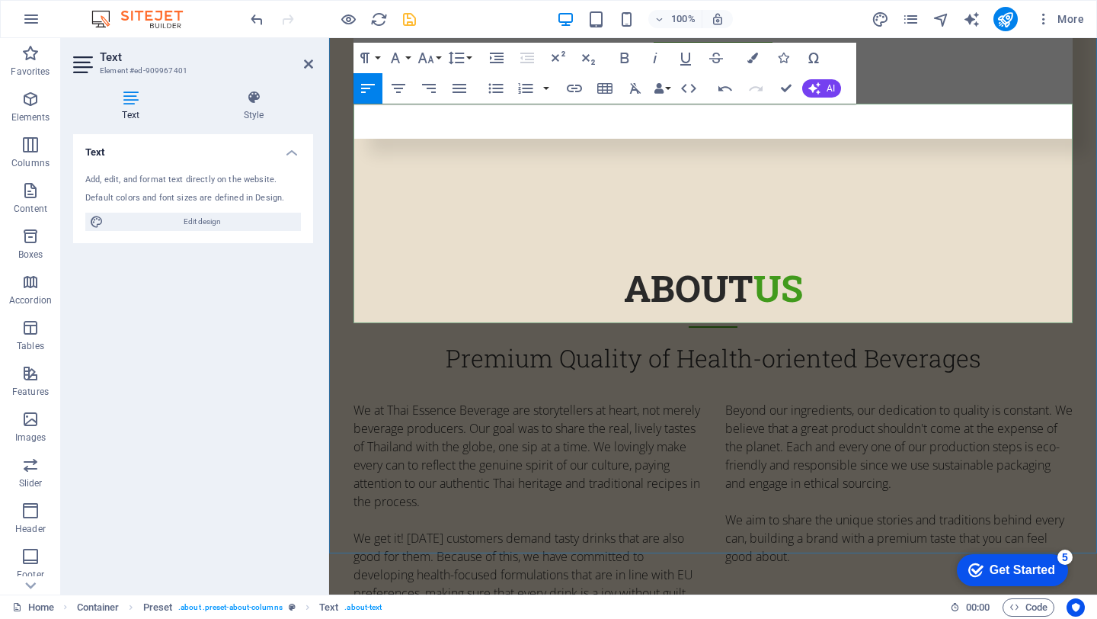
click at [674, 529] on p "We get it! [DATE] customers demand tasty drinks that are also good for them. Be…" at bounding box center [527, 574] width 347 height 91
click at [677, 529] on p "We get it! [DATE] customers demand tasty drinks that are also good for them. Be…" at bounding box center [527, 574] width 347 height 91
click at [696, 529] on p "We get it! [DATE] customers demand tasty drinks that are also good for them. Be…" at bounding box center [527, 574] width 347 height 91
click at [701, 529] on p "We get it! [DATE] customers demand tasty drinks that are also good for them. Be…" at bounding box center [527, 574] width 347 height 91
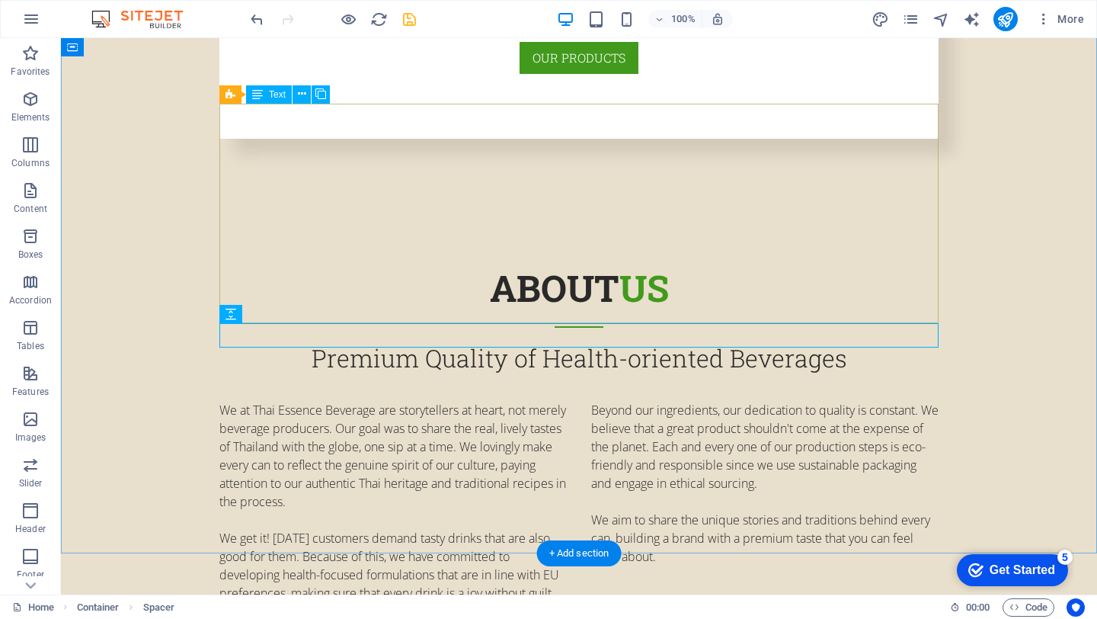
click at [293, 401] on div "We at Thai Essence Beverage are storytellers at heart, not merely beverage prod…" at bounding box center [578, 510] width 719 height 219
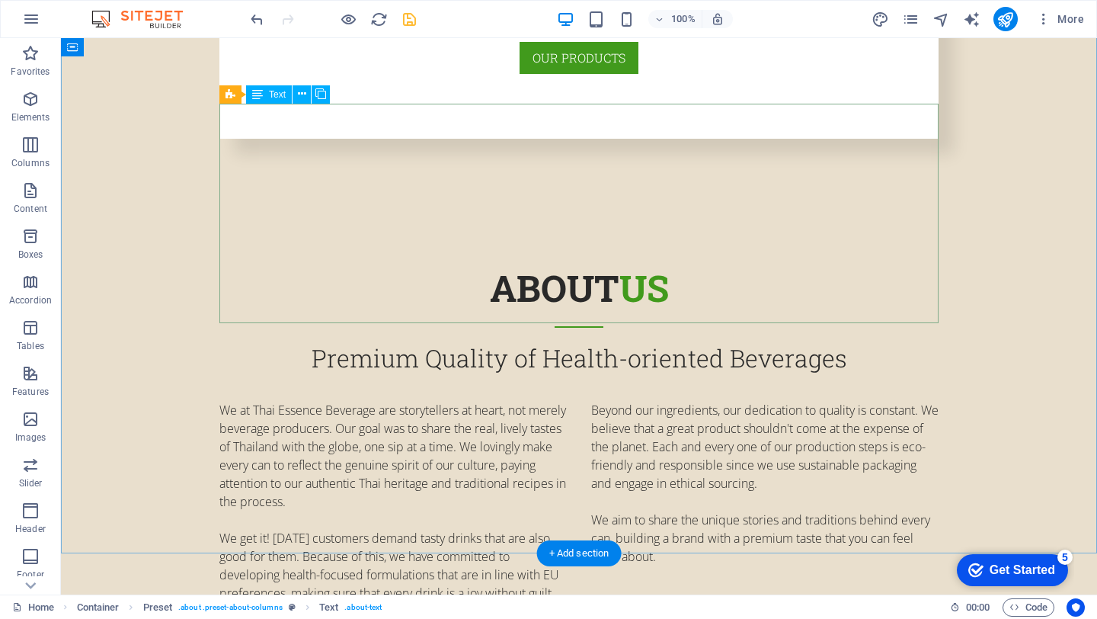
click at [341, 401] on div "We at Thai Essence Beverage are storytellers at heart, not merely beverage prod…" at bounding box center [578, 510] width 719 height 219
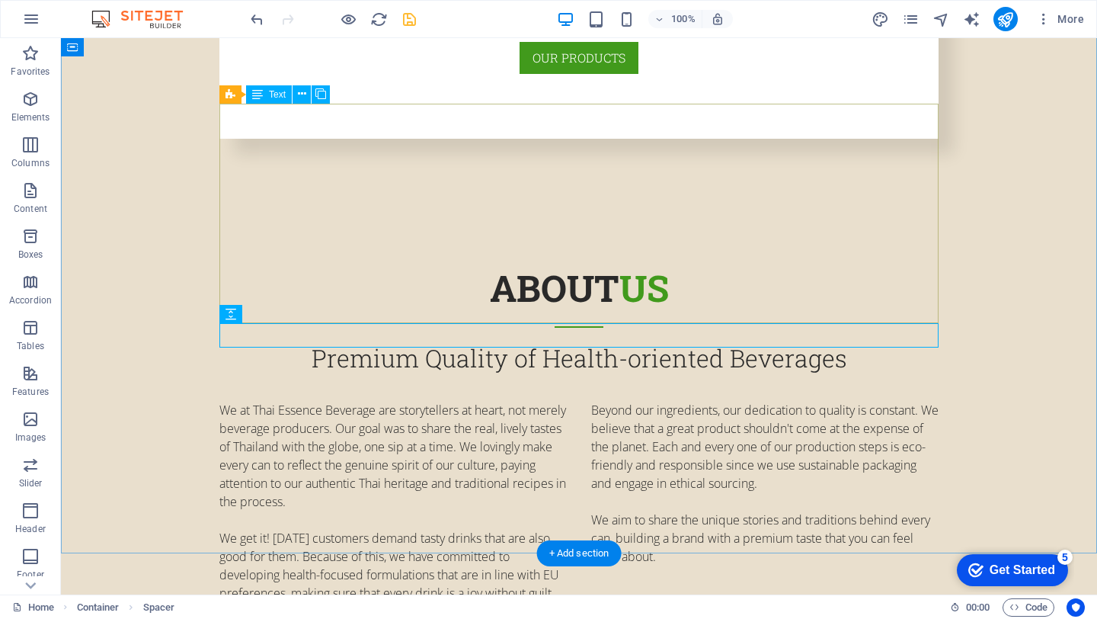
click at [546, 401] on div "We at Thai Essence Beverage are storytellers at heart, not merely beverage prod…" at bounding box center [578, 510] width 719 height 219
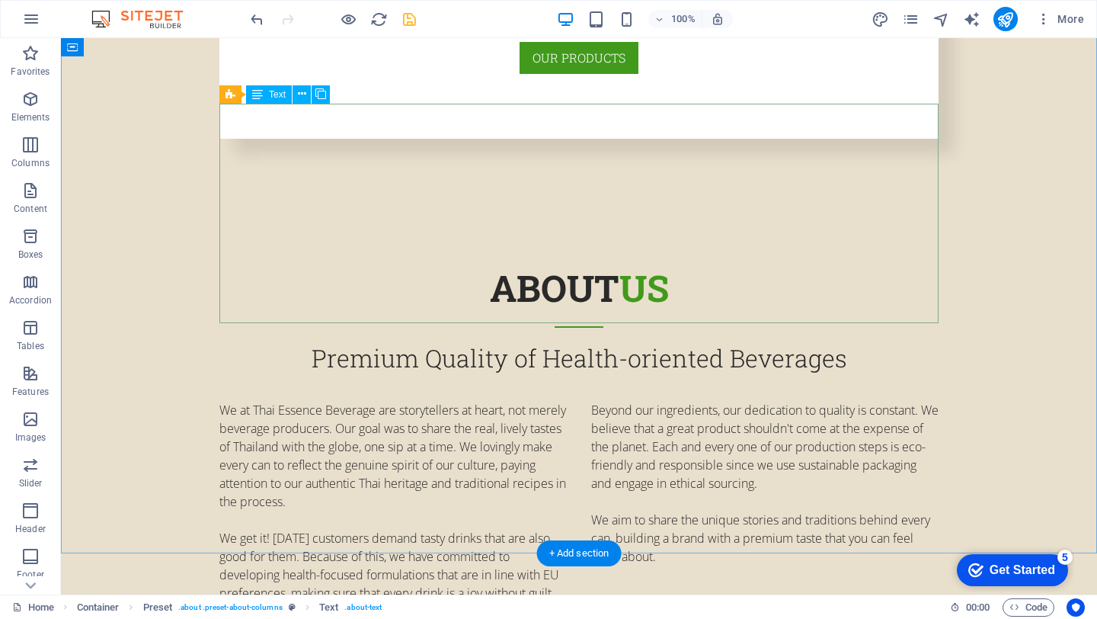
click at [575, 401] on div "We at Thai Essence Beverage are storytellers at heart, not merely beverage prod…" at bounding box center [578, 510] width 719 height 219
click at [586, 401] on div "We at Thai Essence Beverage are storytellers at heart, not merely beverage prod…" at bounding box center [578, 510] width 719 height 219
click at [587, 401] on div "We at Thai Essence Beverage are storytellers at heart, not merely beverage prod…" at bounding box center [578, 510] width 719 height 219
click at [585, 401] on div "We at Thai Essence Beverage are storytellers at heart, not merely beverage prod…" at bounding box center [578, 510] width 719 height 219
click at [594, 401] on div "We at Thai Essence Beverage are storytellers at heart, not merely beverage prod…" at bounding box center [578, 510] width 719 height 219
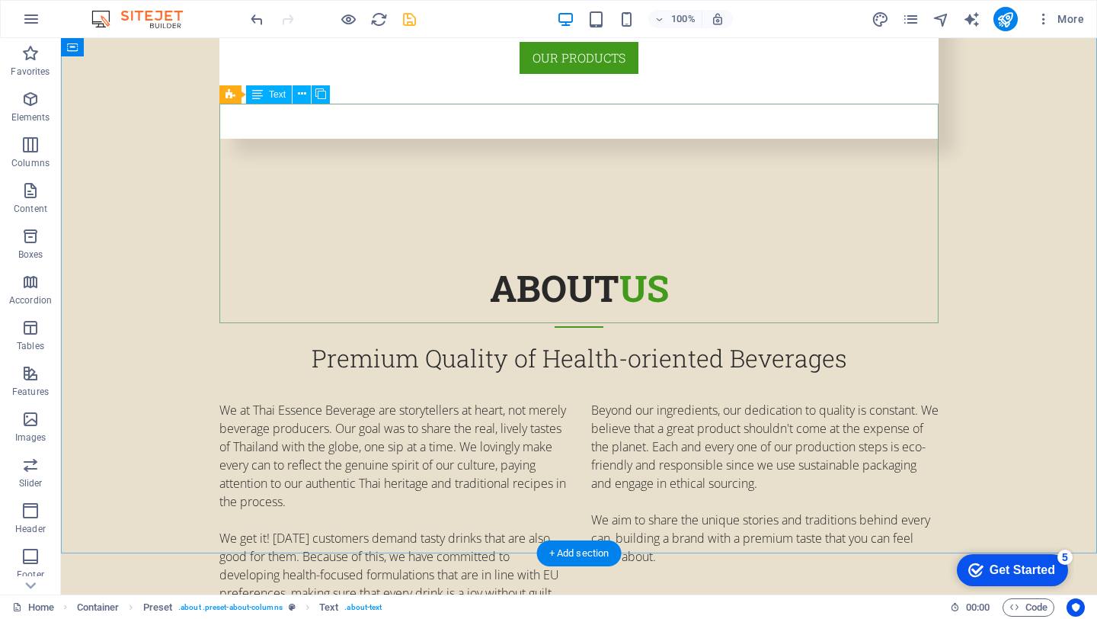
click at [594, 401] on div "We at Thai Essence Beverage are storytellers at heart, not merely beverage prod…" at bounding box center [578, 510] width 719 height 219
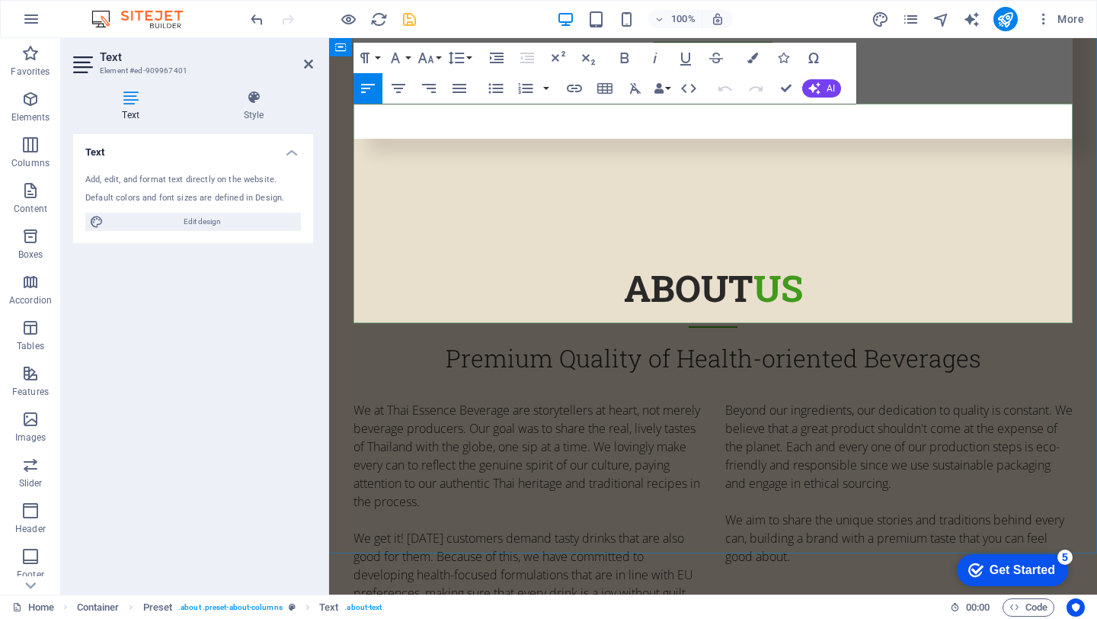
click at [722, 401] on div "We at Thai Essence Beverage are storytellers at heart, not merely beverage prod…" at bounding box center [713, 510] width 719 height 219
click at [725, 401] on p "Beyond our ingredients, our dedication to quality is constant. We believe that …" at bounding box center [898, 446] width 347 height 91
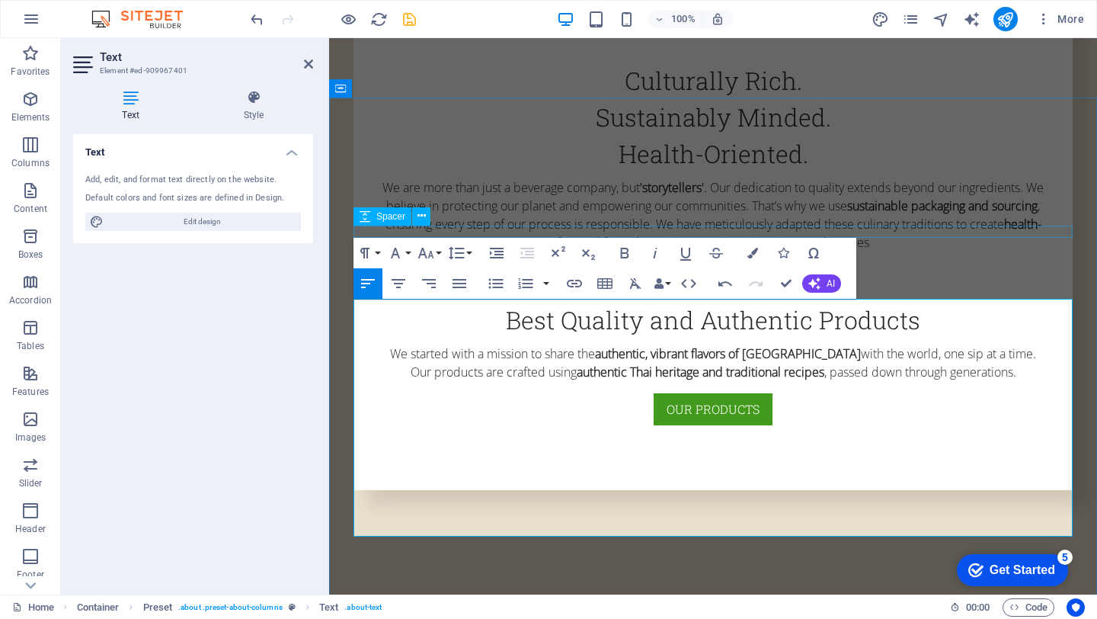
scroll to position [818, 0]
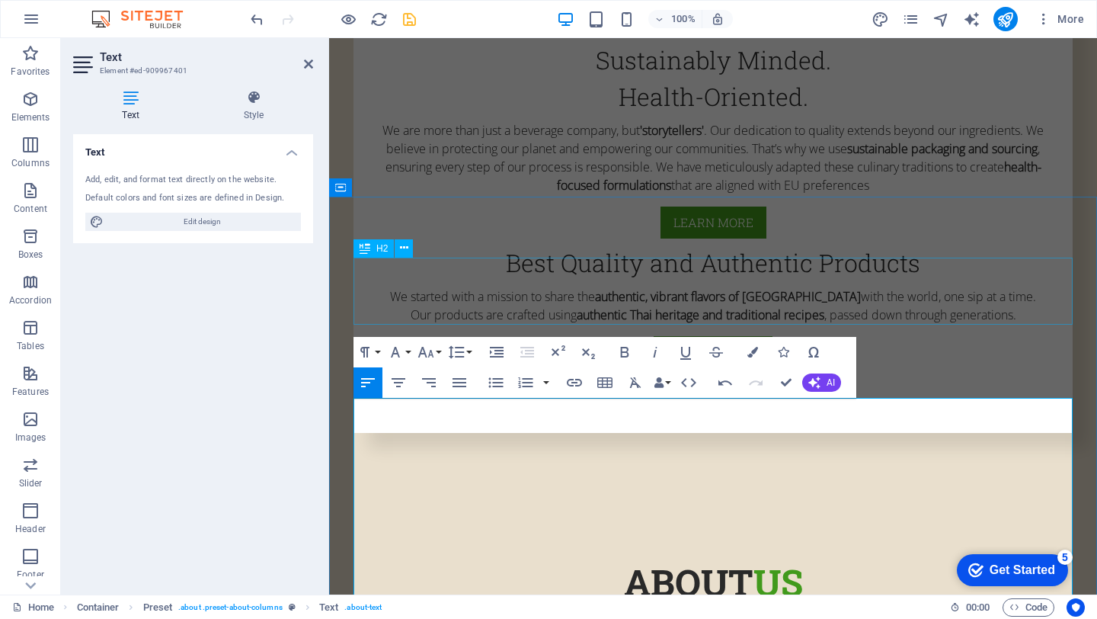
click at [1021, 555] on div "about us" at bounding box center [713, 588] width 719 height 67
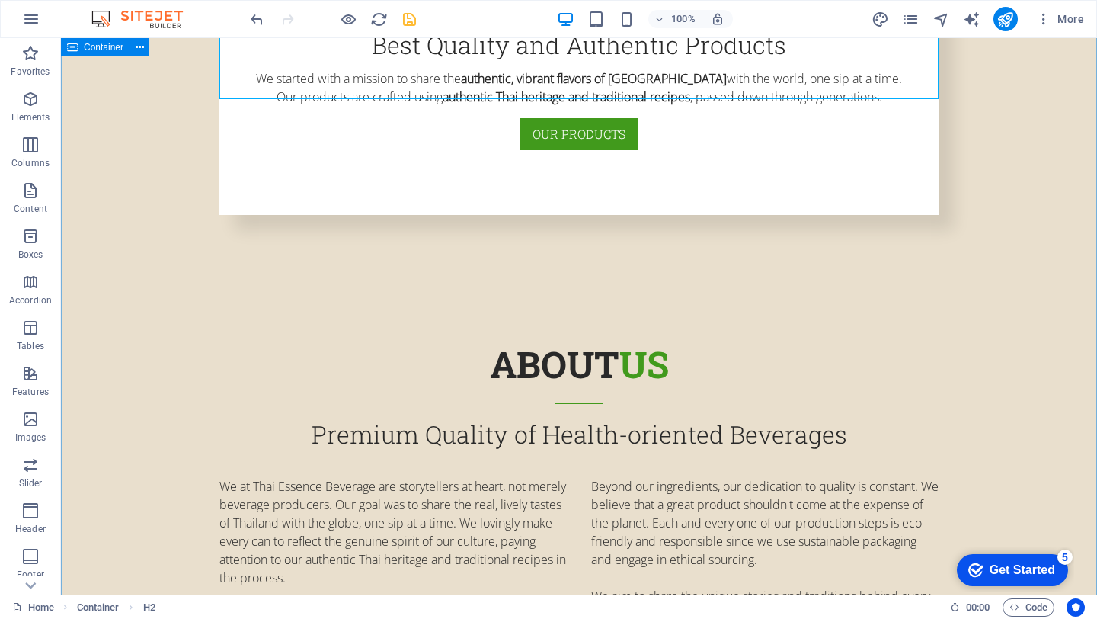
scroll to position [1050, 0]
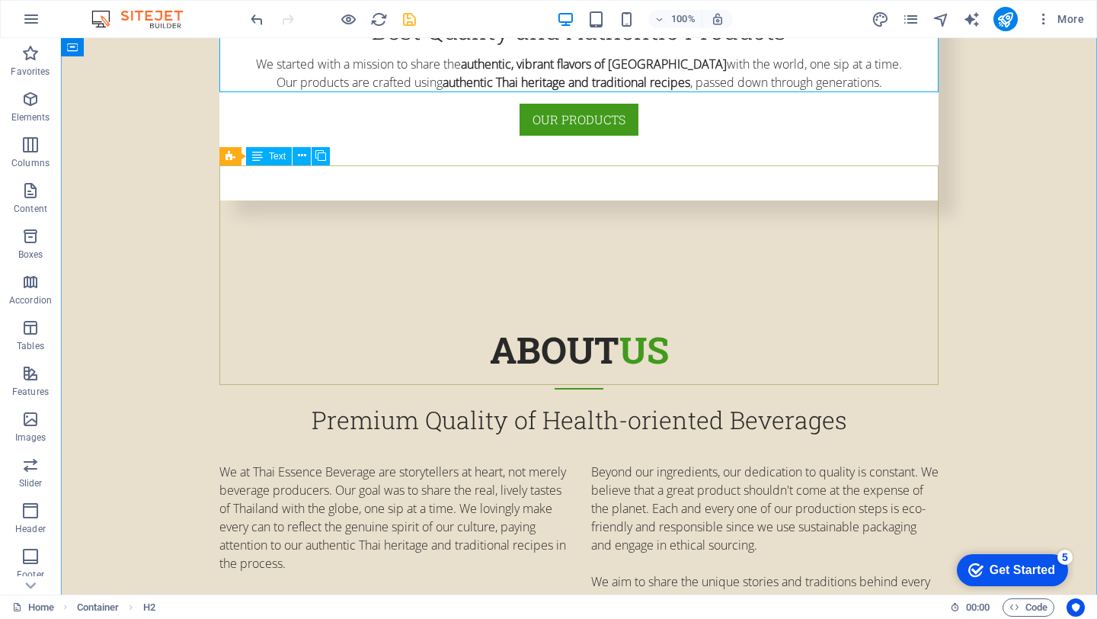
click at [645, 462] on div "We at Thai Essence Beverage are storytellers at heart, not merely beverage prod…" at bounding box center [578, 571] width 719 height 219
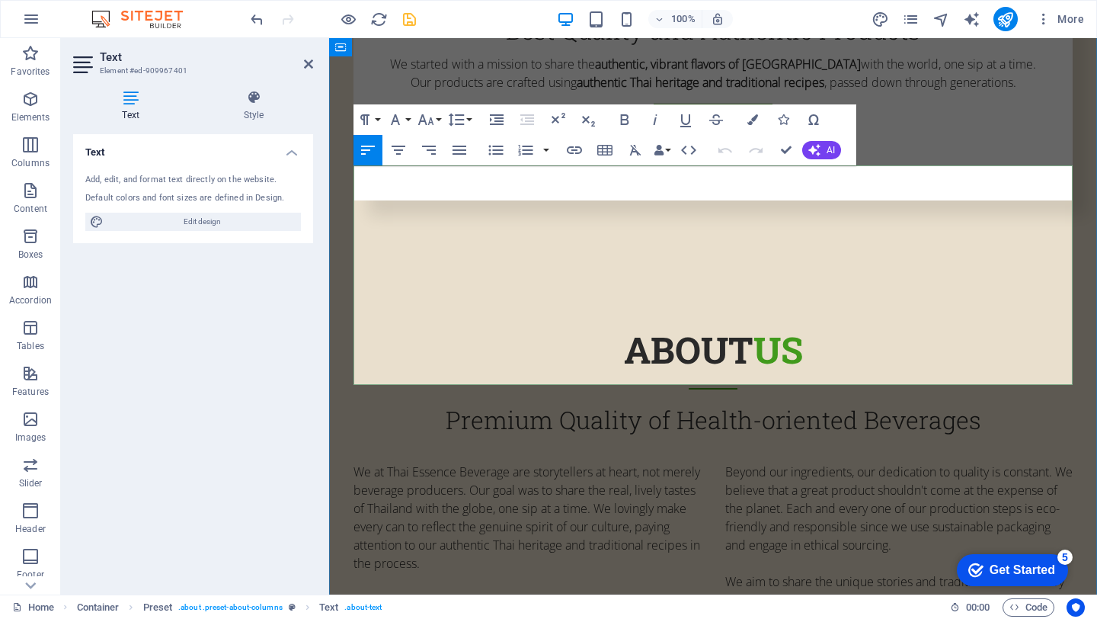
click at [728, 462] on p "Beyond our ingredients, our dedication to quality is constant. We believe that …" at bounding box center [898, 507] width 347 height 91
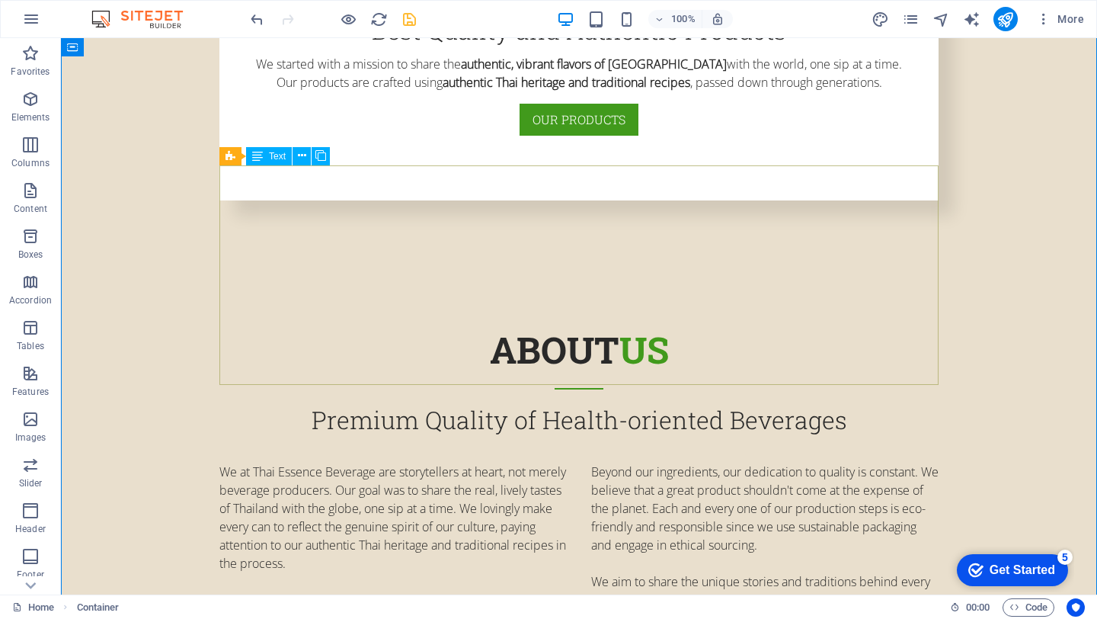
click at [602, 462] on div "We at Thai Essence Beverage are storytellers at heart, not merely beverage prod…" at bounding box center [578, 571] width 719 height 219
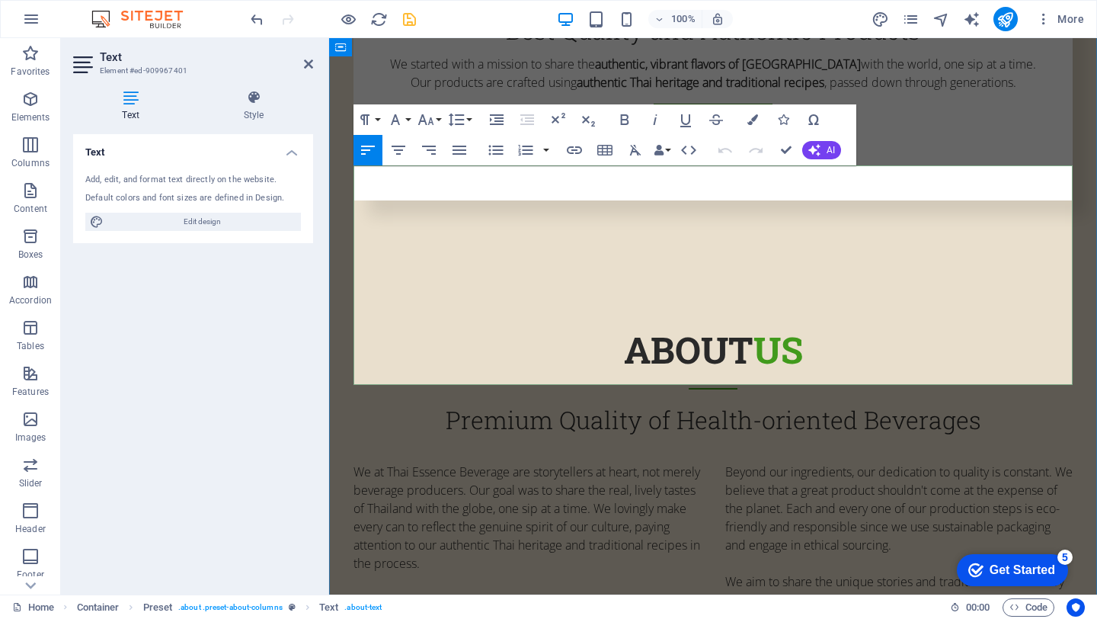
click at [751, 462] on p "Beyond our ingredients, our dedication to quality is constant. We believe that …" at bounding box center [898, 507] width 347 height 91
click at [1054, 389] on div at bounding box center [713, 395] width 719 height 12
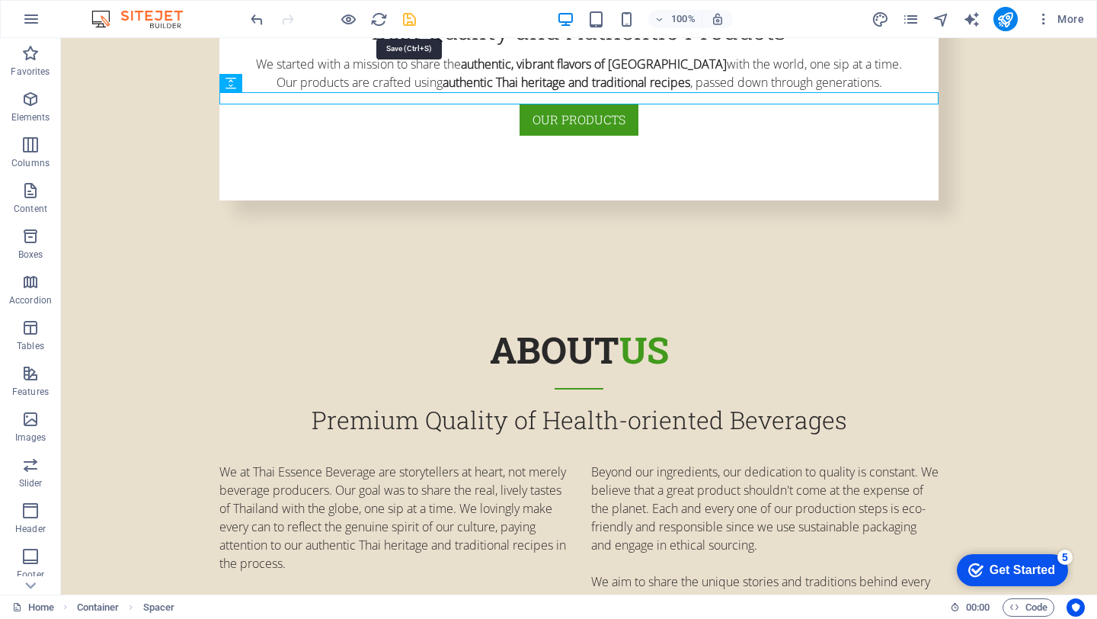
click at [406, 19] on icon "save" at bounding box center [410, 20] width 18 height 18
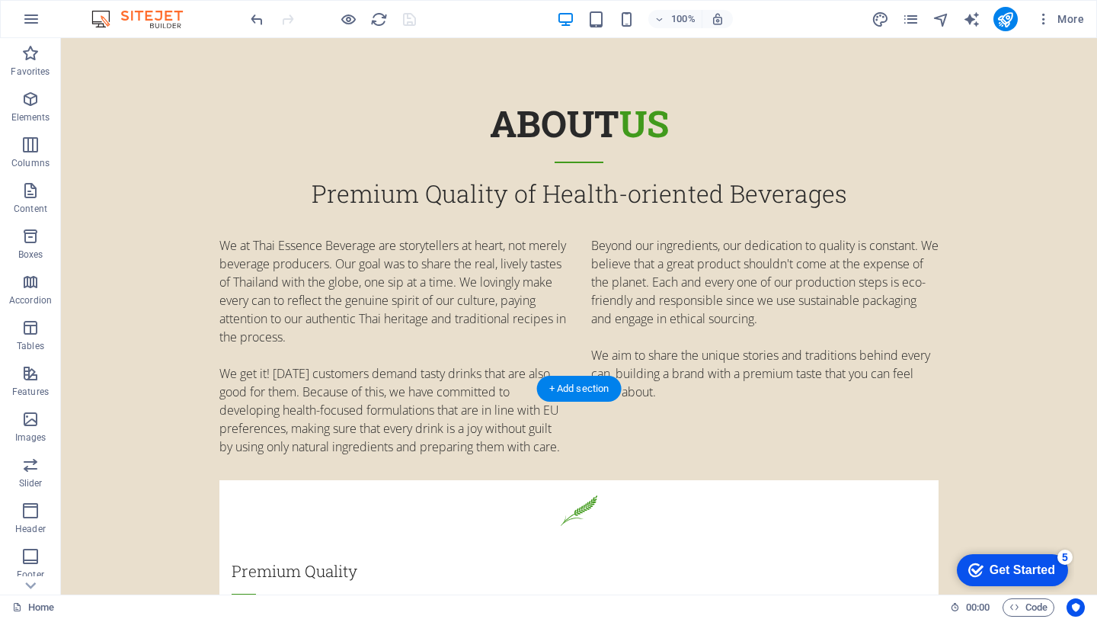
scroll to position [1490, 0]
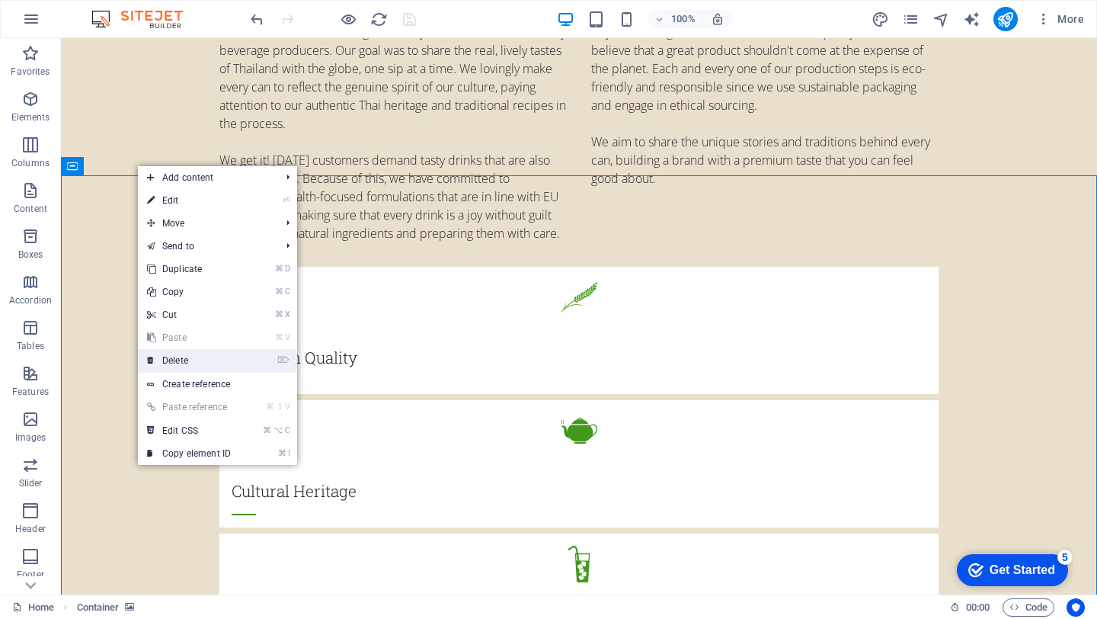
click at [205, 355] on link "⌦ Delete" at bounding box center [189, 360] width 102 height 23
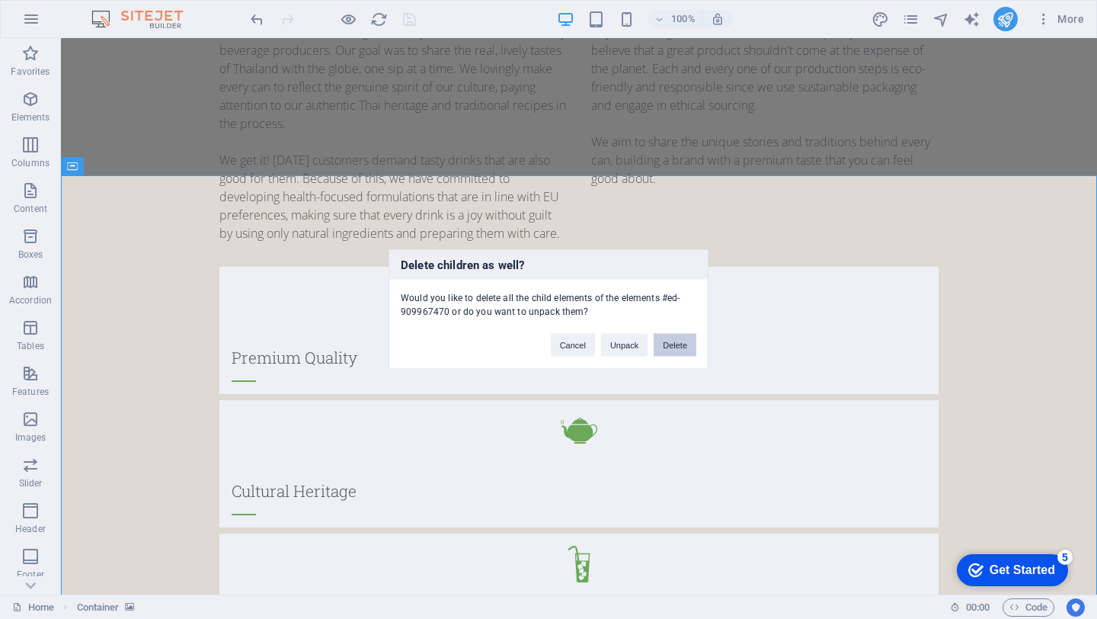
click at [676, 347] on button "Delete" at bounding box center [675, 345] width 43 height 23
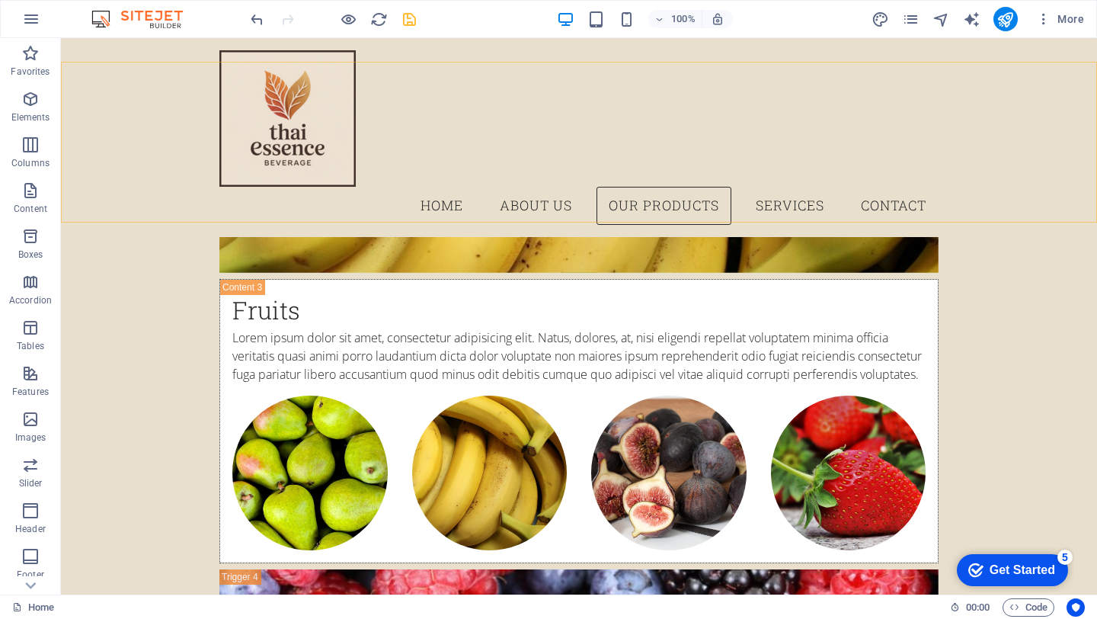
scroll to position [3581, 0]
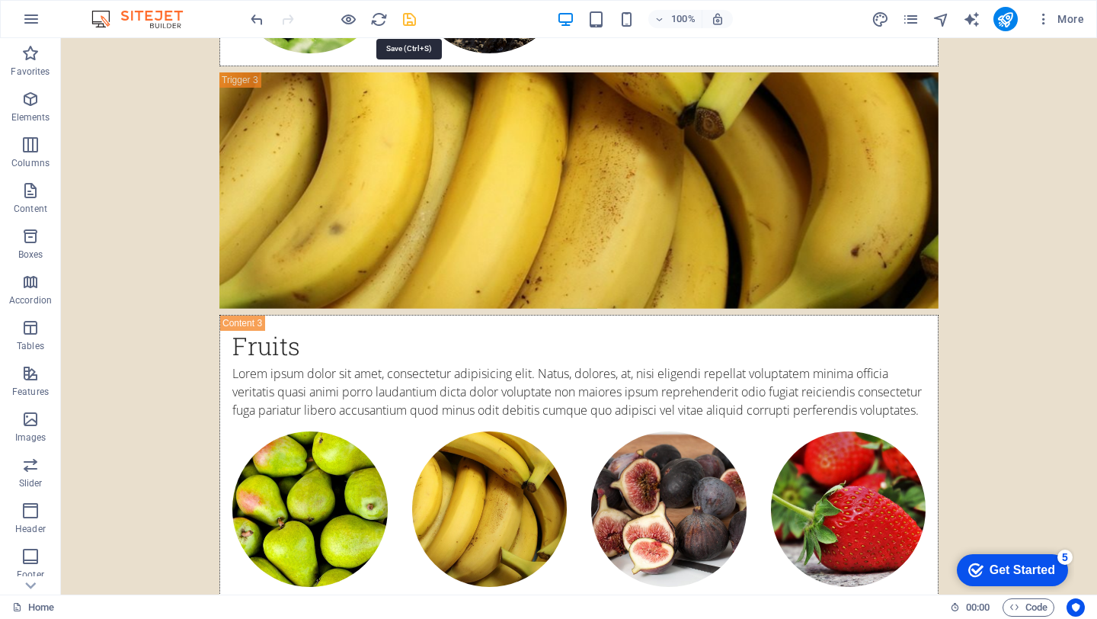
click at [415, 18] on icon "save" at bounding box center [410, 20] width 18 height 18
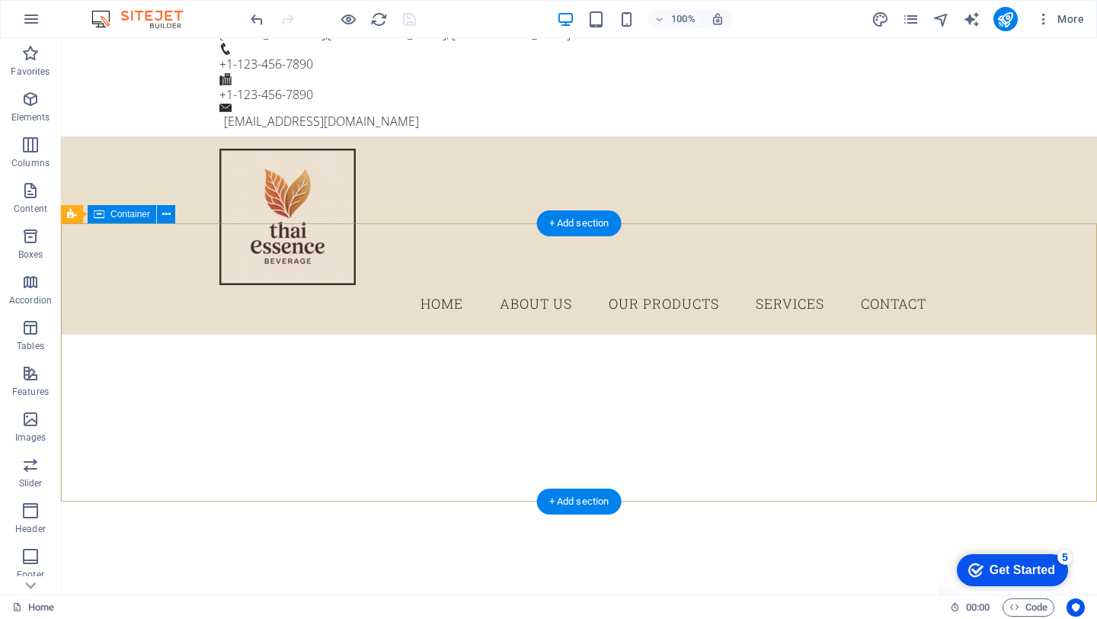
scroll to position [0, 0]
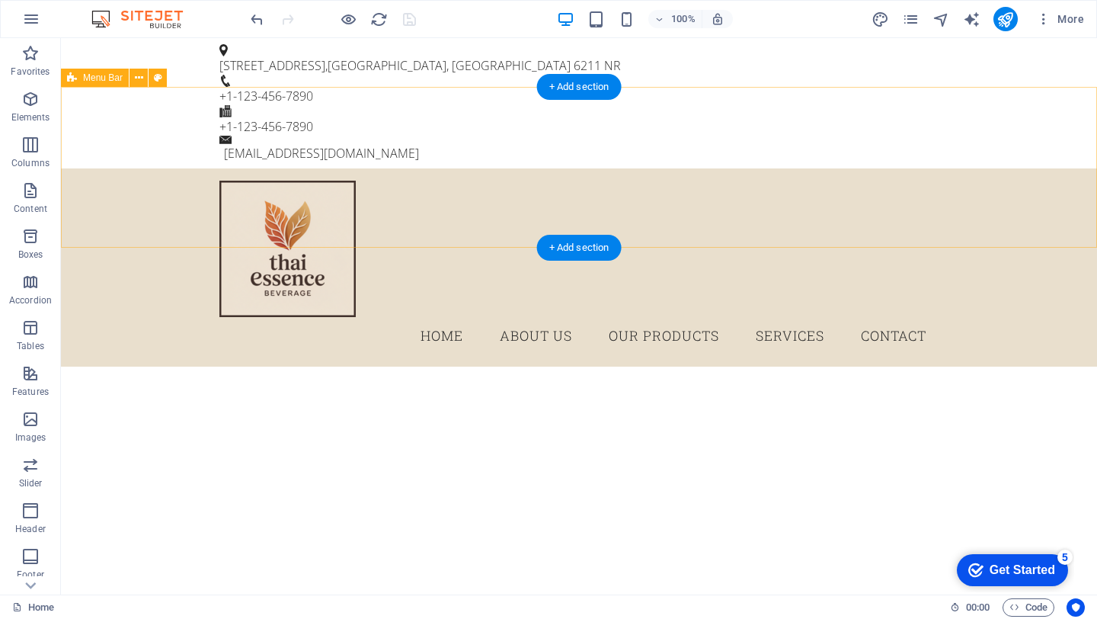
click at [175, 177] on div "Menu Home About Us Our Products Services Contact" at bounding box center [579, 267] width 1036 height 199
select select "header"
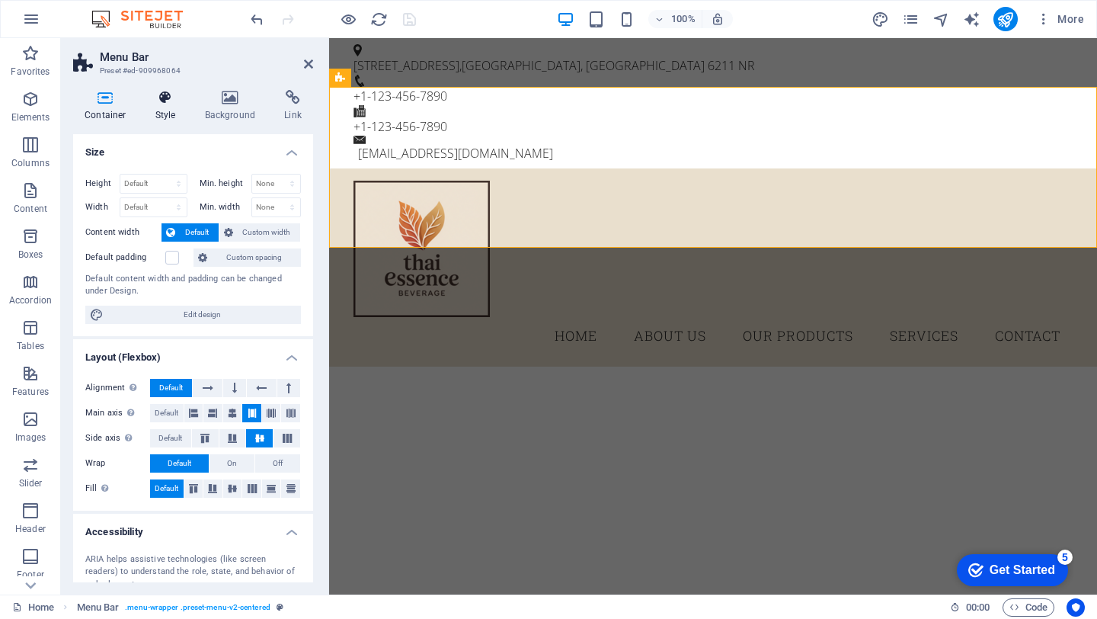
click at [166, 101] on icon at bounding box center [165, 97] width 43 height 15
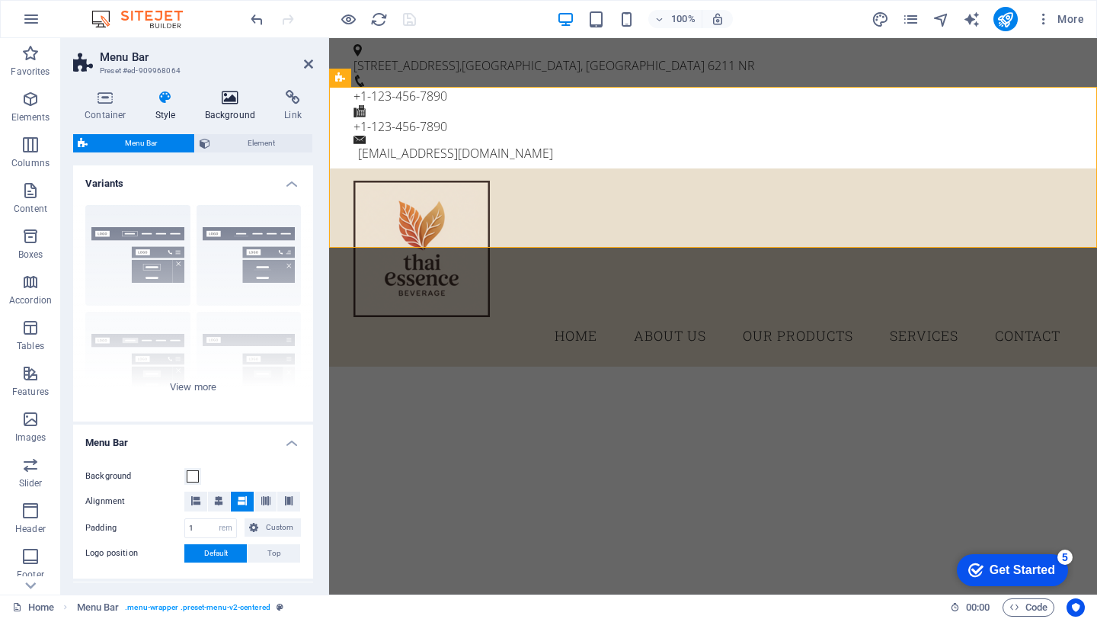
click at [210, 102] on icon at bounding box center [231, 97] width 74 height 15
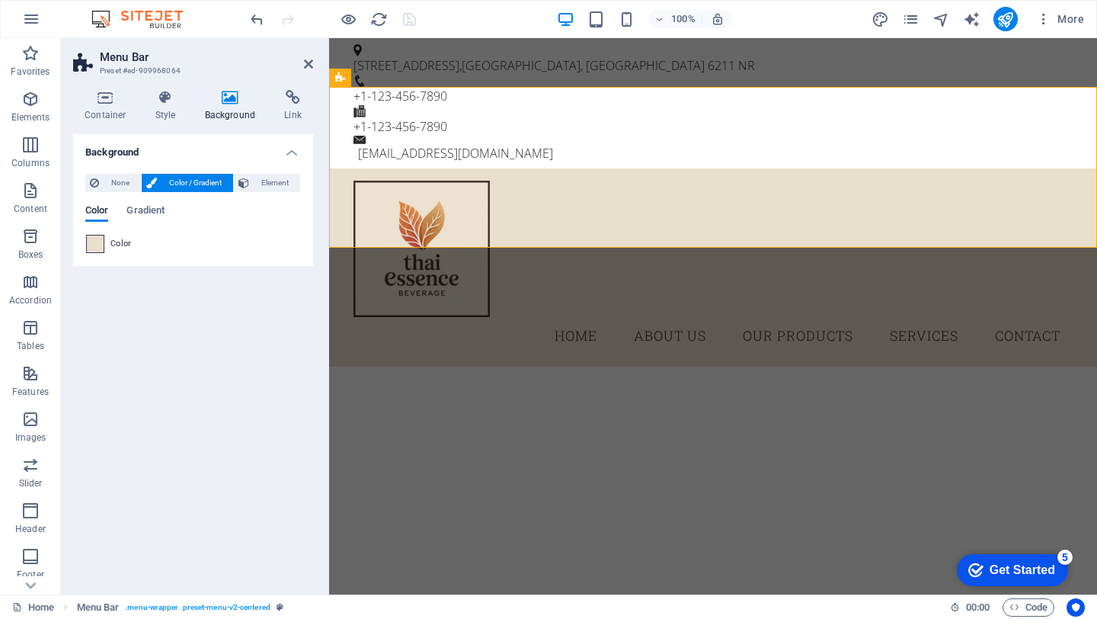
click at [100, 245] on span at bounding box center [95, 243] width 17 height 17
type input "#e9dfcd"
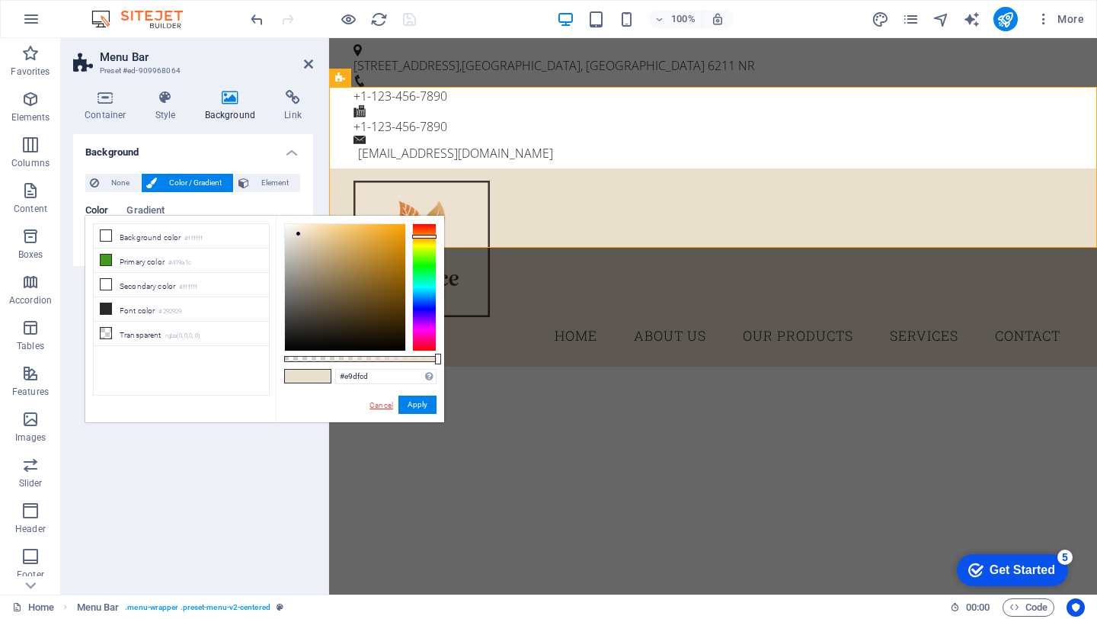
click at [391, 407] on link "Cancel" at bounding box center [381, 404] width 27 height 11
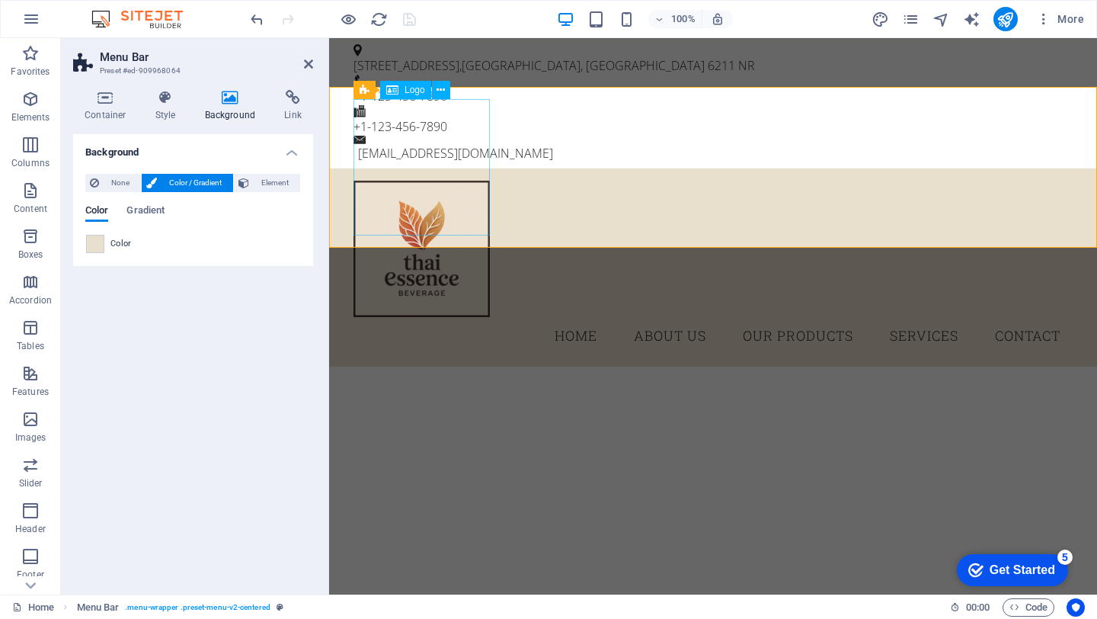
click at [467, 181] on div at bounding box center [713, 249] width 719 height 136
select select "px"
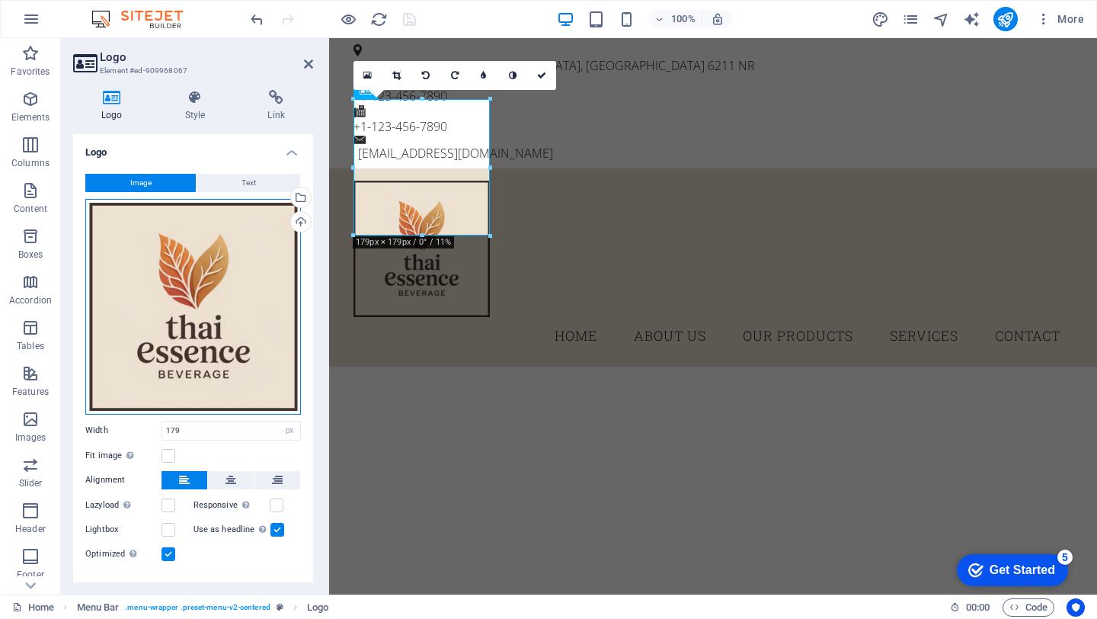
click at [248, 230] on div "Drag files here, click to choose files or select files from Files or our free s…" at bounding box center [193, 307] width 216 height 216
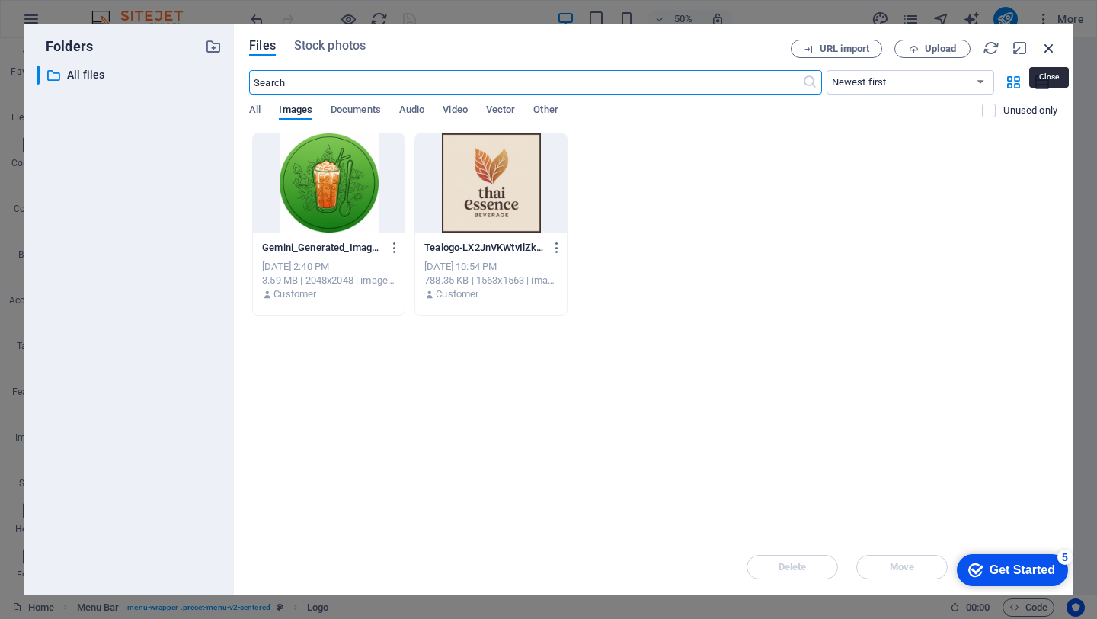
click at [1054, 47] on icon "button" at bounding box center [1049, 48] width 17 height 17
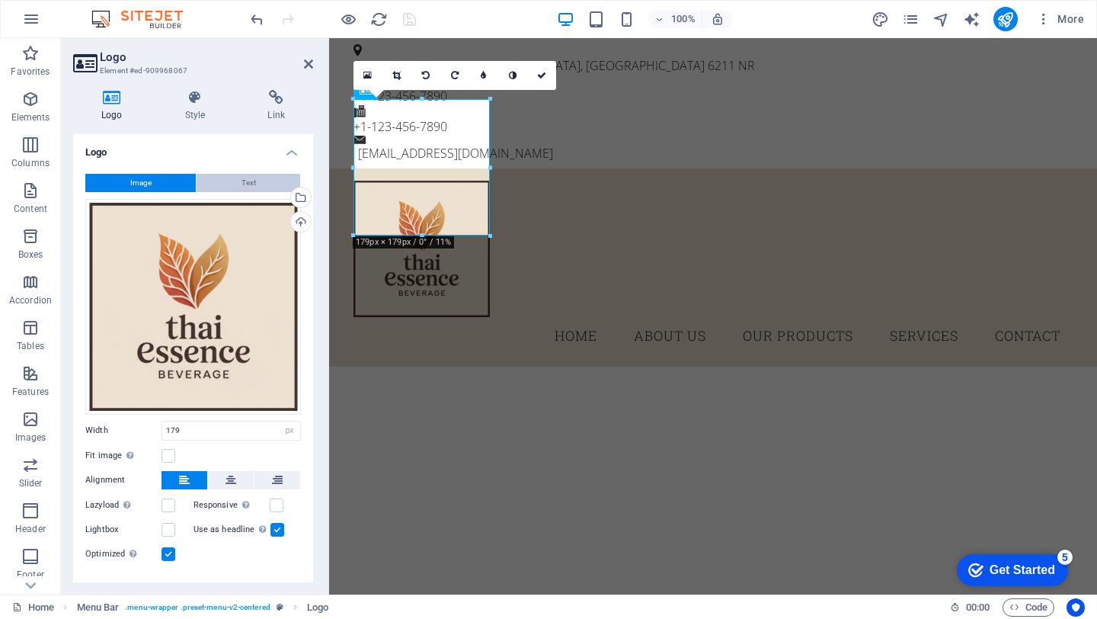
click at [236, 181] on button "Text" at bounding box center [249, 183] width 104 height 18
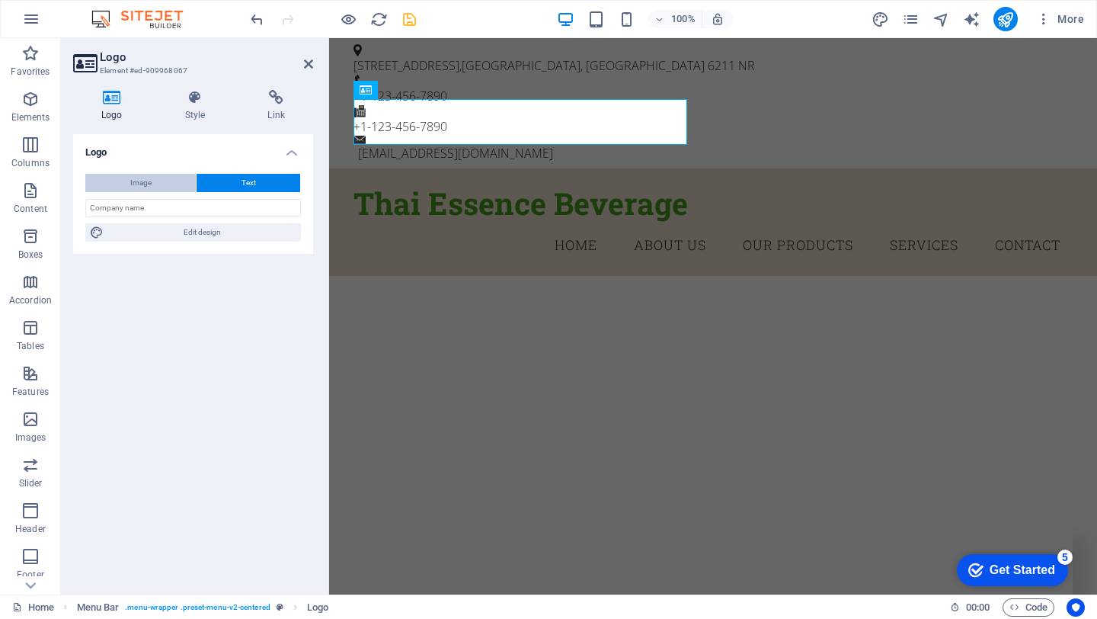
click at [168, 181] on button "Image" at bounding box center [140, 183] width 110 height 18
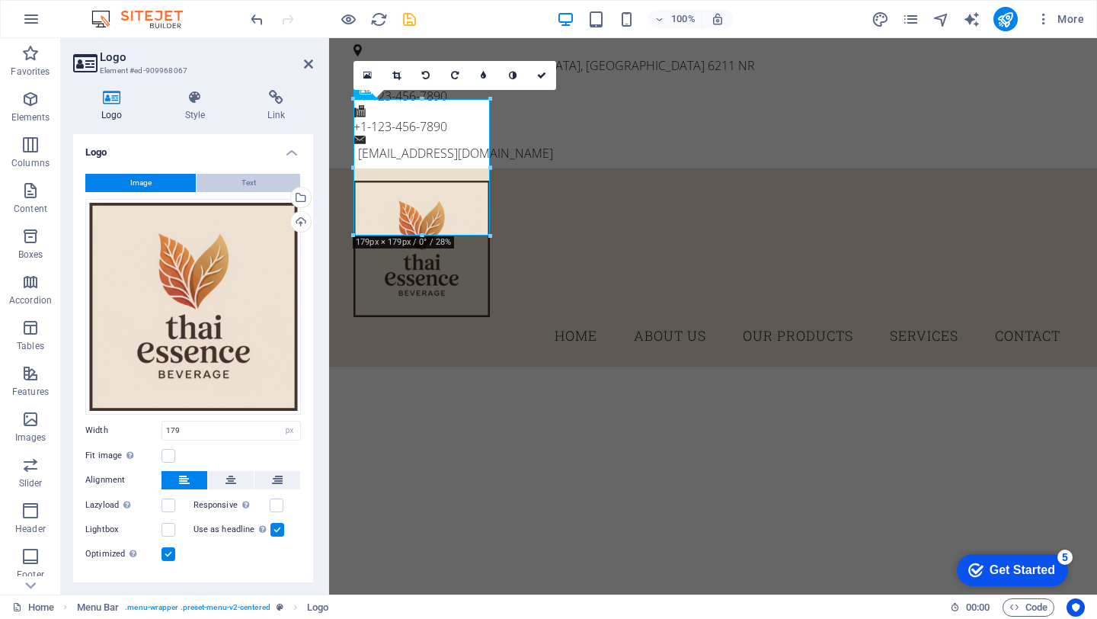
click at [235, 184] on button "Text" at bounding box center [249, 183] width 104 height 18
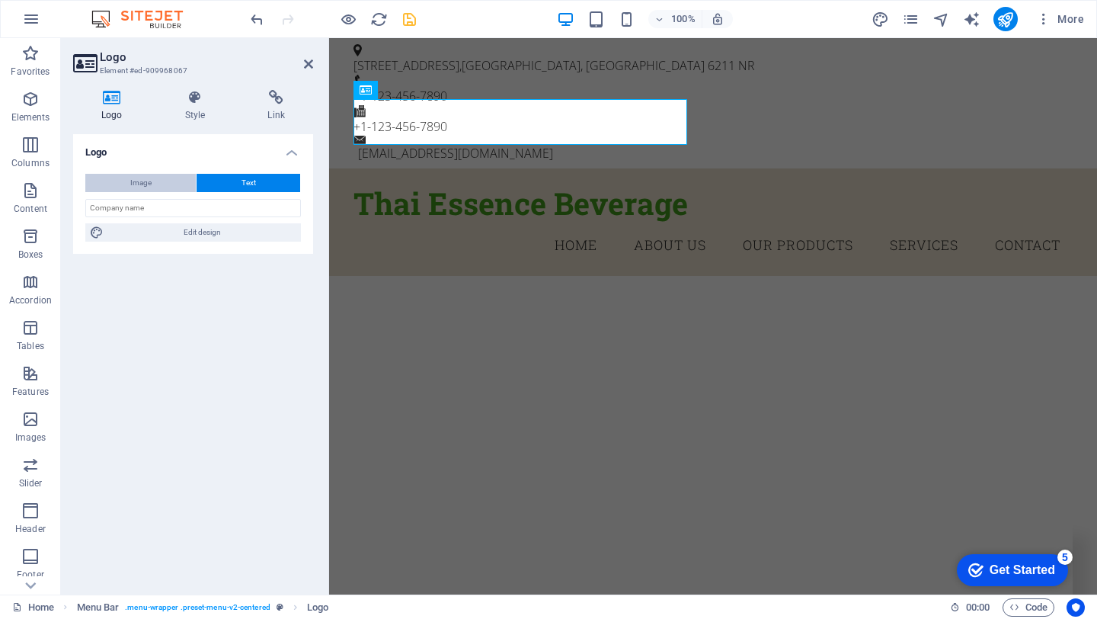
click at [151, 186] on button "Image" at bounding box center [140, 183] width 110 height 18
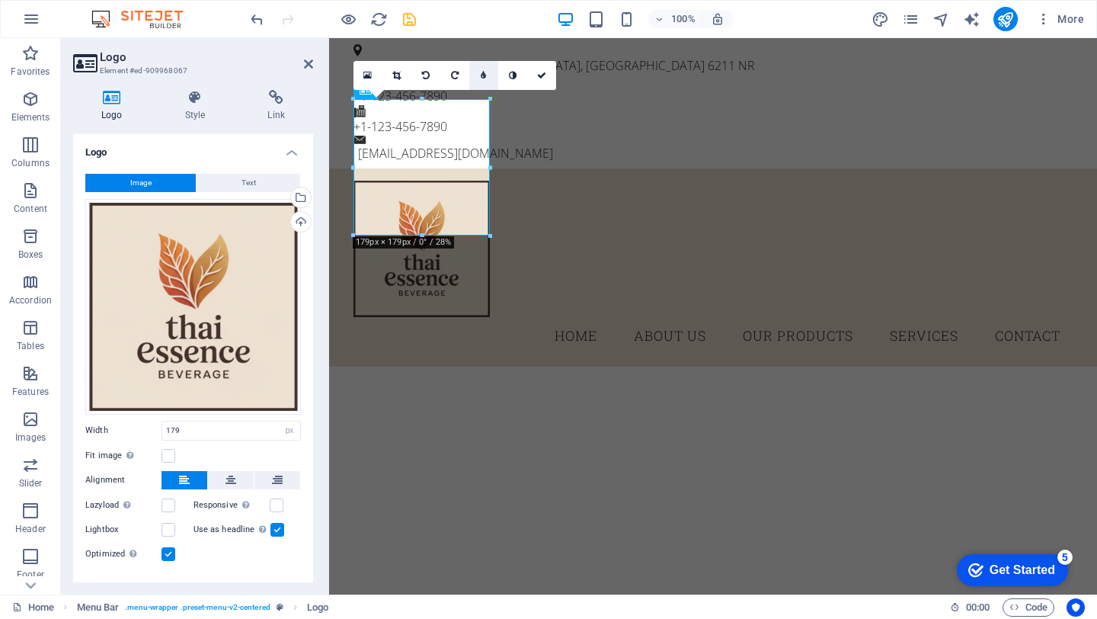
click at [485, 78] on icon at bounding box center [483, 75] width 5 height 9
click at [485, 79] on link at bounding box center [483, 75] width 29 height 29
click at [512, 75] on icon at bounding box center [513, 75] width 8 height 9
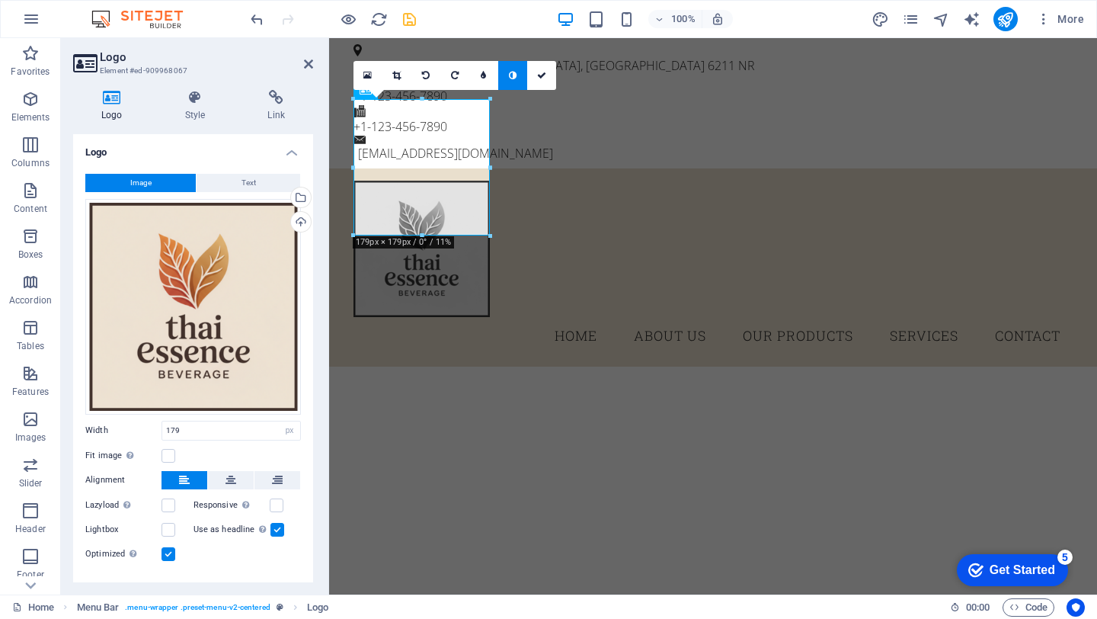
click at [512, 75] on icon at bounding box center [513, 75] width 8 height 9
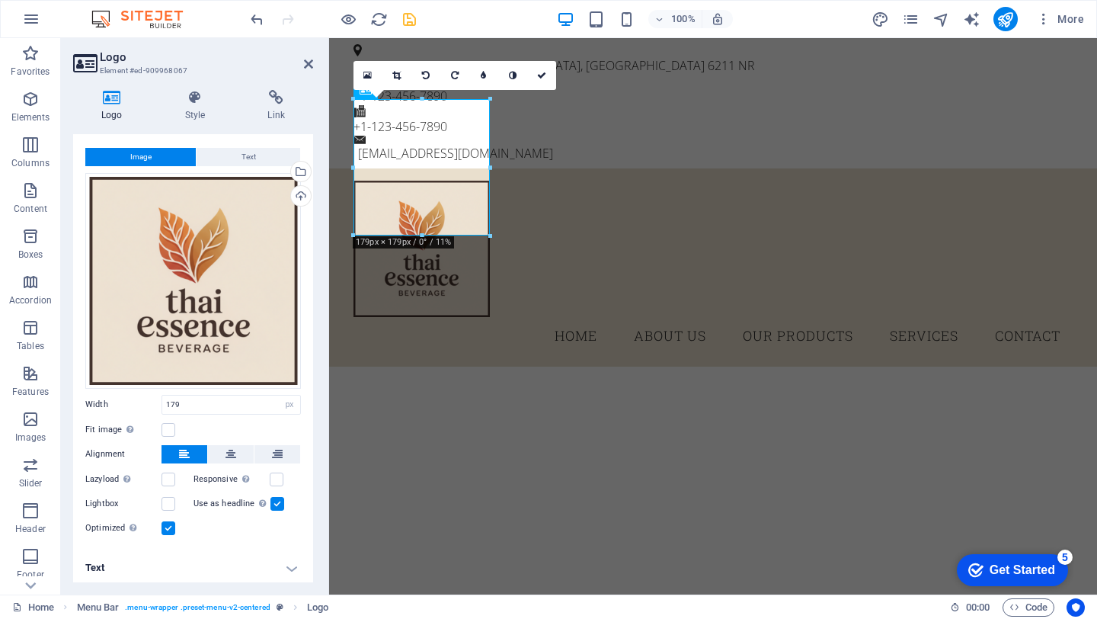
click at [176, 85] on div "Logo Style Link Logo Image Text Drag files here, click to choose files or selec…" at bounding box center [193, 336] width 264 height 517
click at [188, 91] on icon at bounding box center [195, 97] width 77 height 15
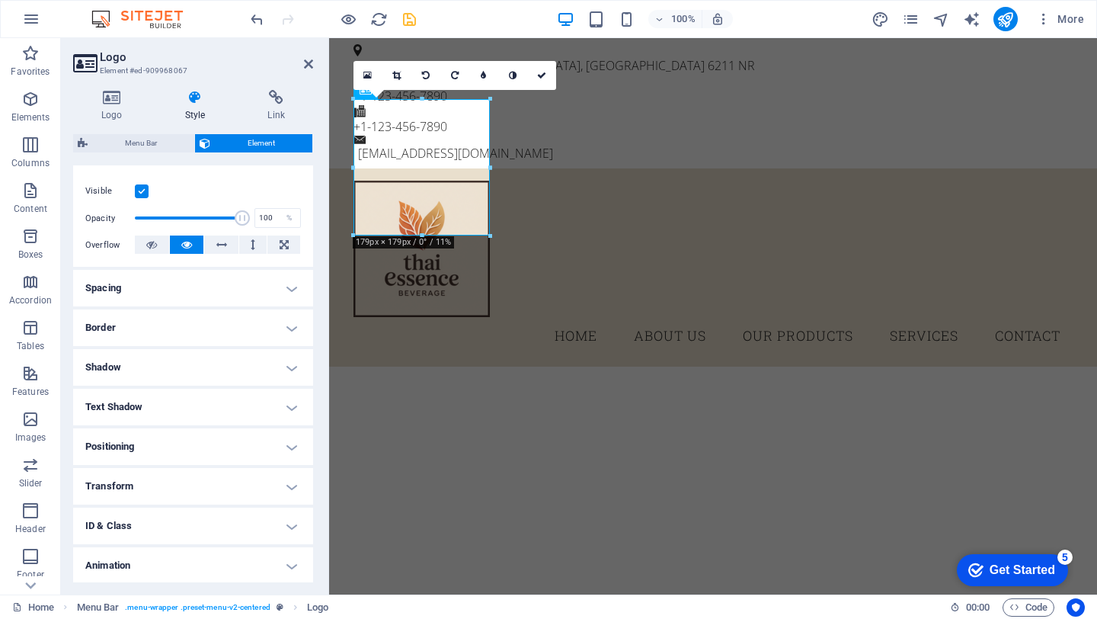
scroll to position [227, 0]
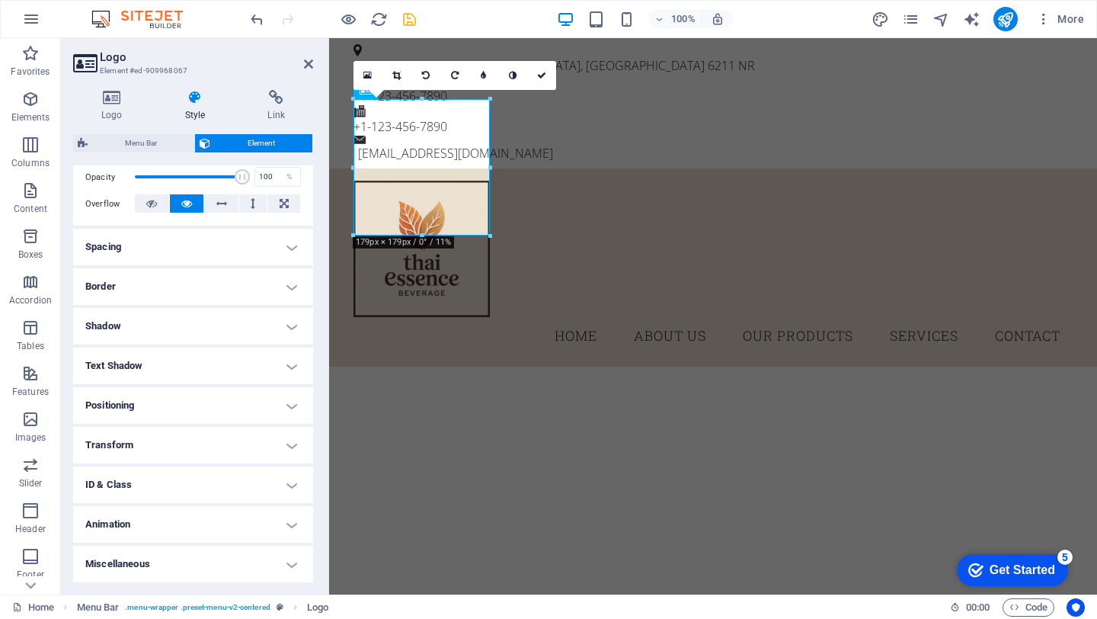
click at [302, 62] on h2 "Logo" at bounding box center [206, 57] width 213 height 14
click at [312, 61] on icon at bounding box center [308, 64] width 9 height 12
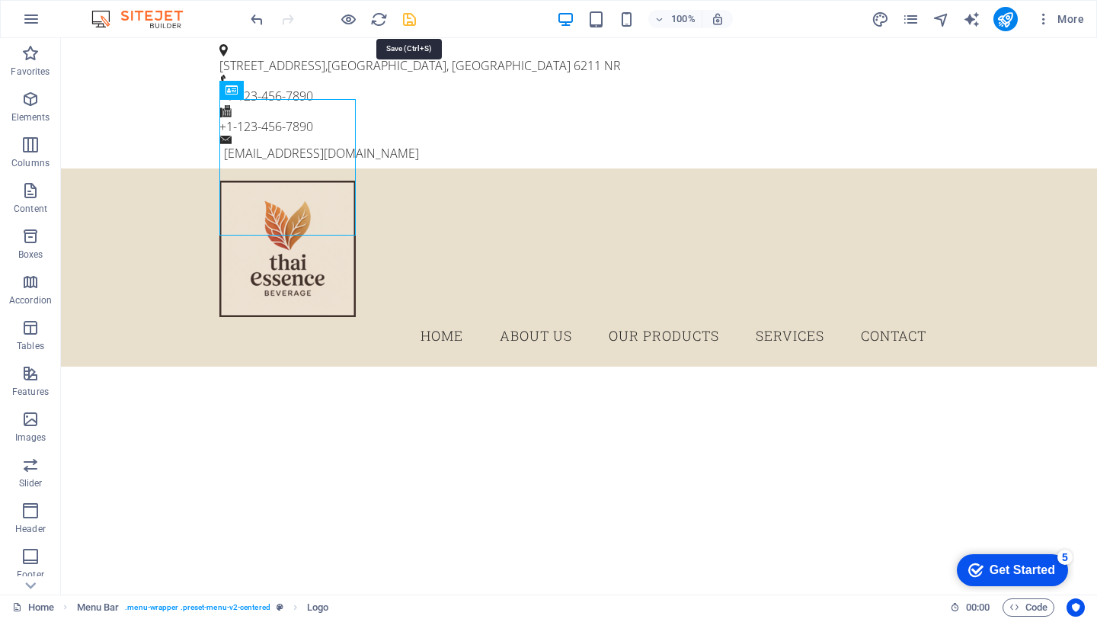
click at [408, 19] on icon "save" at bounding box center [410, 20] width 18 height 18
